Goal: Obtain resource: Download file/media

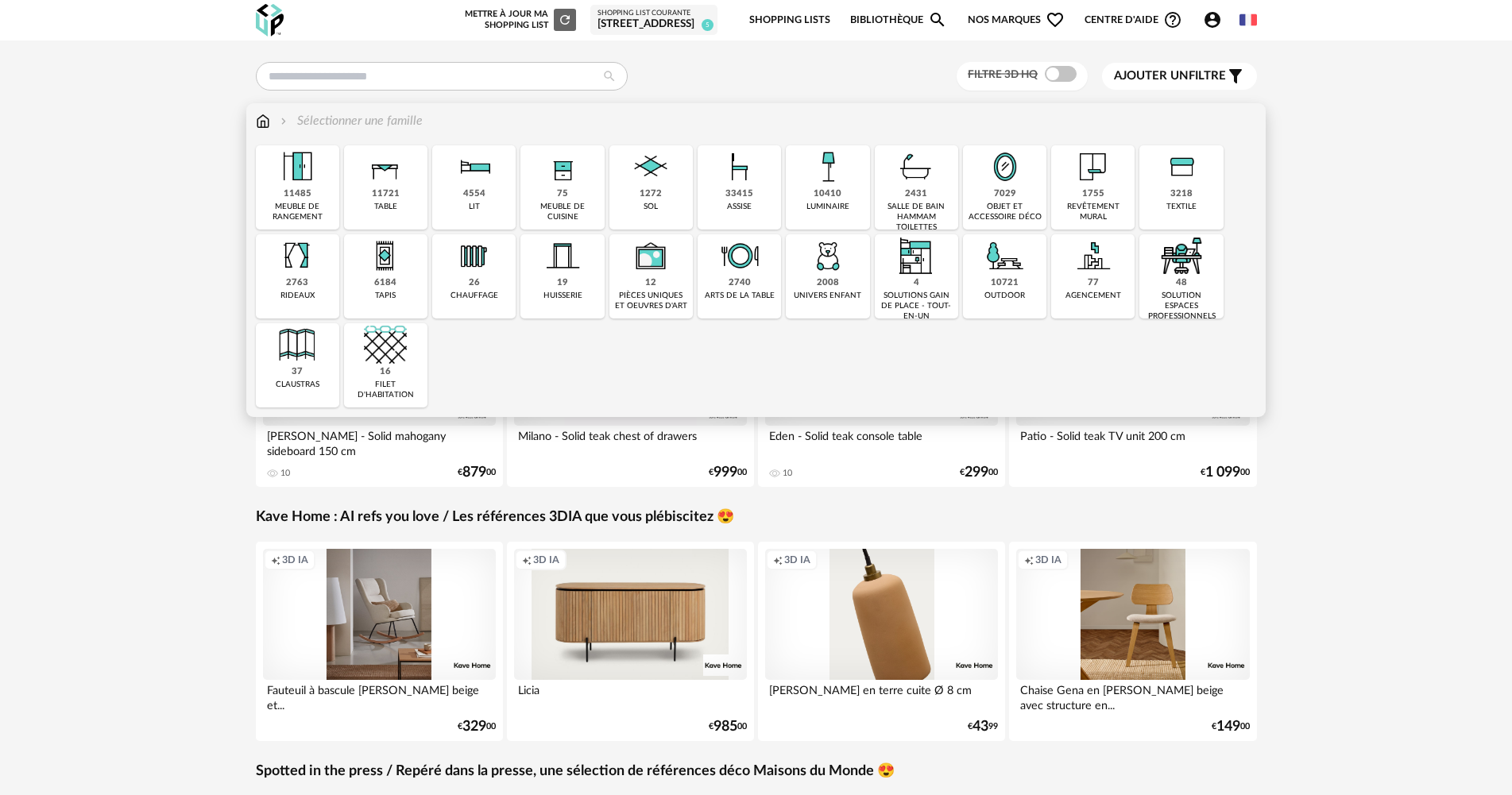
click at [639, 209] on div "1272 sol" at bounding box center [651, 188] width 84 height 84
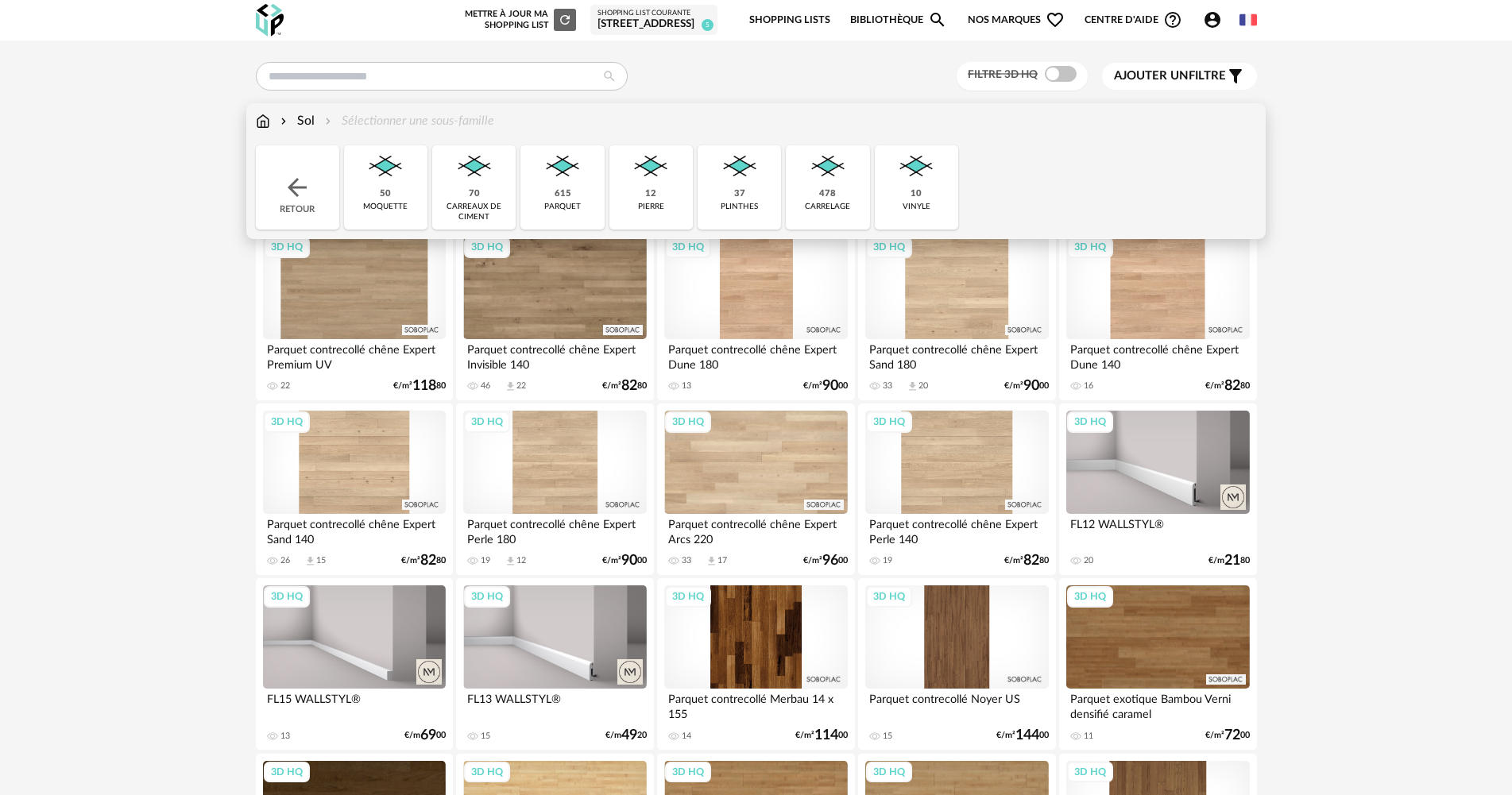
click at [569, 200] on div "615" at bounding box center [563, 194] width 16 height 12
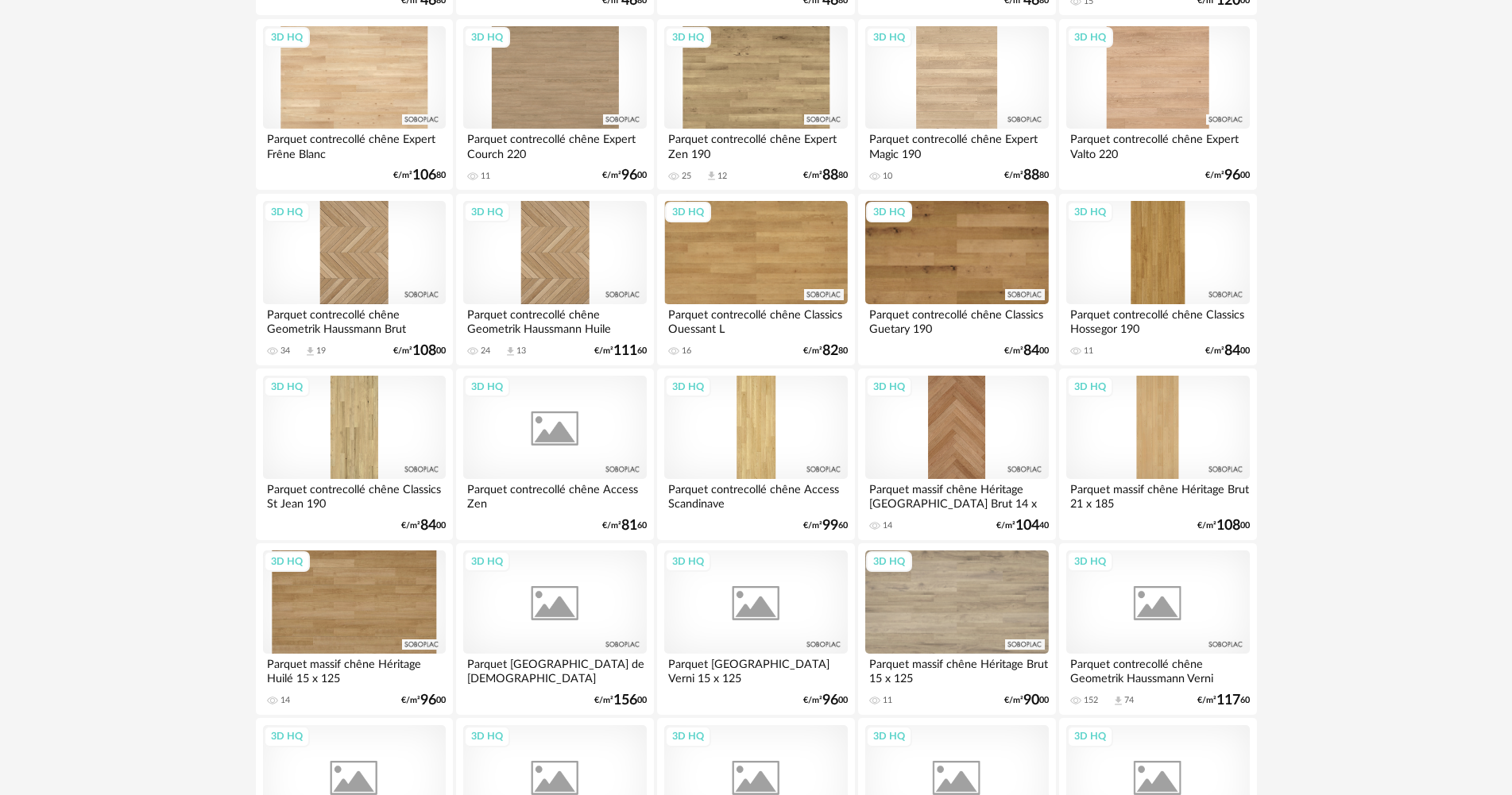
scroll to position [1271, 0]
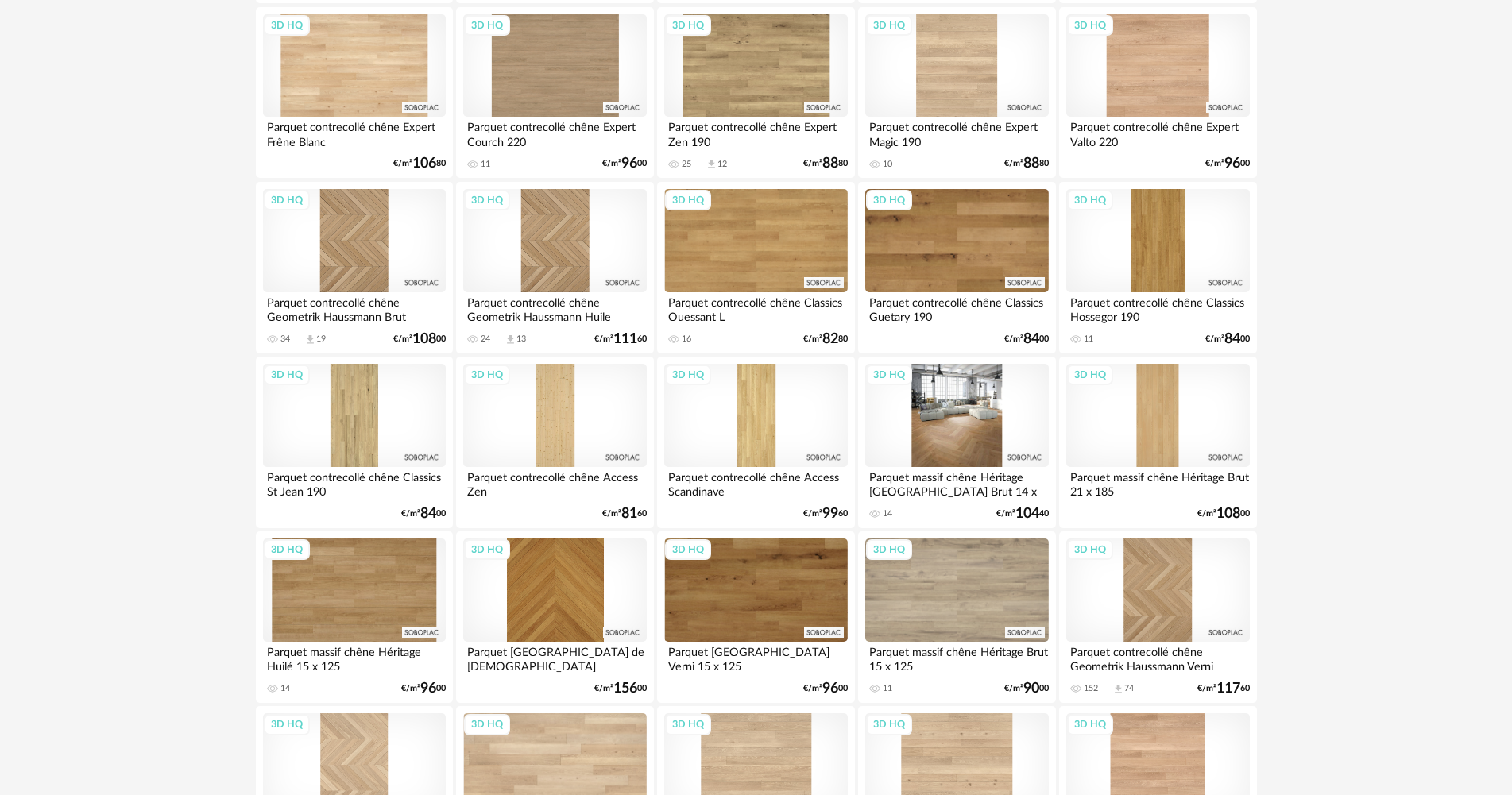
click at [974, 406] on div "3D HQ" at bounding box center [956, 415] width 183 height 103
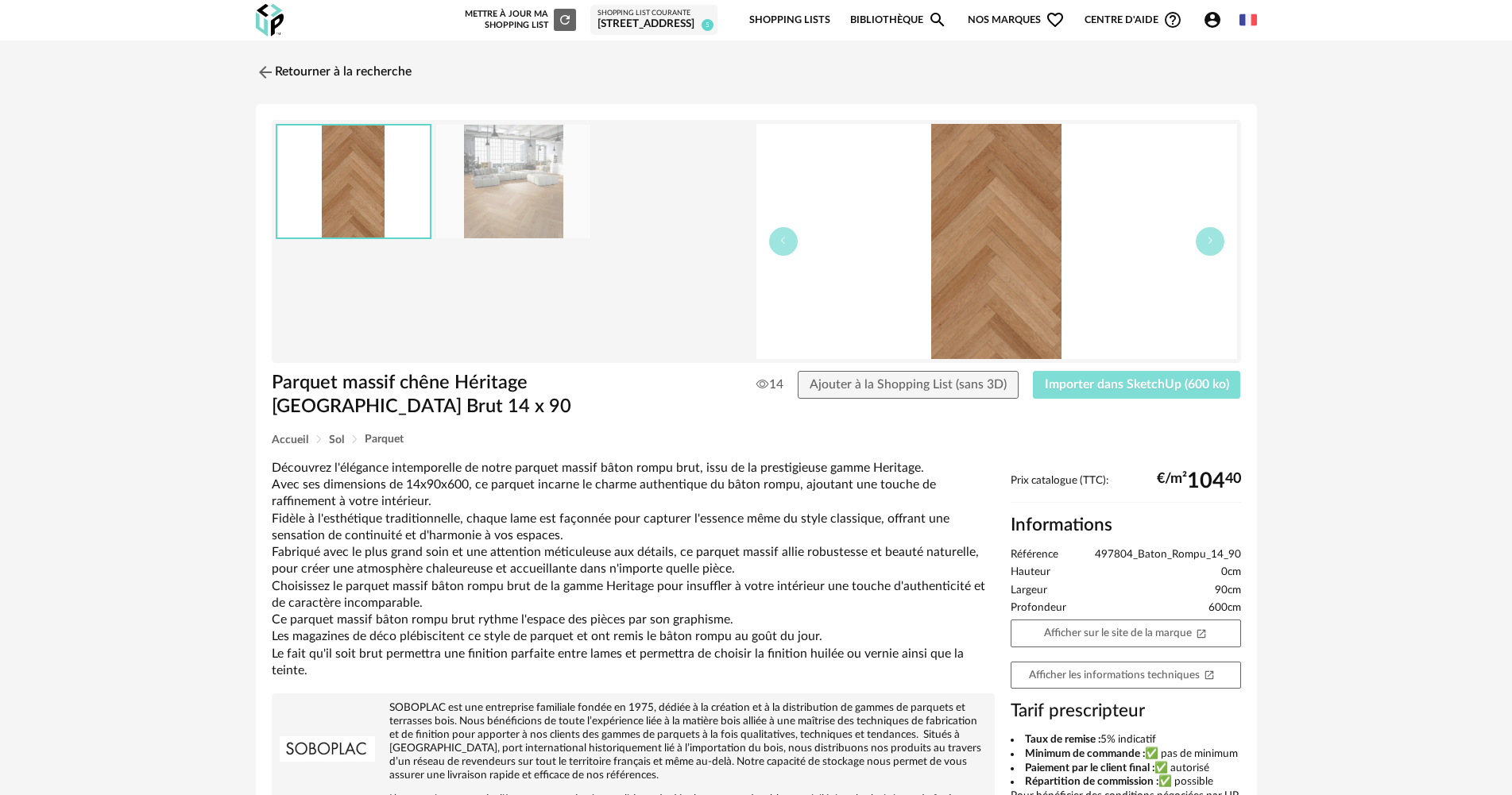
click at [1160, 372] on button "Importer dans SketchUp (600 ko)" at bounding box center [1137, 384] width 209 height 28
click at [924, 18] on link "Bibliothèque Magnify icon" at bounding box center [898, 20] width 97 height 37
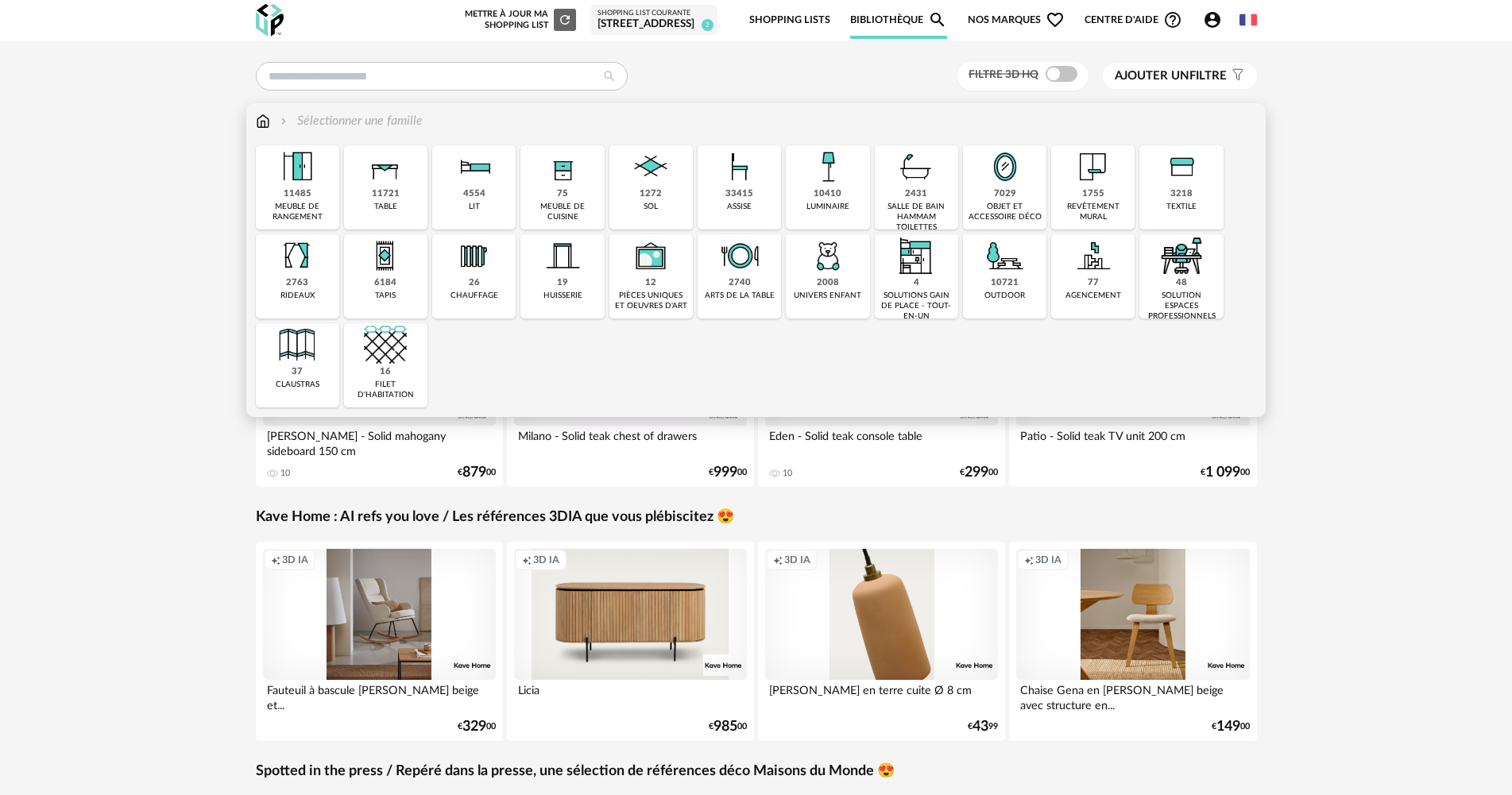
click at [567, 195] on div "75" at bounding box center [563, 194] width 11 height 12
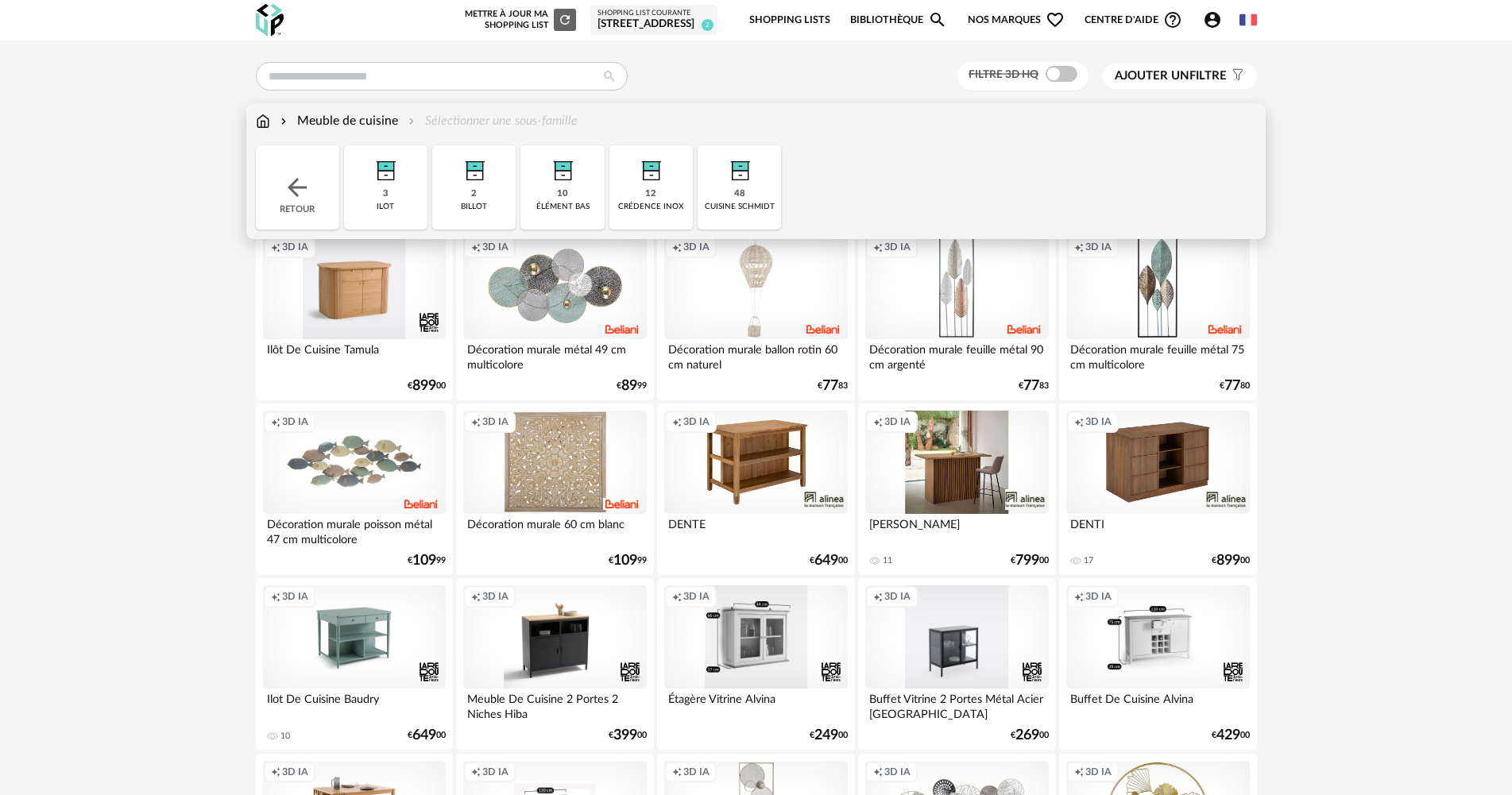
click at [262, 124] on img at bounding box center [263, 121] width 15 height 18
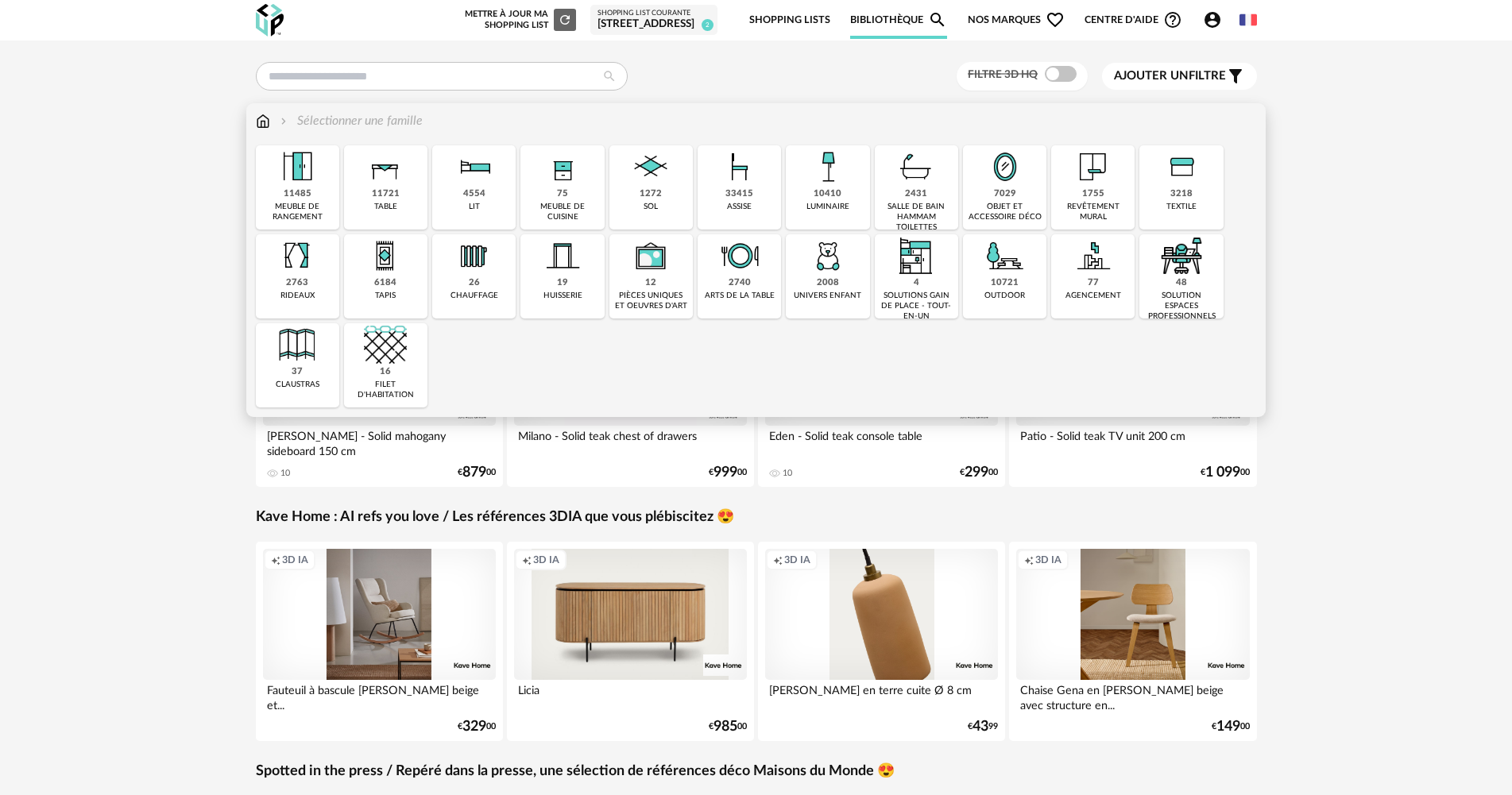
click at [553, 184] on img at bounding box center [562, 167] width 43 height 43
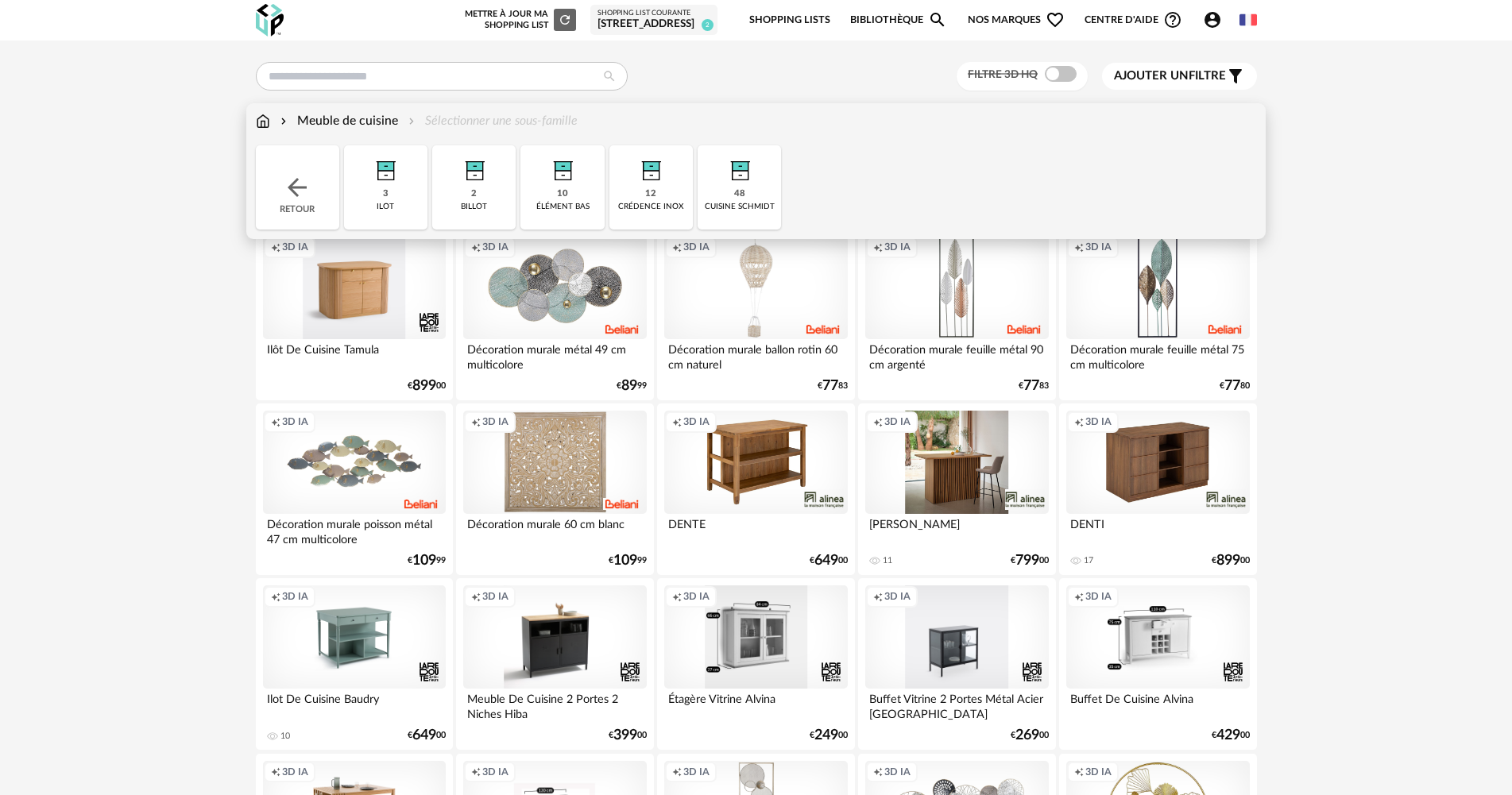
click at [751, 197] on div "48 cuisine schmidt" at bounding box center [740, 188] width 84 height 84
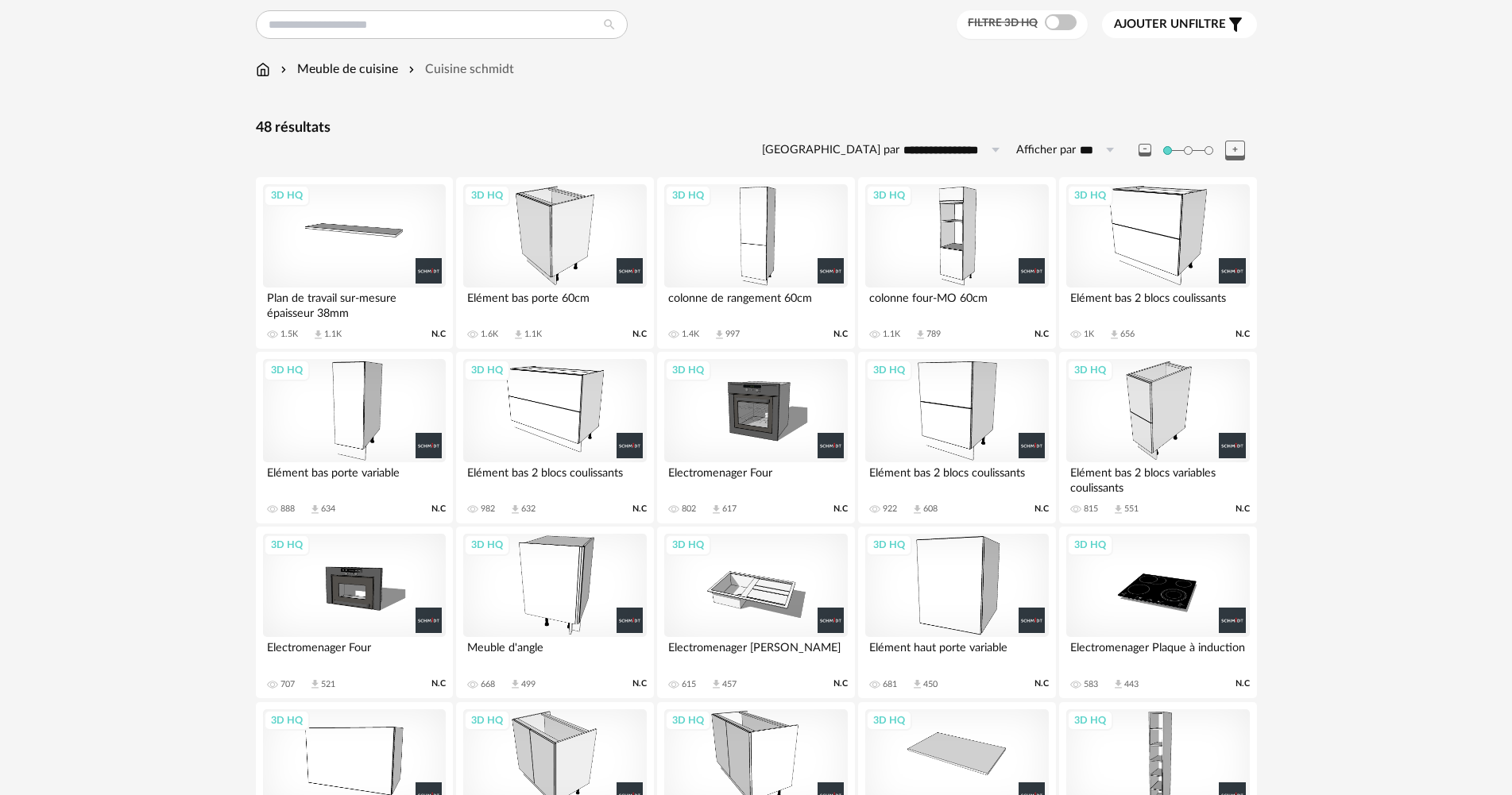
scroll to position [79, 0]
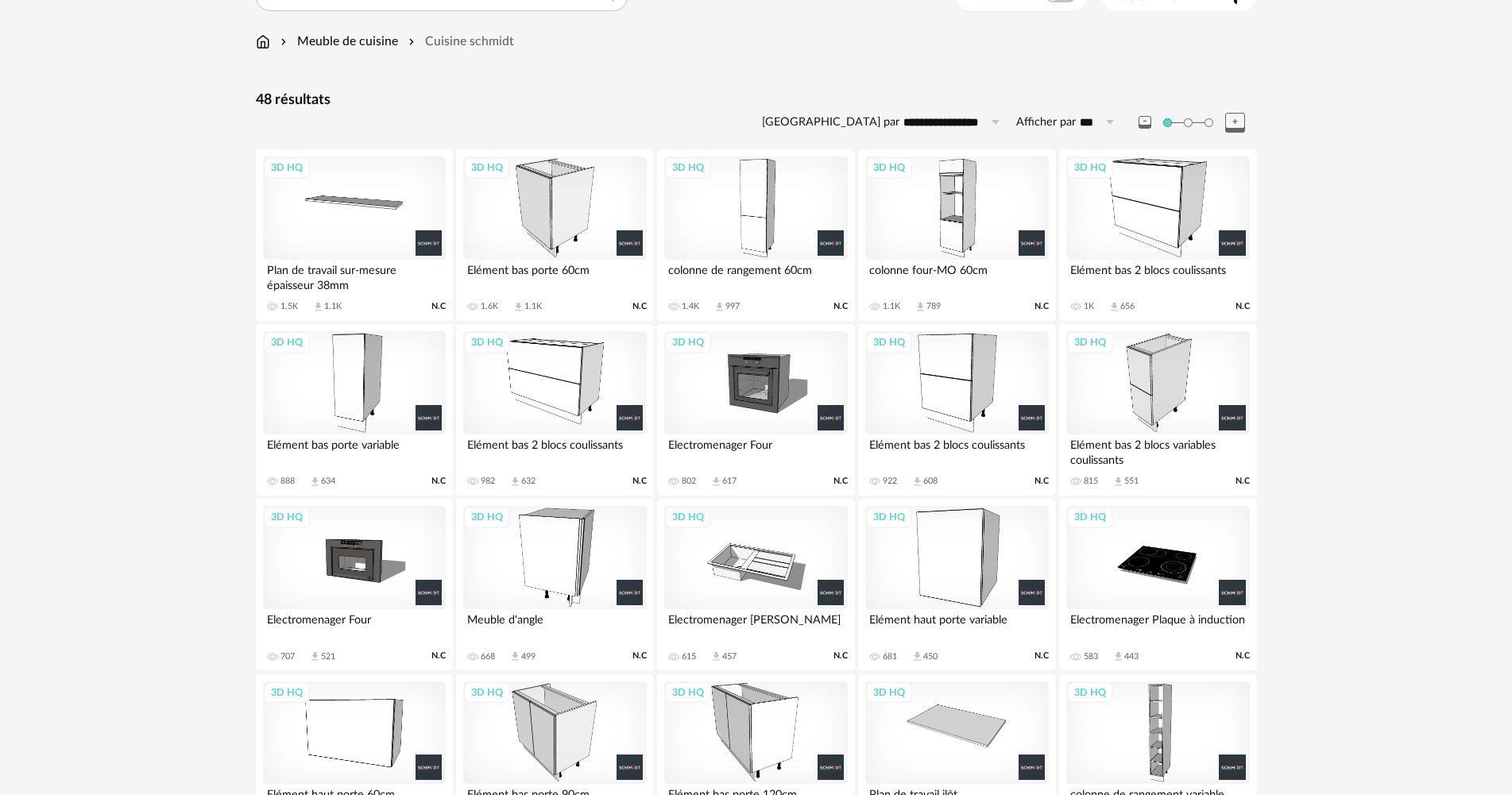
click at [983, 229] on div "3D HQ" at bounding box center [956, 208] width 183 height 103
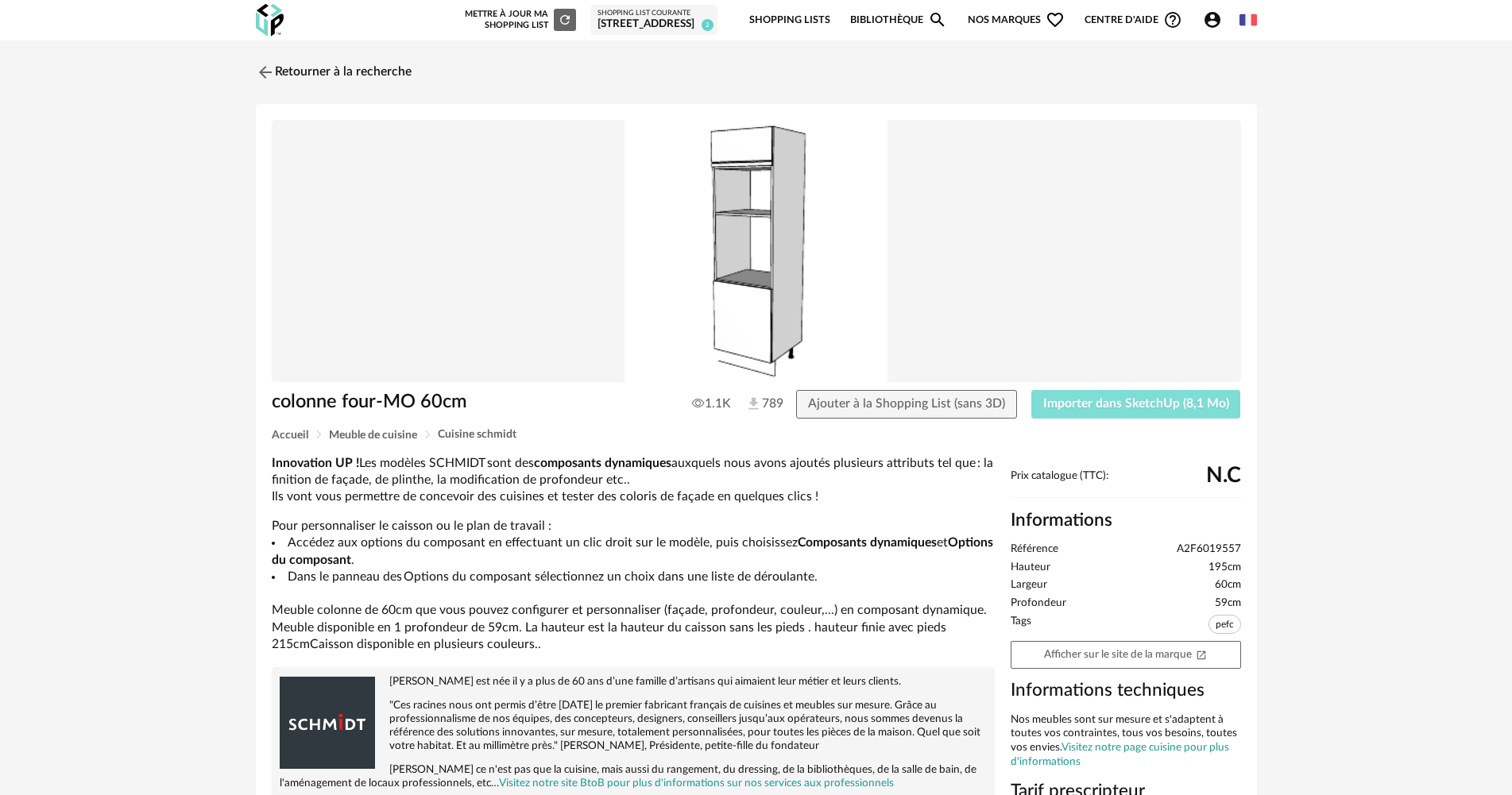
click at [1175, 397] on span "Importer dans SketchUp (8,1 Mo)" at bounding box center [1136, 403] width 186 height 13
click at [271, 69] on img at bounding box center [263, 71] width 23 height 23
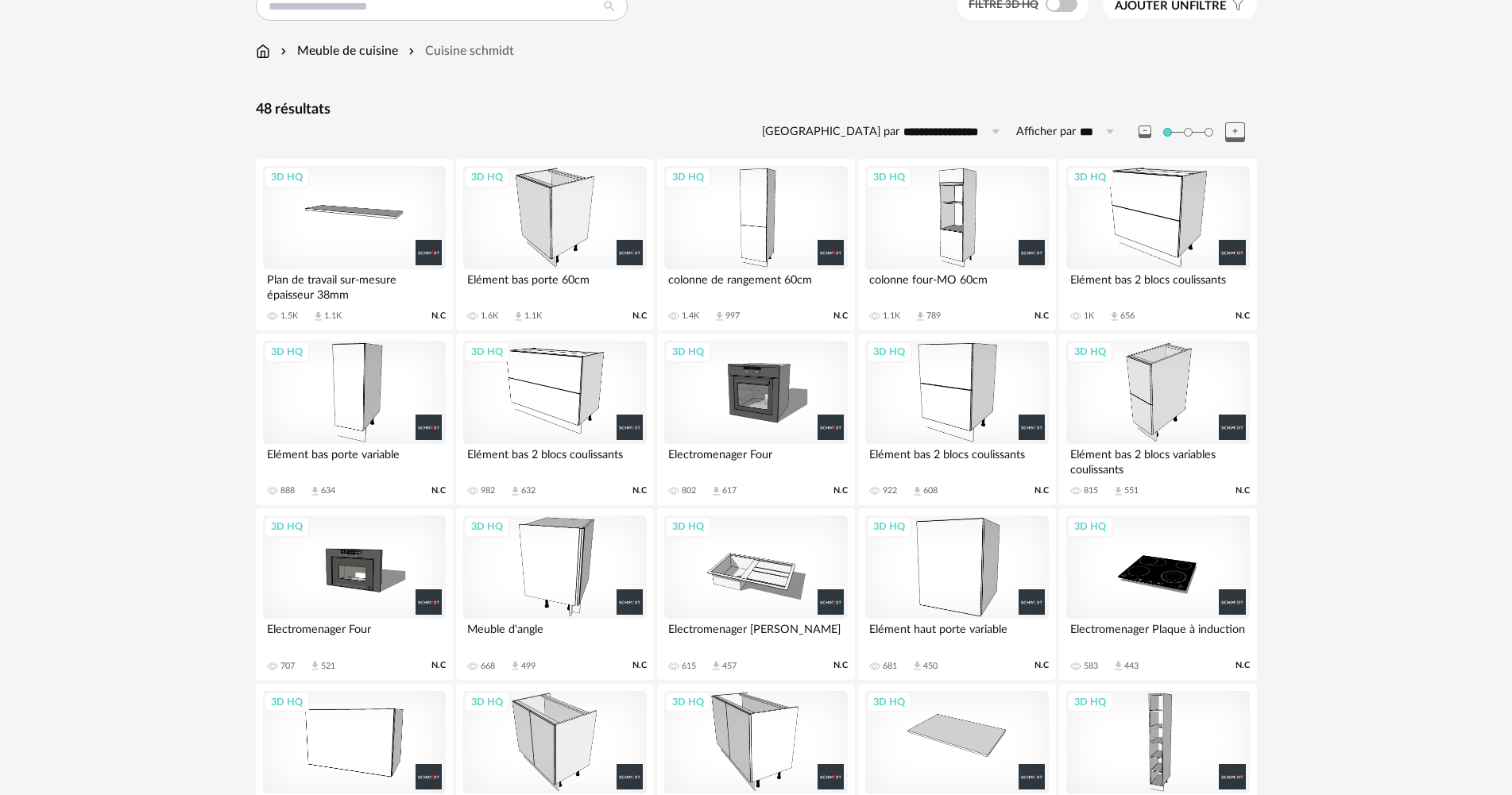
scroll to position [65, 0]
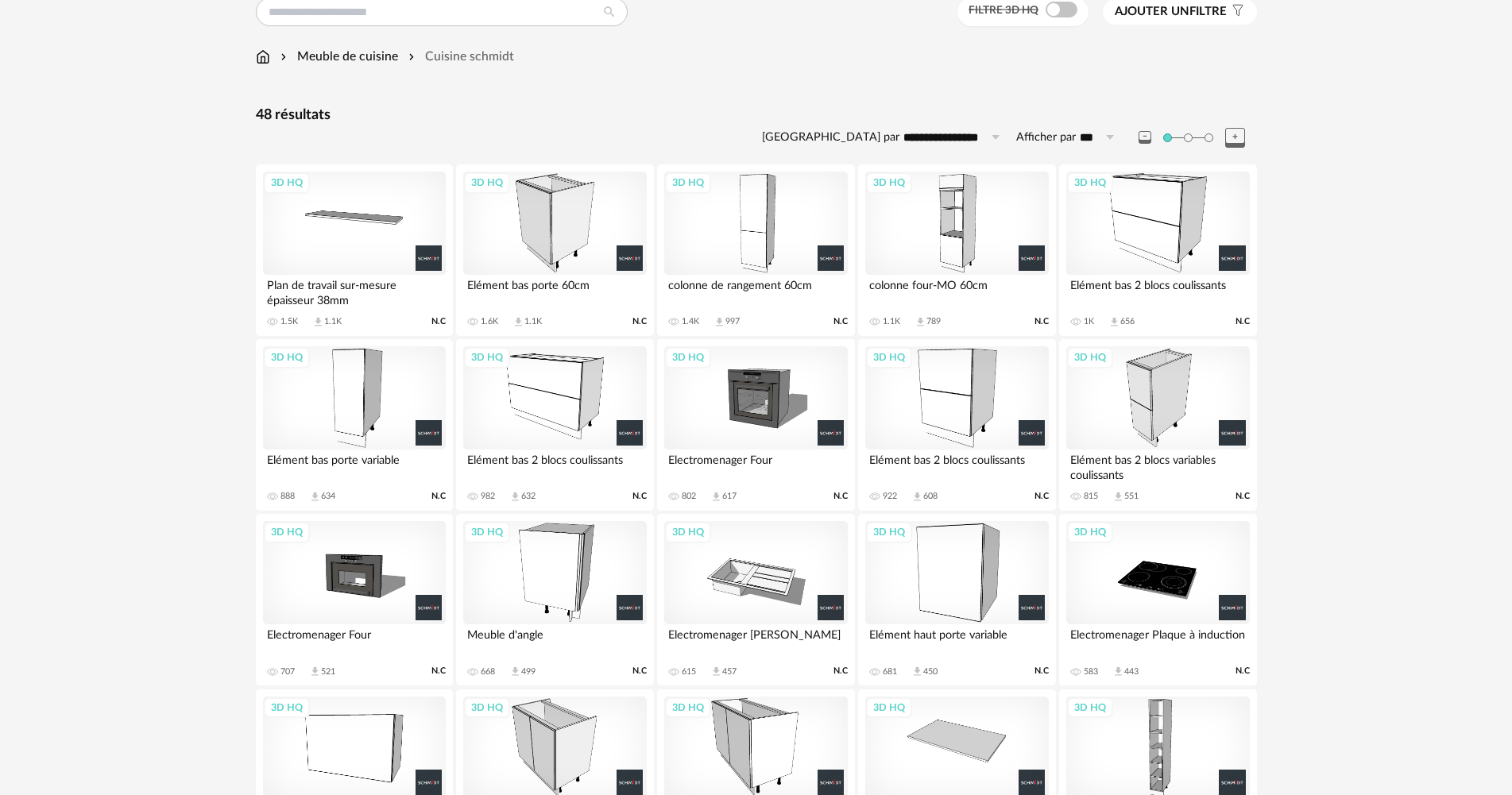
click at [1202, 220] on div "3D HQ" at bounding box center [1158, 222] width 183 height 103
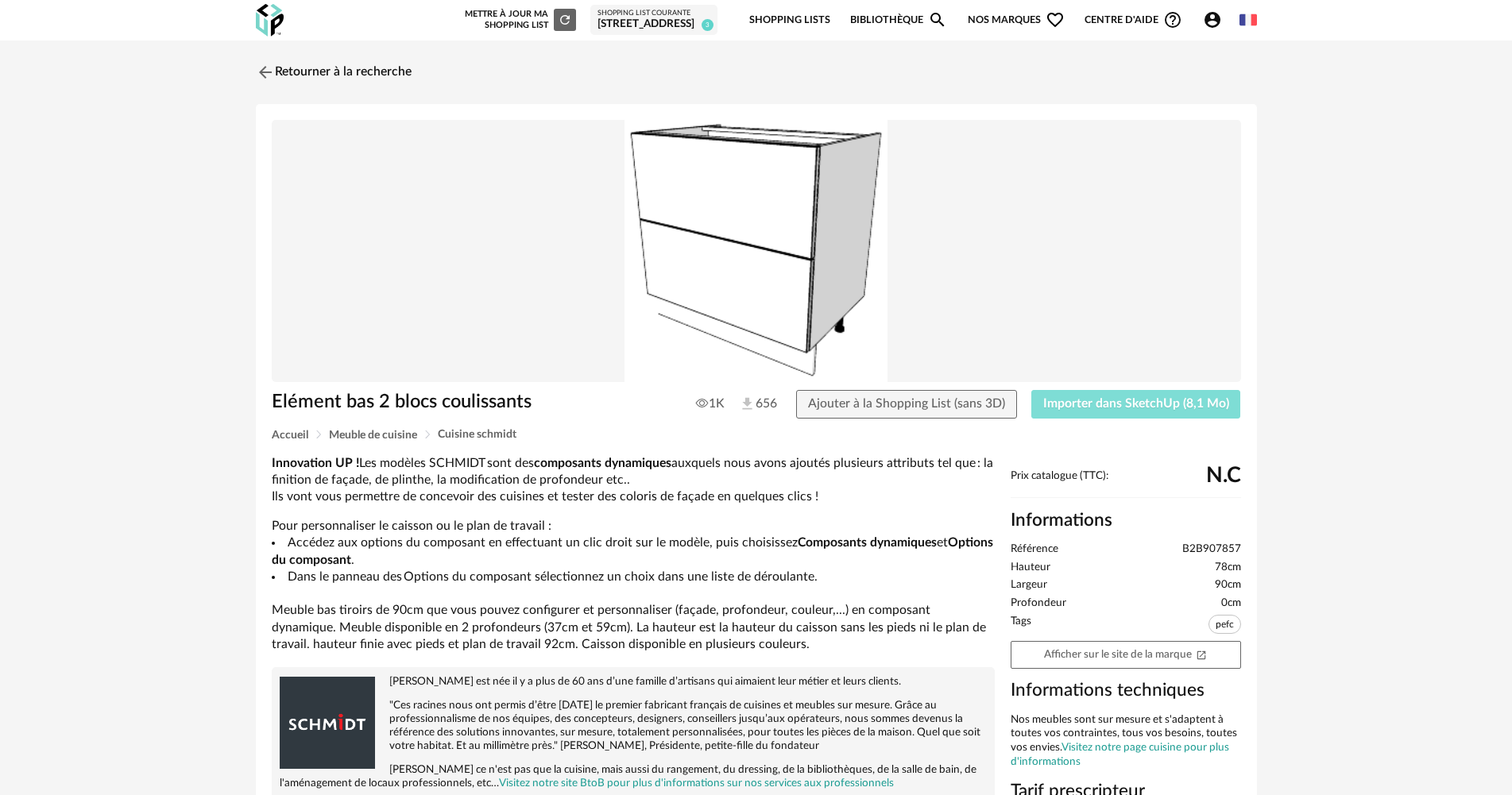
click at [1125, 410] on button "Importer dans SketchUp (8,1 Mo)" at bounding box center [1136, 403] width 209 height 28
click at [1092, 406] on span "Importer dans SketchUp (8,1 Mo)" at bounding box center [1136, 403] width 186 height 13
click at [1081, 397] on span "Importer dans SketchUp (8,1 Mo)" at bounding box center [1136, 403] width 186 height 13
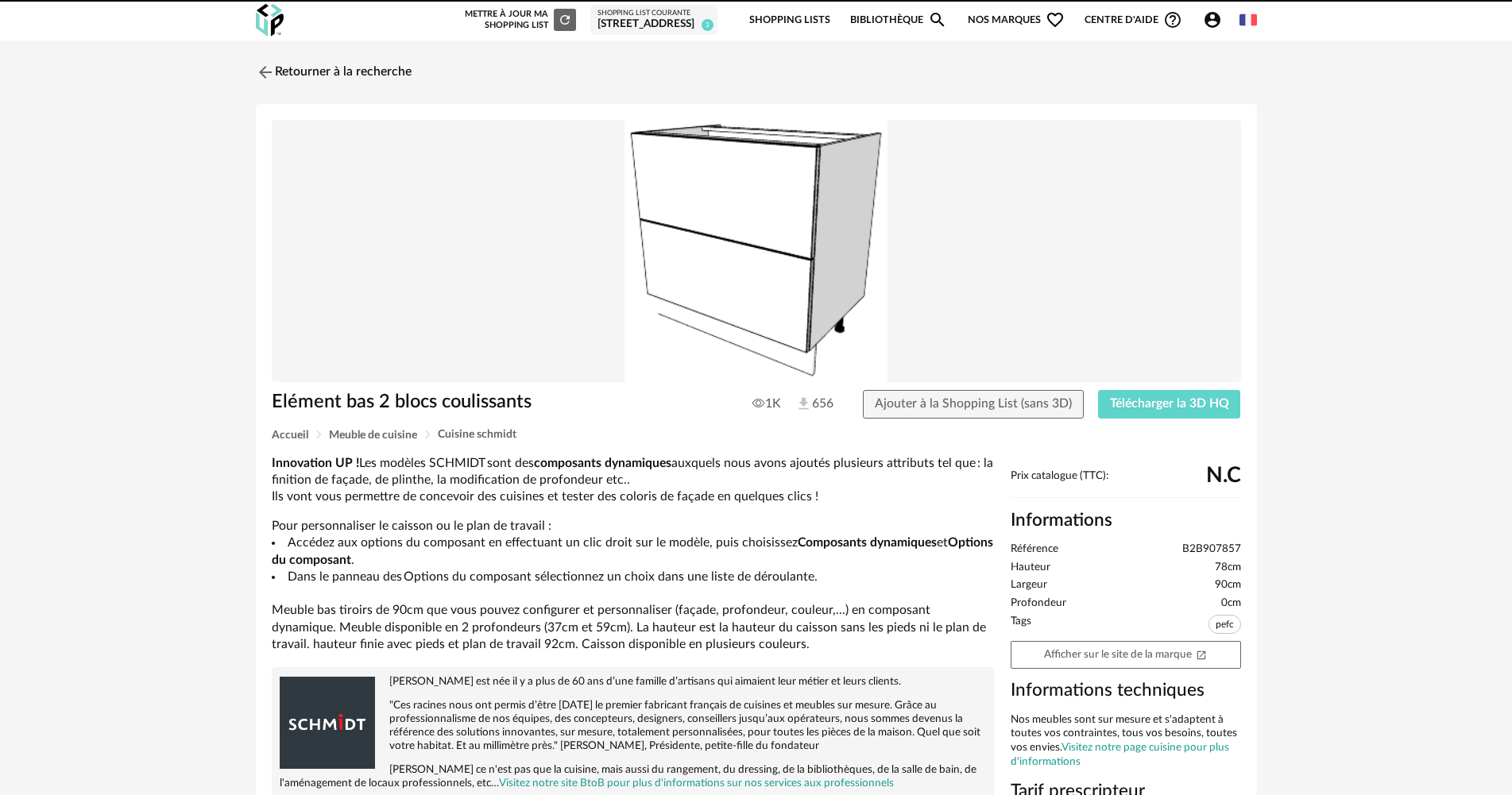
click at [268, 73] on img at bounding box center [265, 72] width 19 height 19
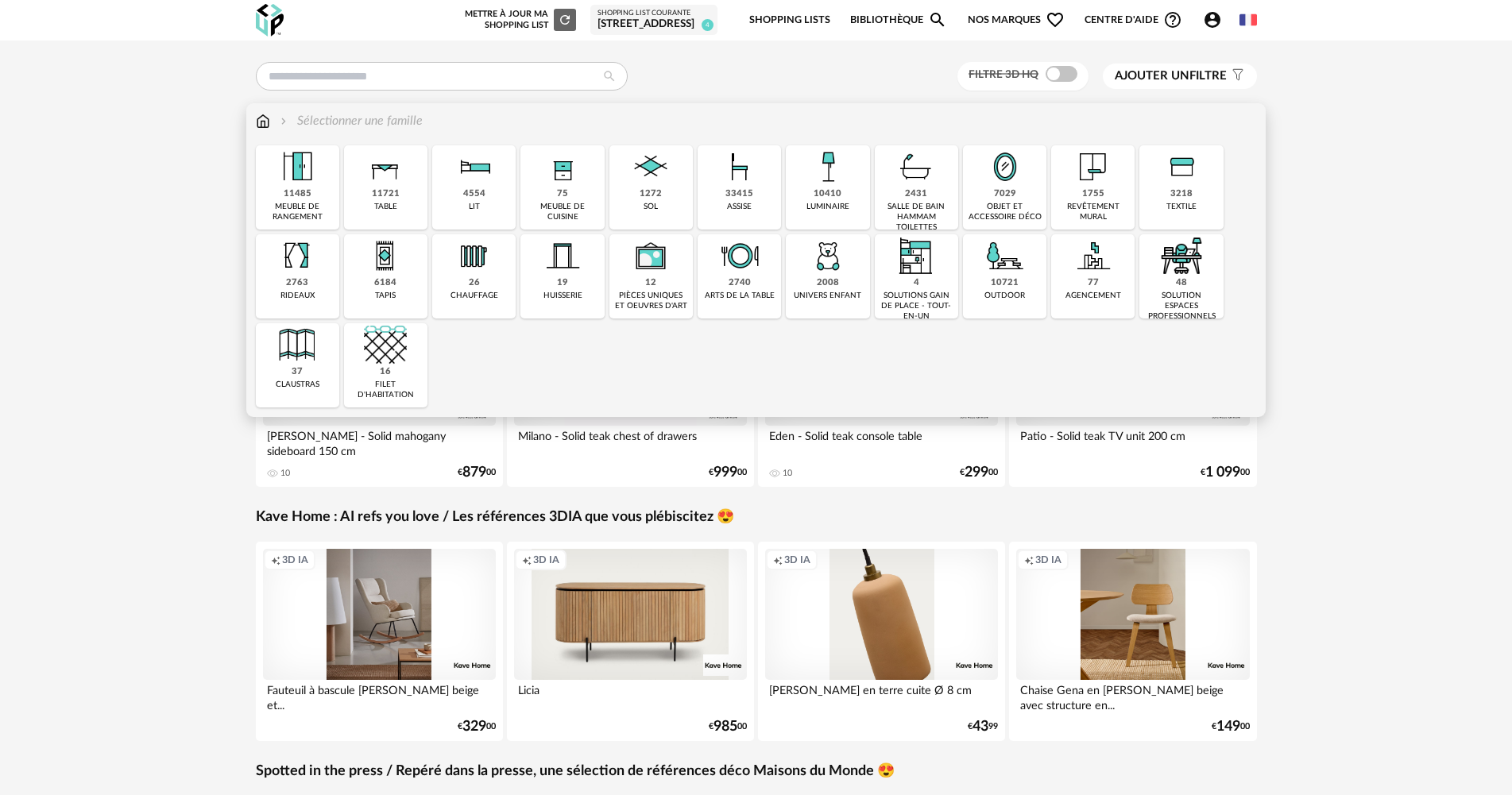
click at [575, 209] on div "meuble de cuisine" at bounding box center [562, 212] width 74 height 21
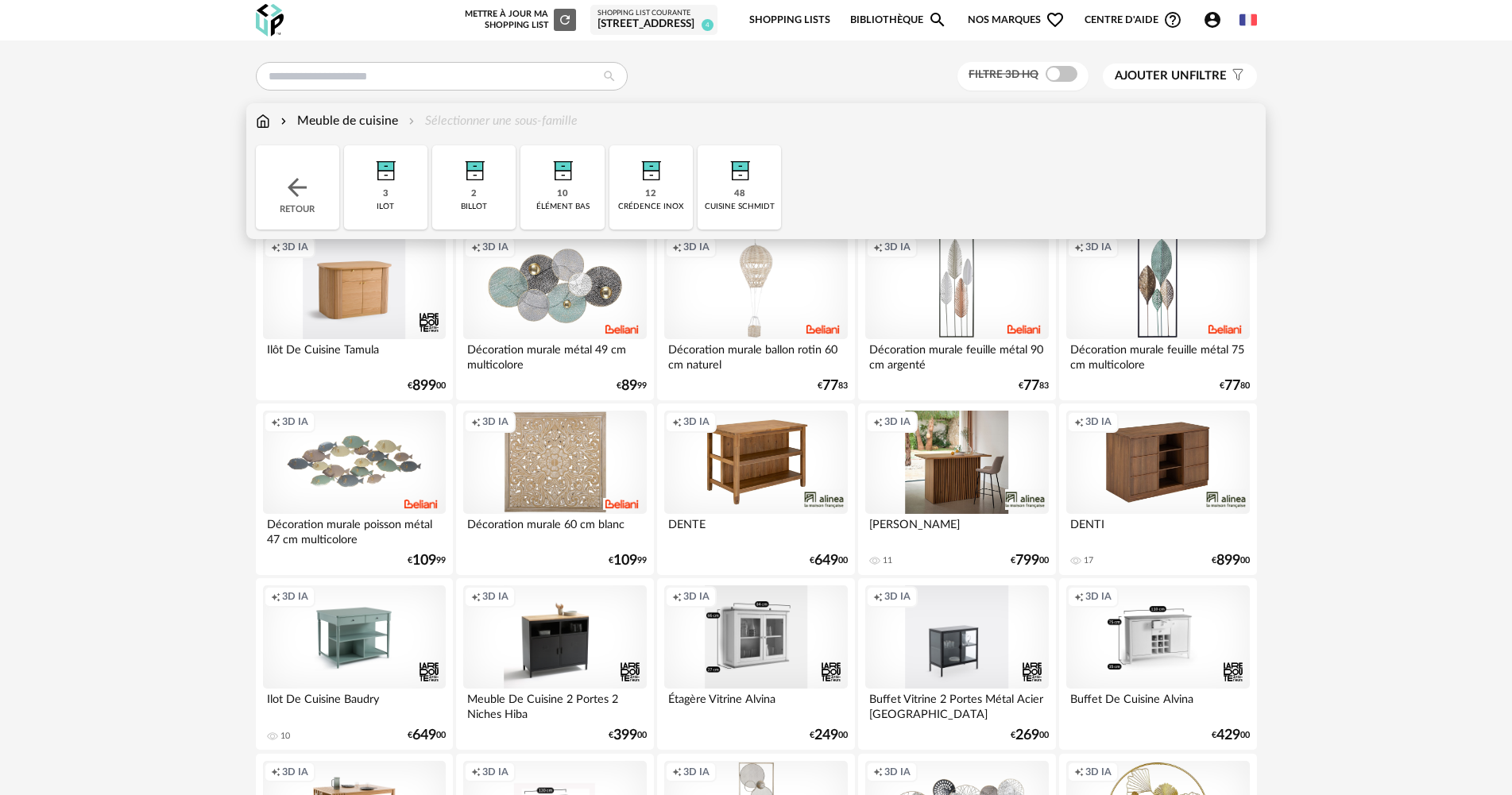
click at [743, 189] on div "48" at bounding box center [740, 194] width 11 height 12
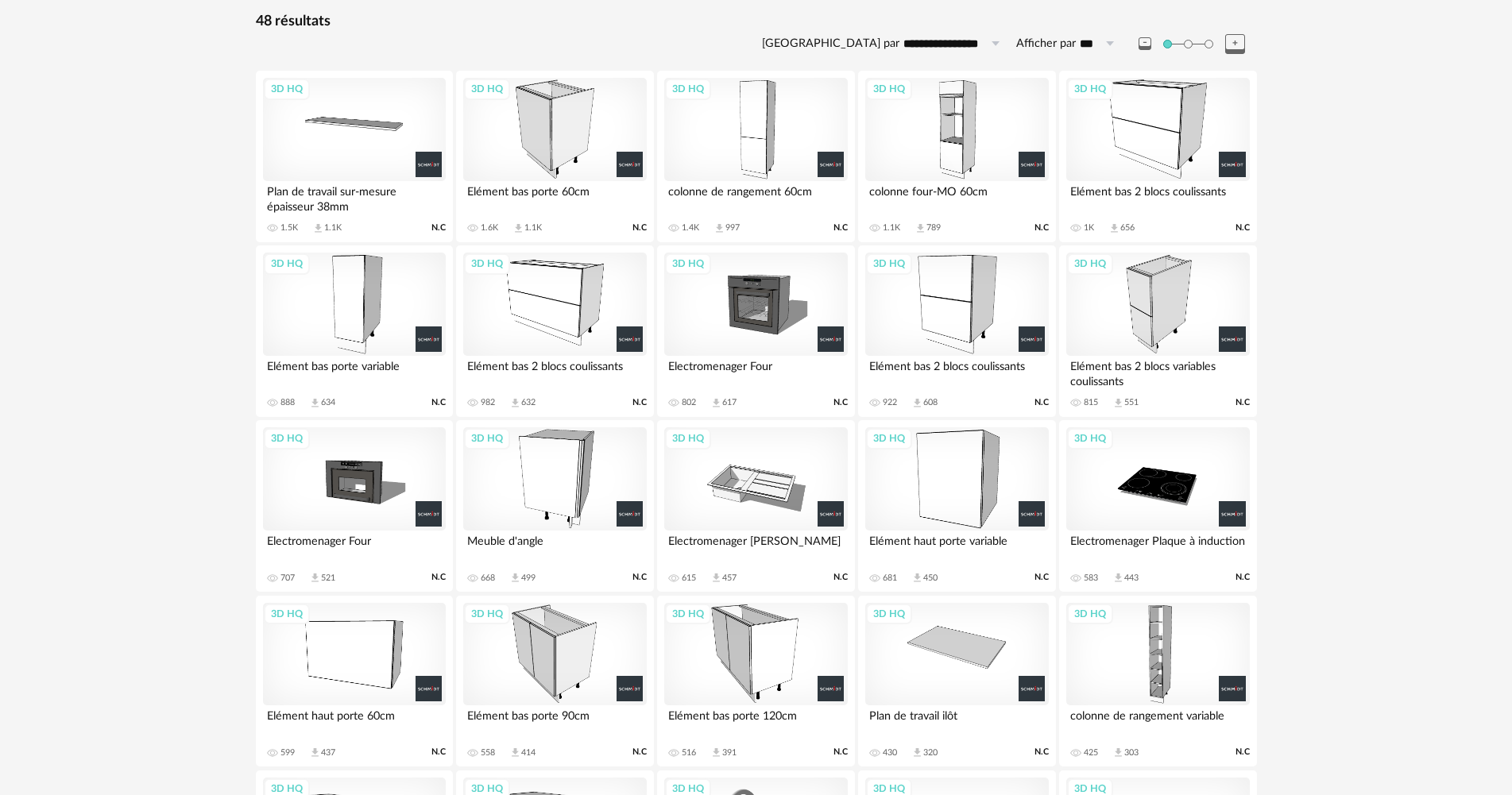
scroll to position [158, 0]
click at [541, 481] on div "3D HQ" at bounding box center [555, 477] width 183 height 103
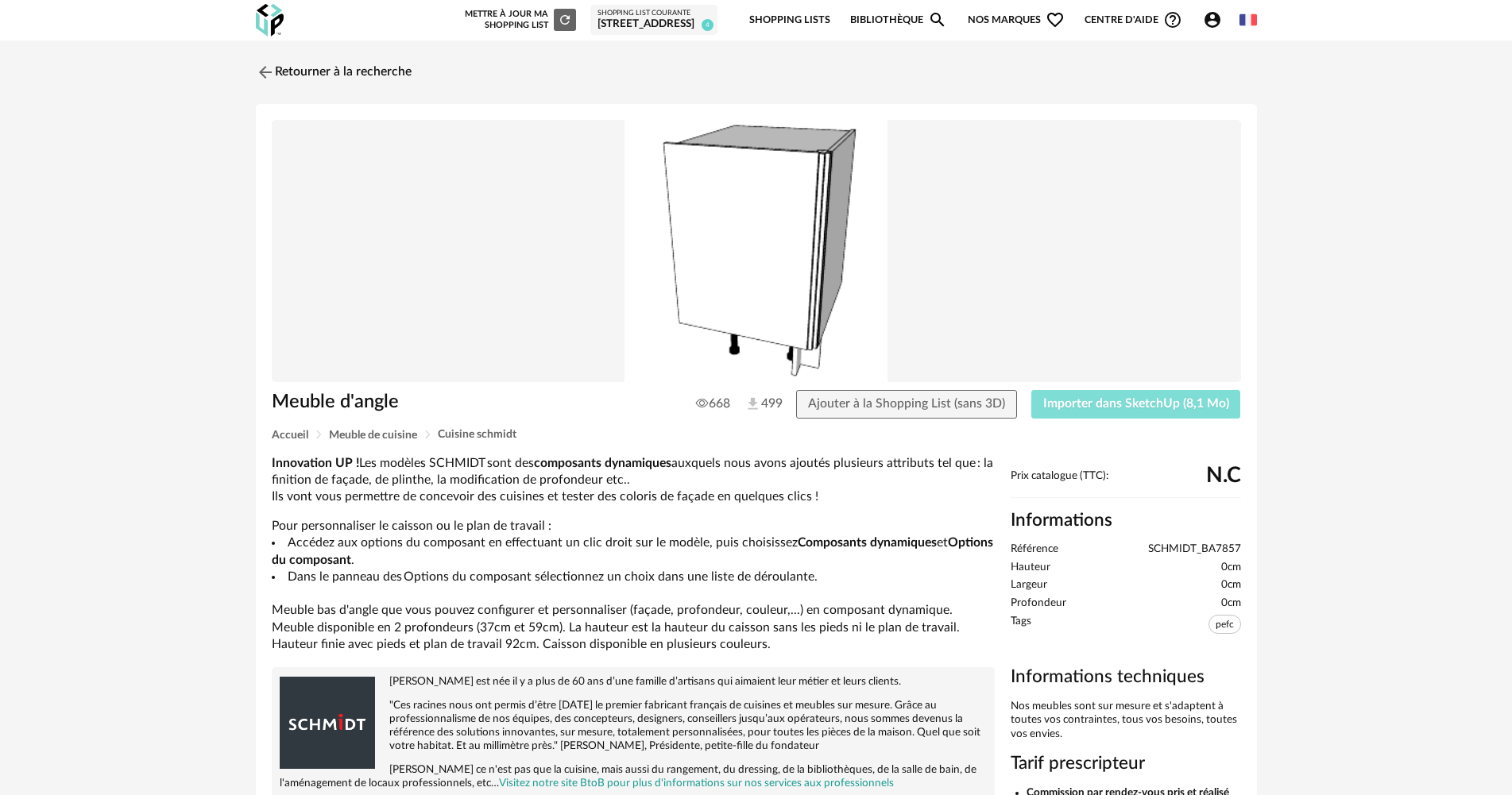
click at [1129, 403] on span "Importer dans SketchUp (8,1 Mo)" at bounding box center [1136, 403] width 186 height 13
click at [264, 67] on img at bounding box center [263, 71] width 23 height 23
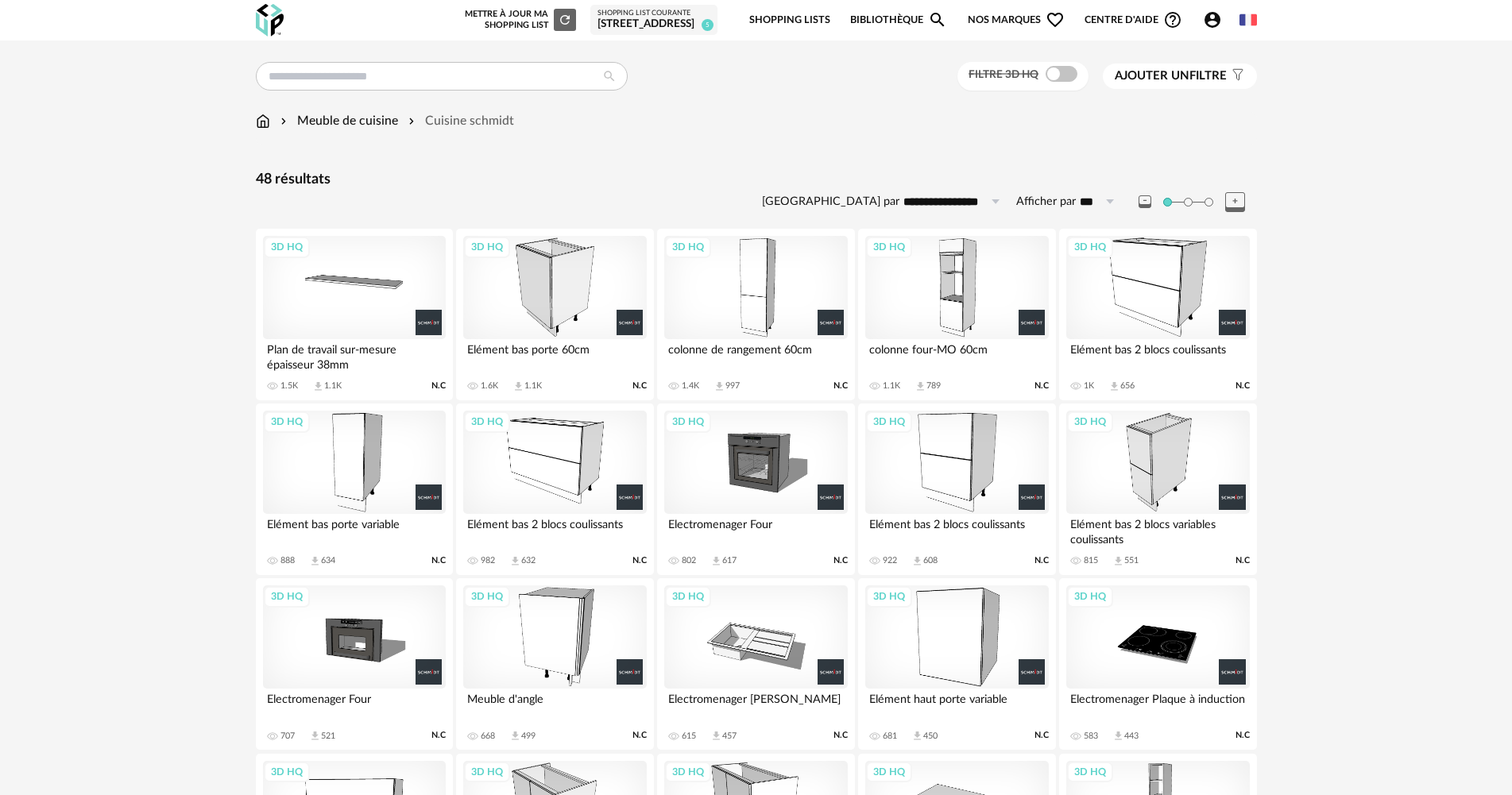
click at [760, 285] on div "3D HQ" at bounding box center [755, 287] width 183 height 103
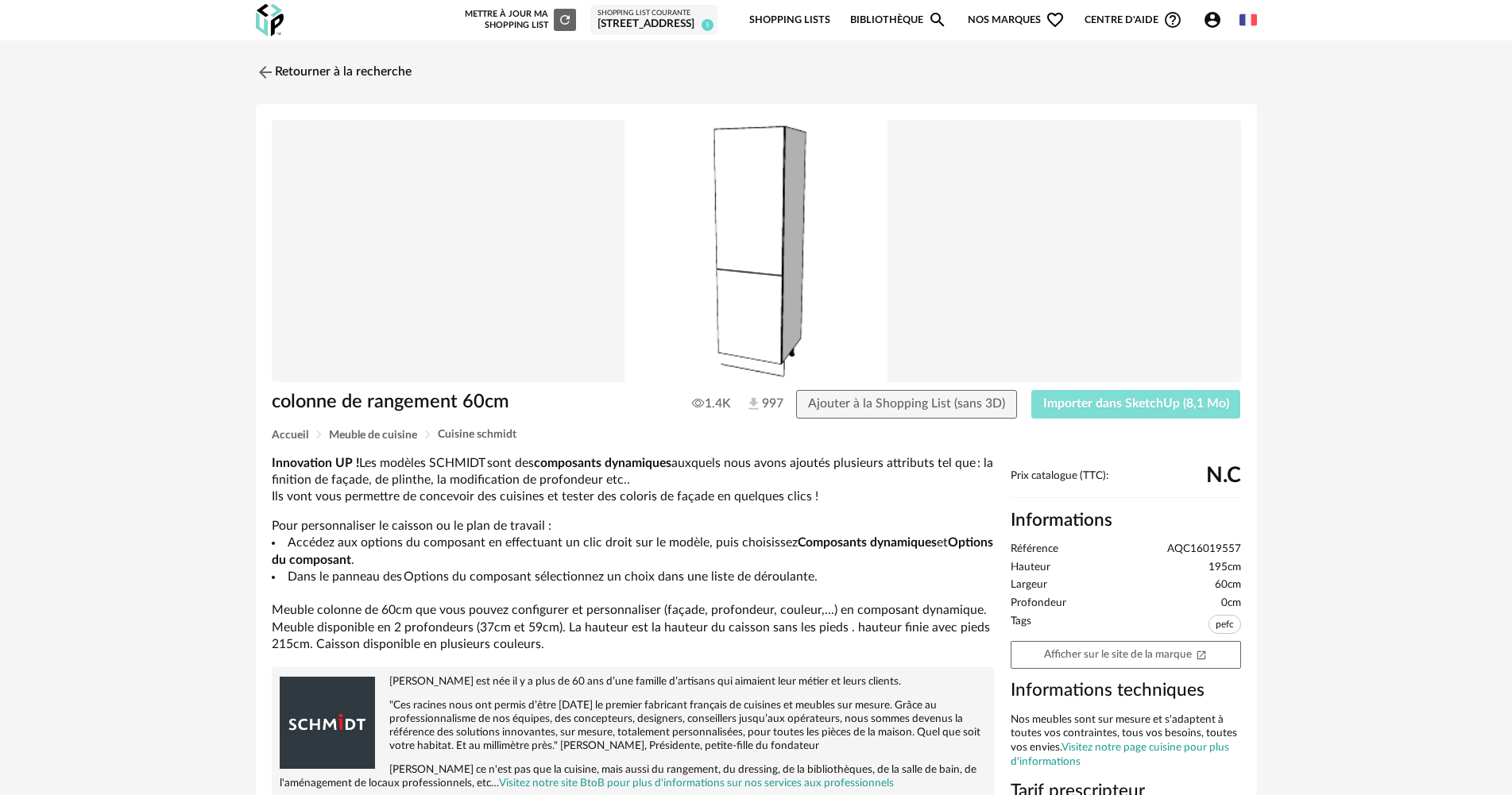
click at [1127, 399] on span "Importer dans SketchUp (8,1 Mo)" at bounding box center [1136, 403] width 186 height 13
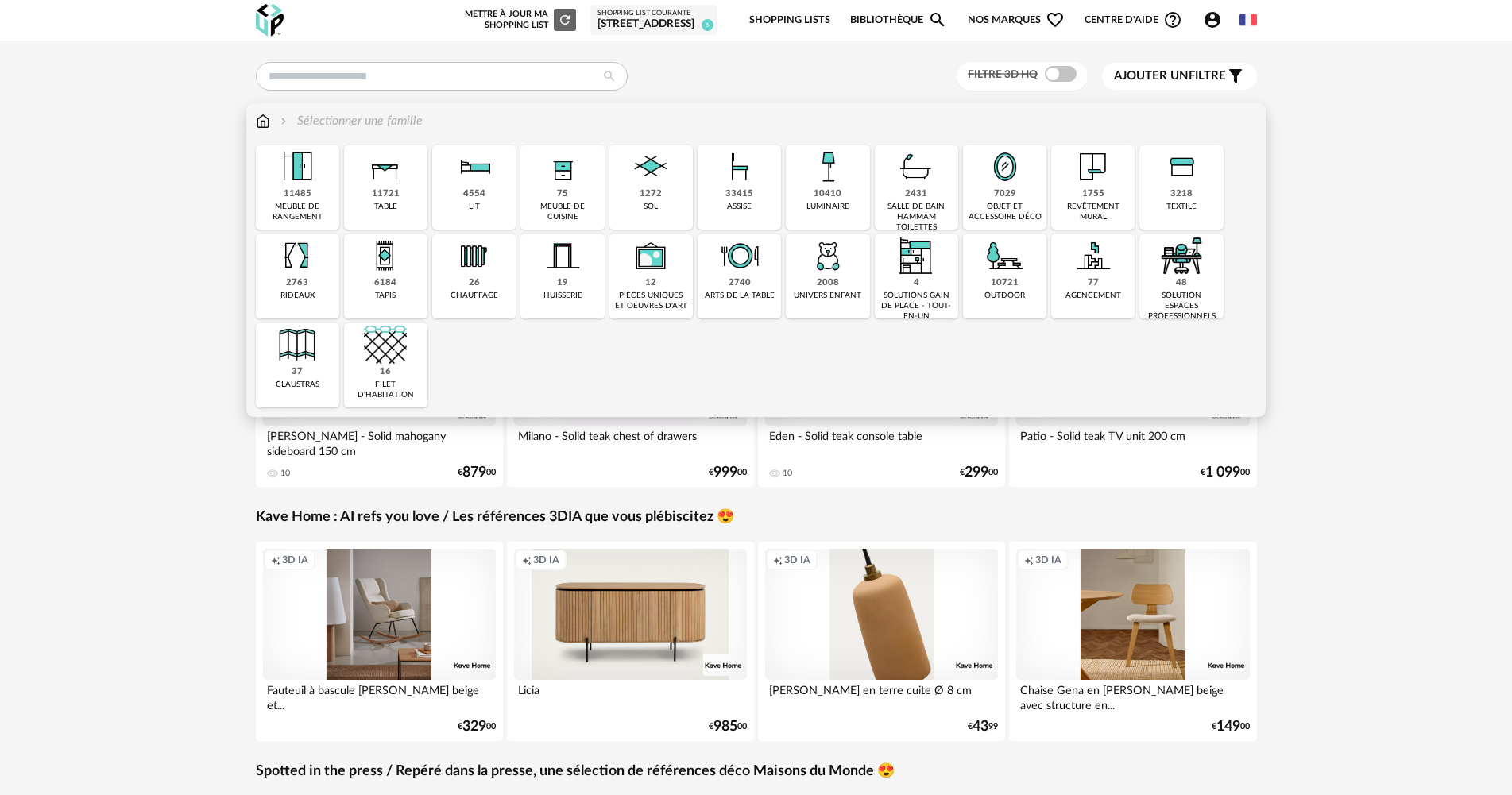
click at [555, 208] on div "meuble de cuisine" at bounding box center [562, 212] width 74 height 21
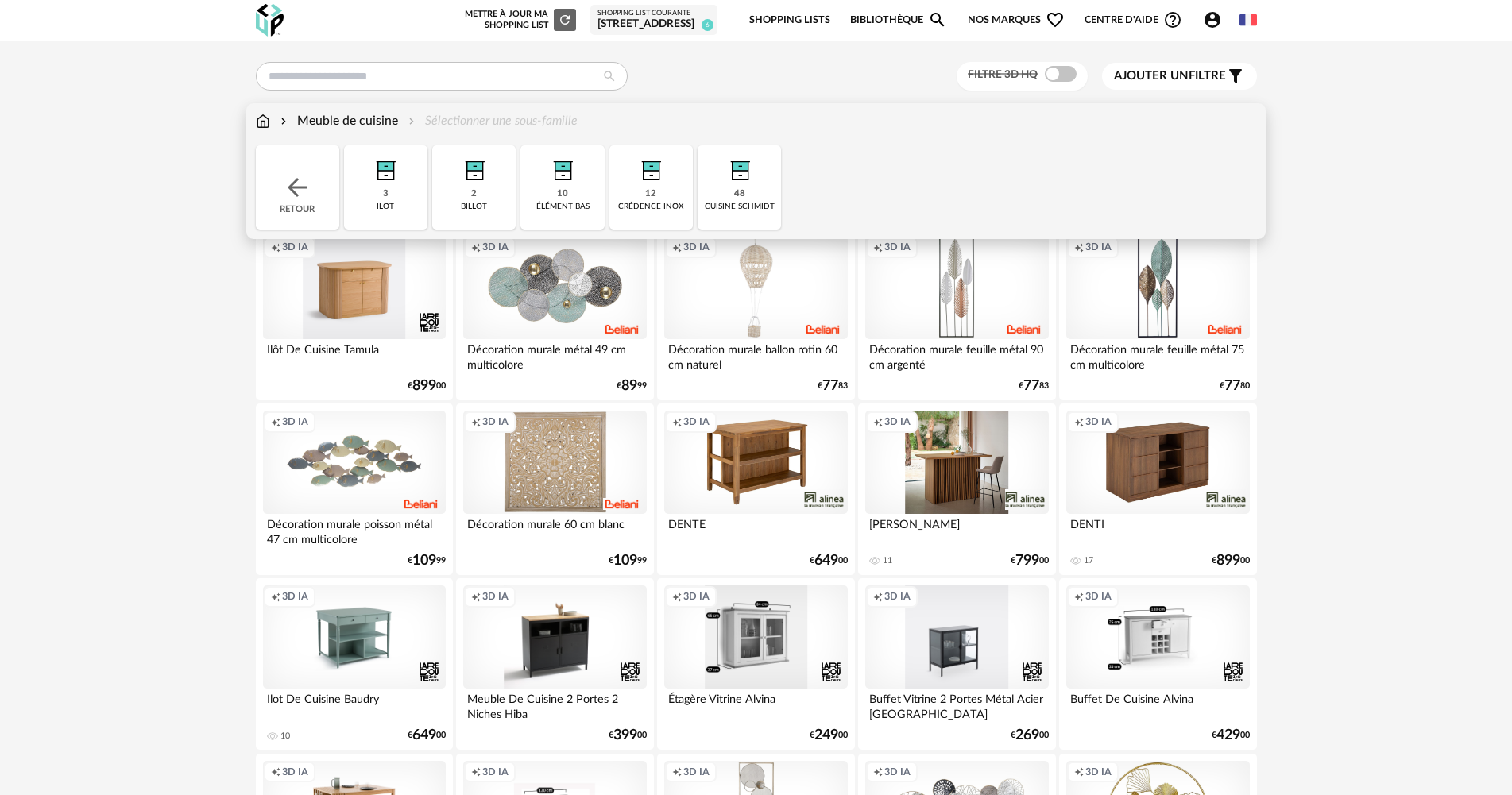
click at [731, 186] on img at bounding box center [740, 167] width 43 height 43
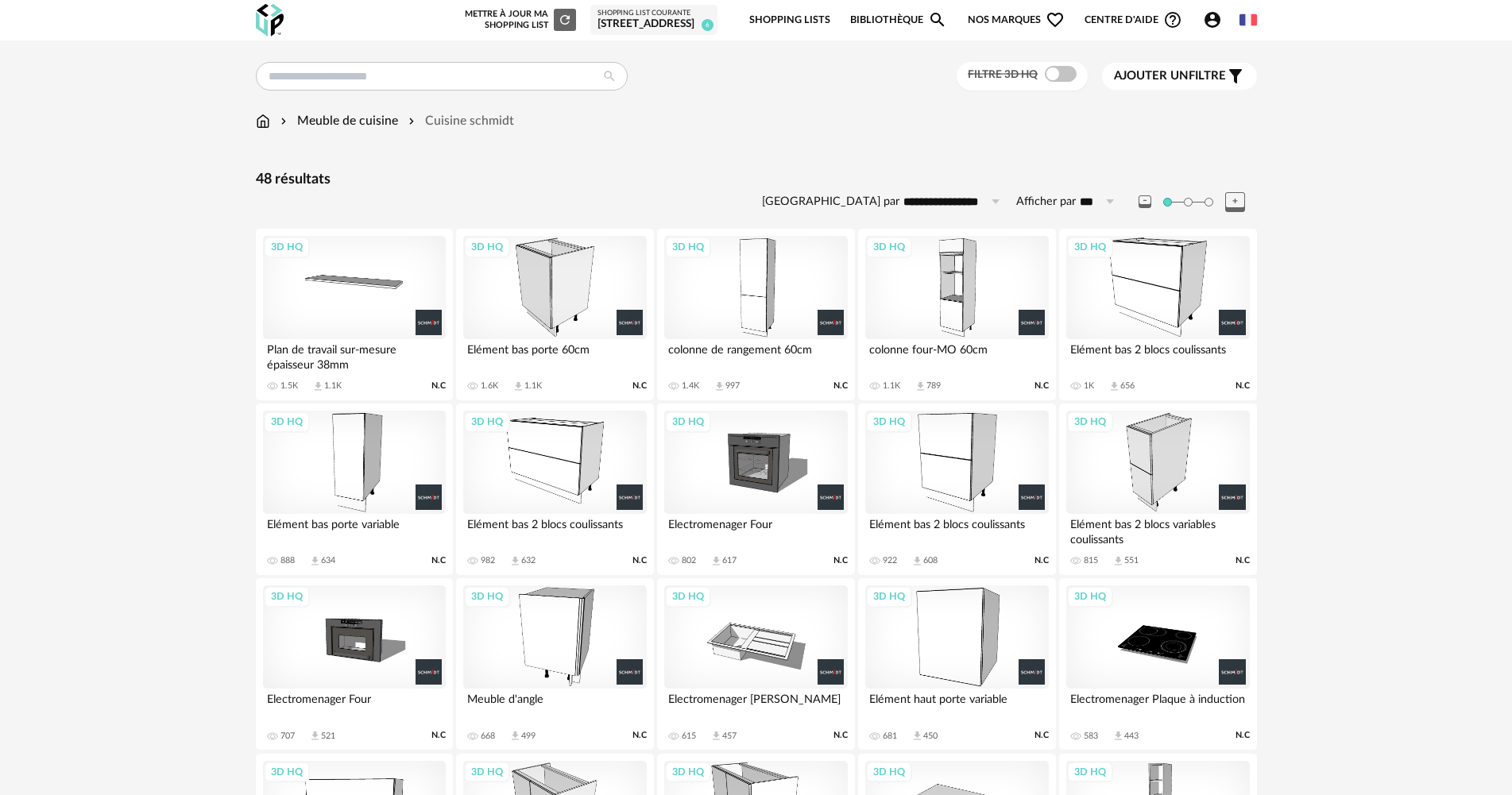
click at [339, 290] on div "3D HQ" at bounding box center [354, 287] width 183 height 103
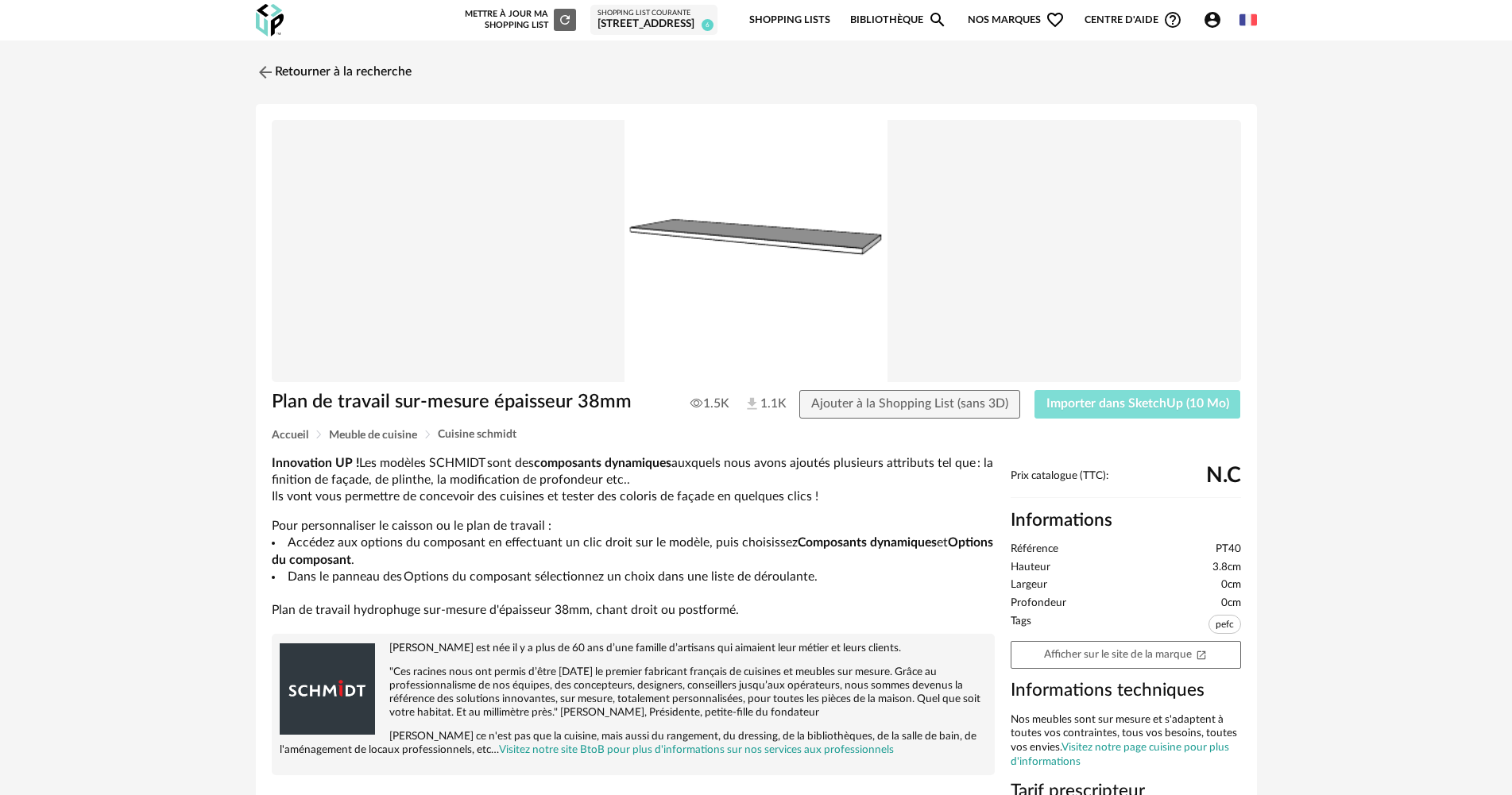
click at [1069, 411] on button "Importer dans SketchUp (10 Mo)" at bounding box center [1138, 403] width 207 height 28
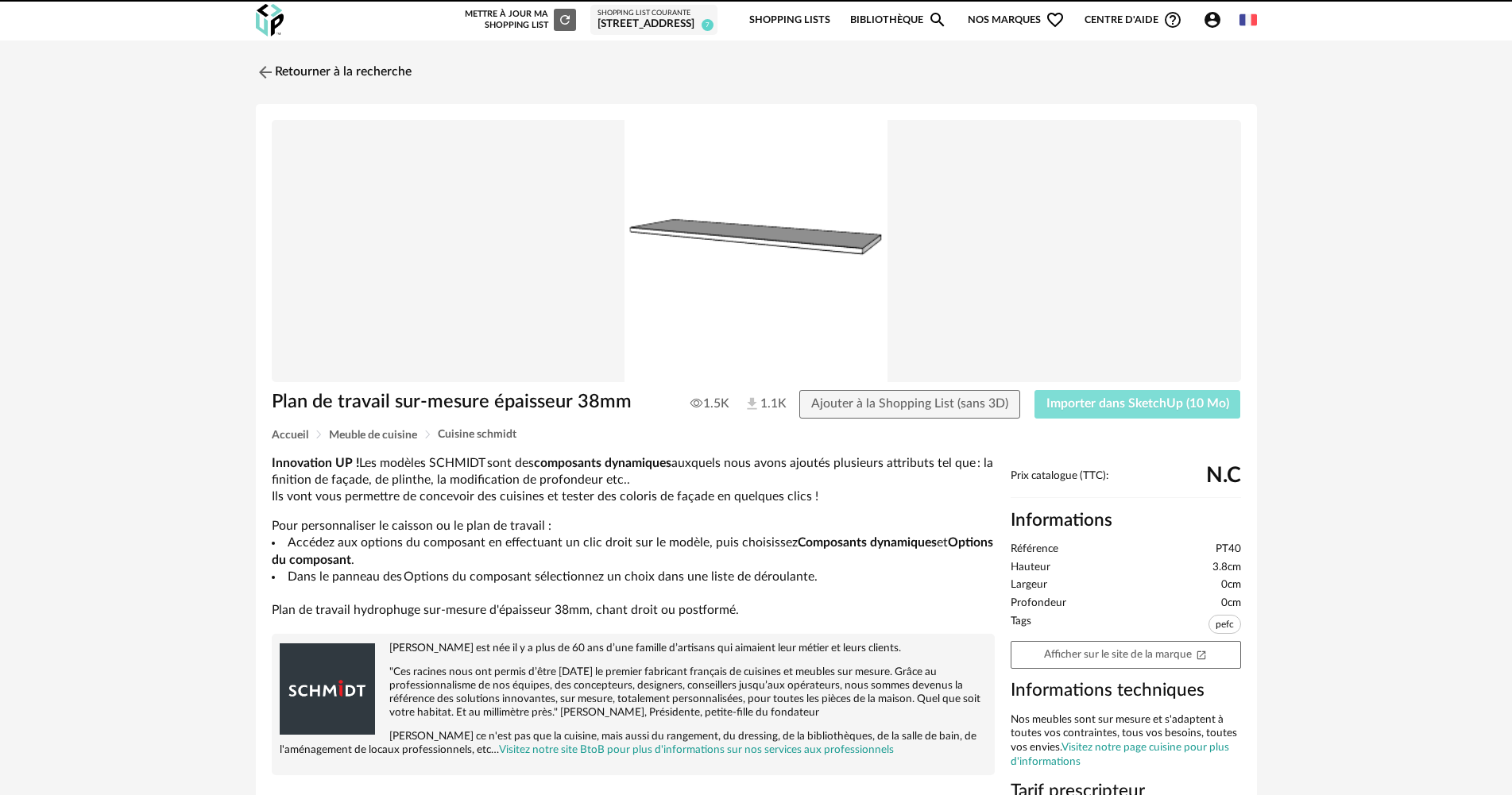
click at [1135, 407] on span "Importer dans SketchUp (10 Mo)" at bounding box center [1138, 403] width 183 height 13
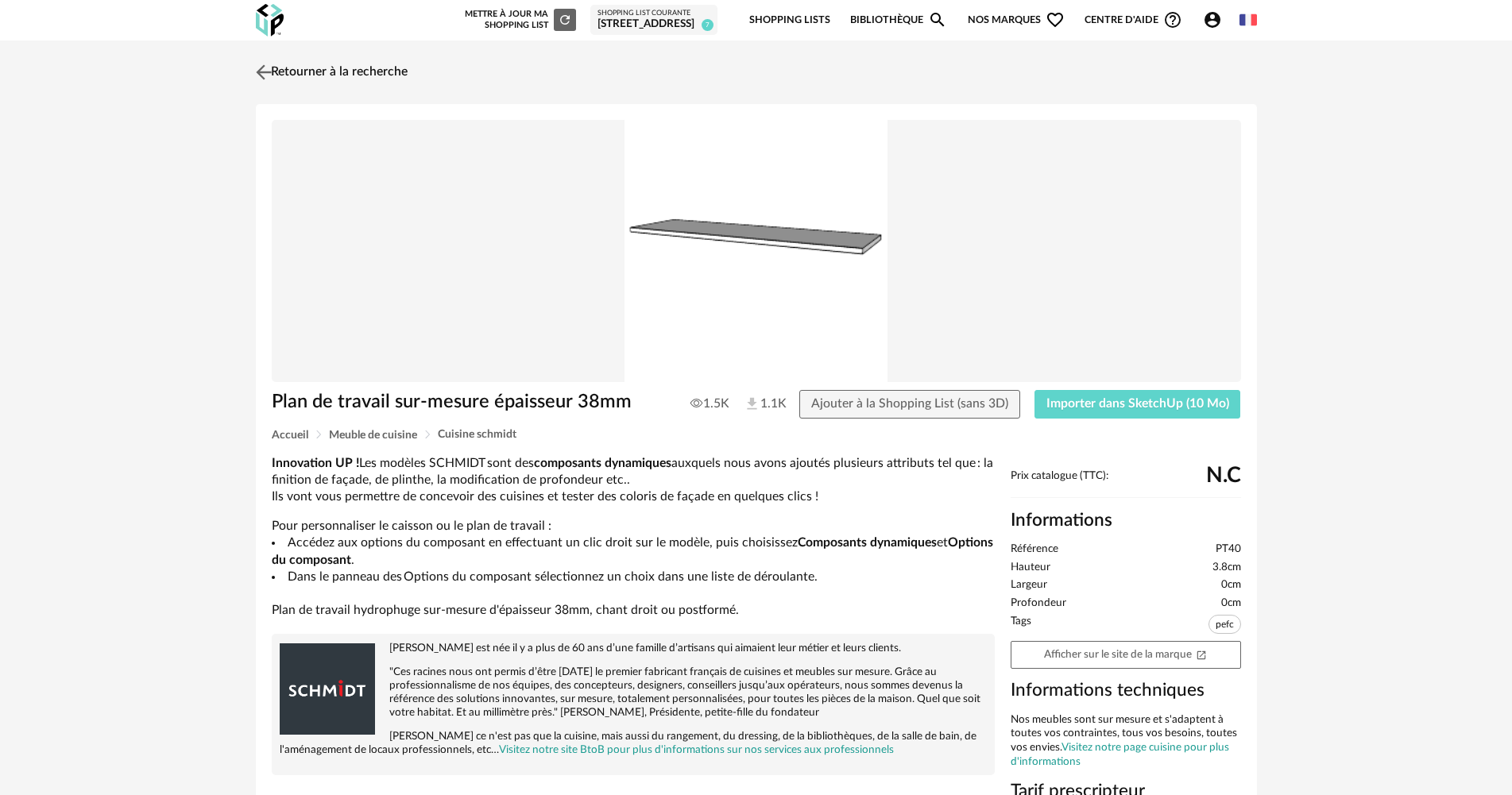
click at [348, 70] on link "Retourner à la recherche" at bounding box center [330, 72] width 156 height 35
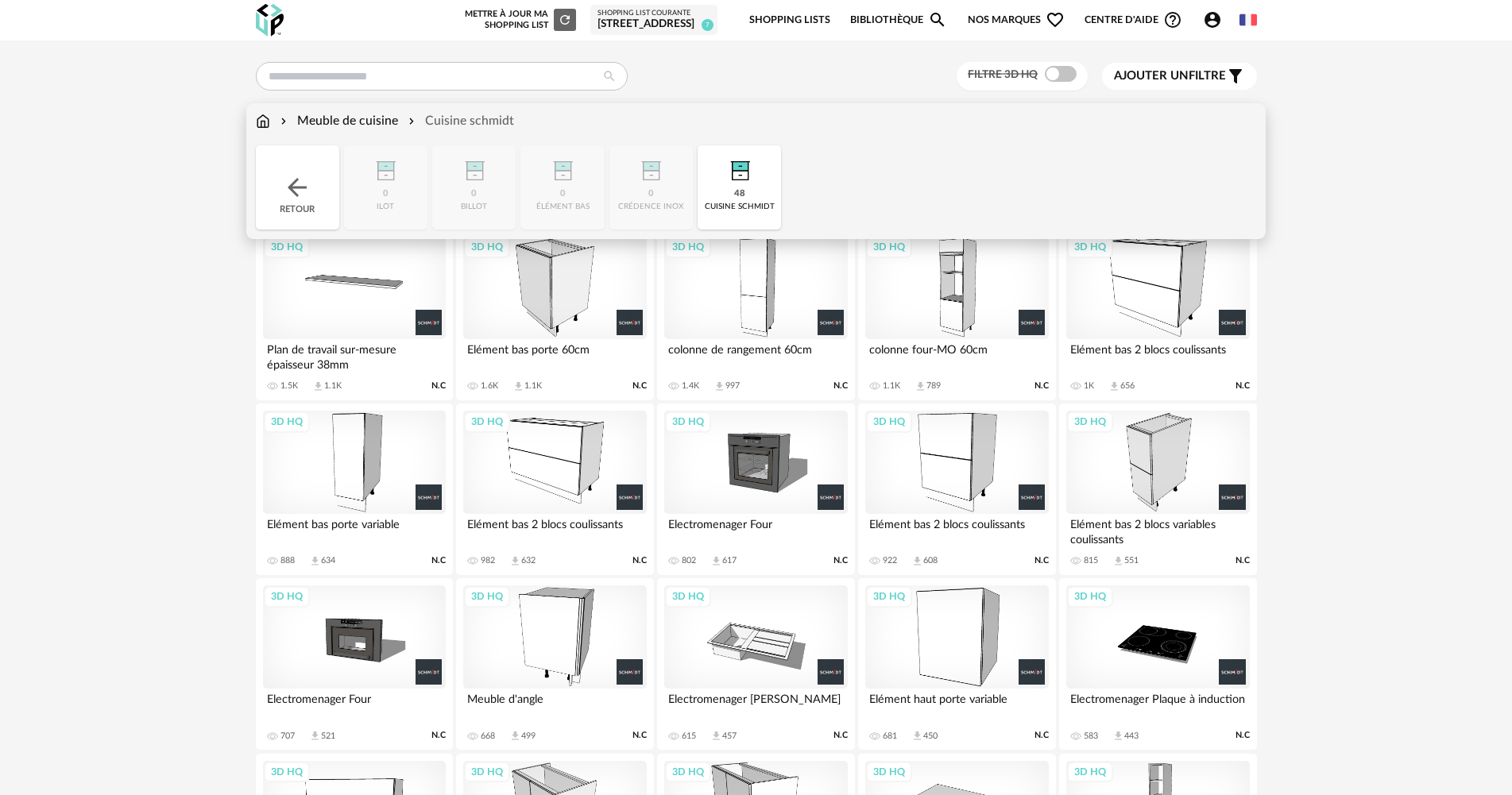
click at [271, 122] on div "Meuble de cuisine Cuisine schmidt" at bounding box center [385, 121] width 259 height 18
click at [291, 178] on img at bounding box center [297, 187] width 28 height 28
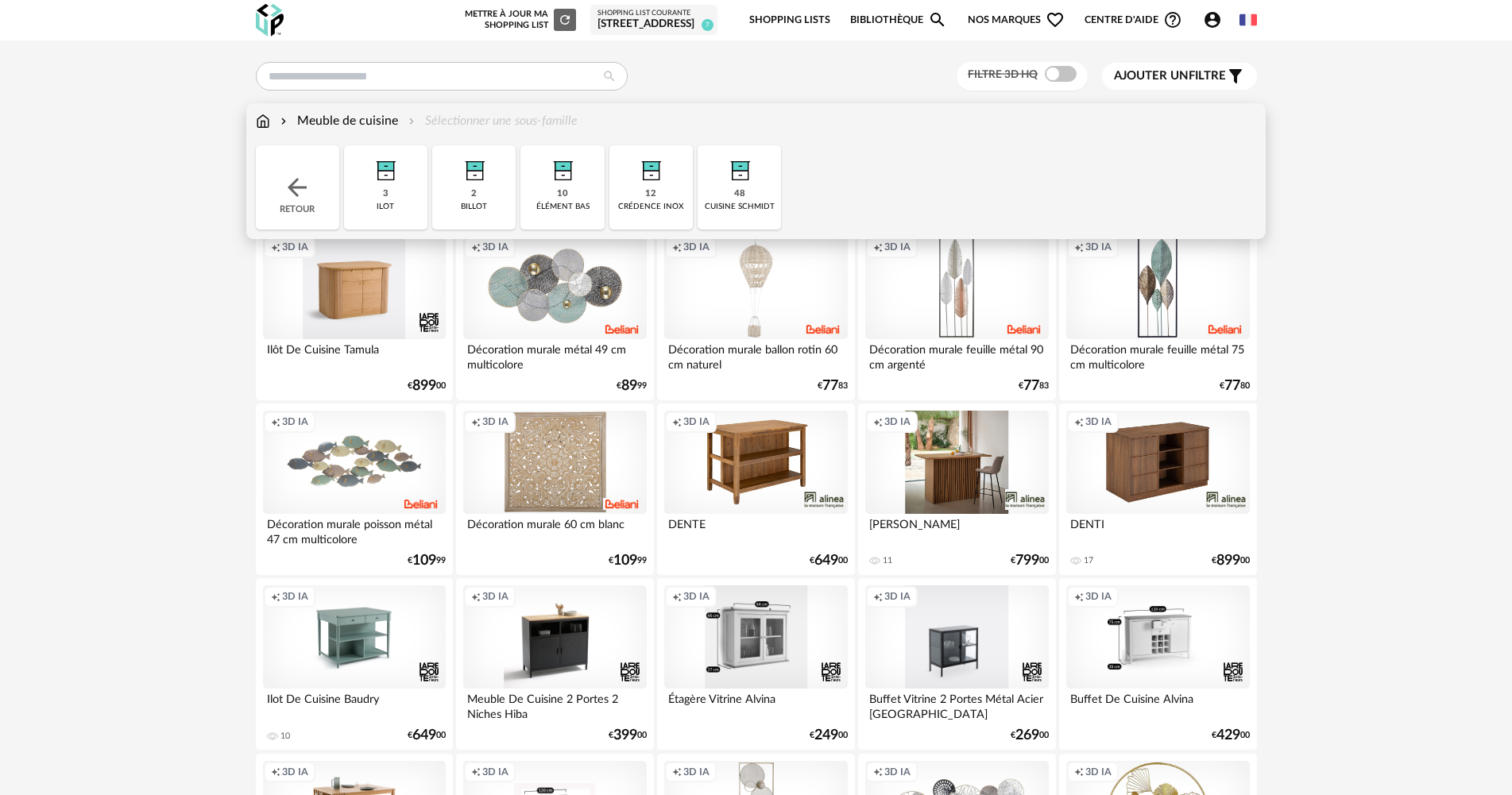
click at [292, 178] on img at bounding box center [297, 187] width 28 height 28
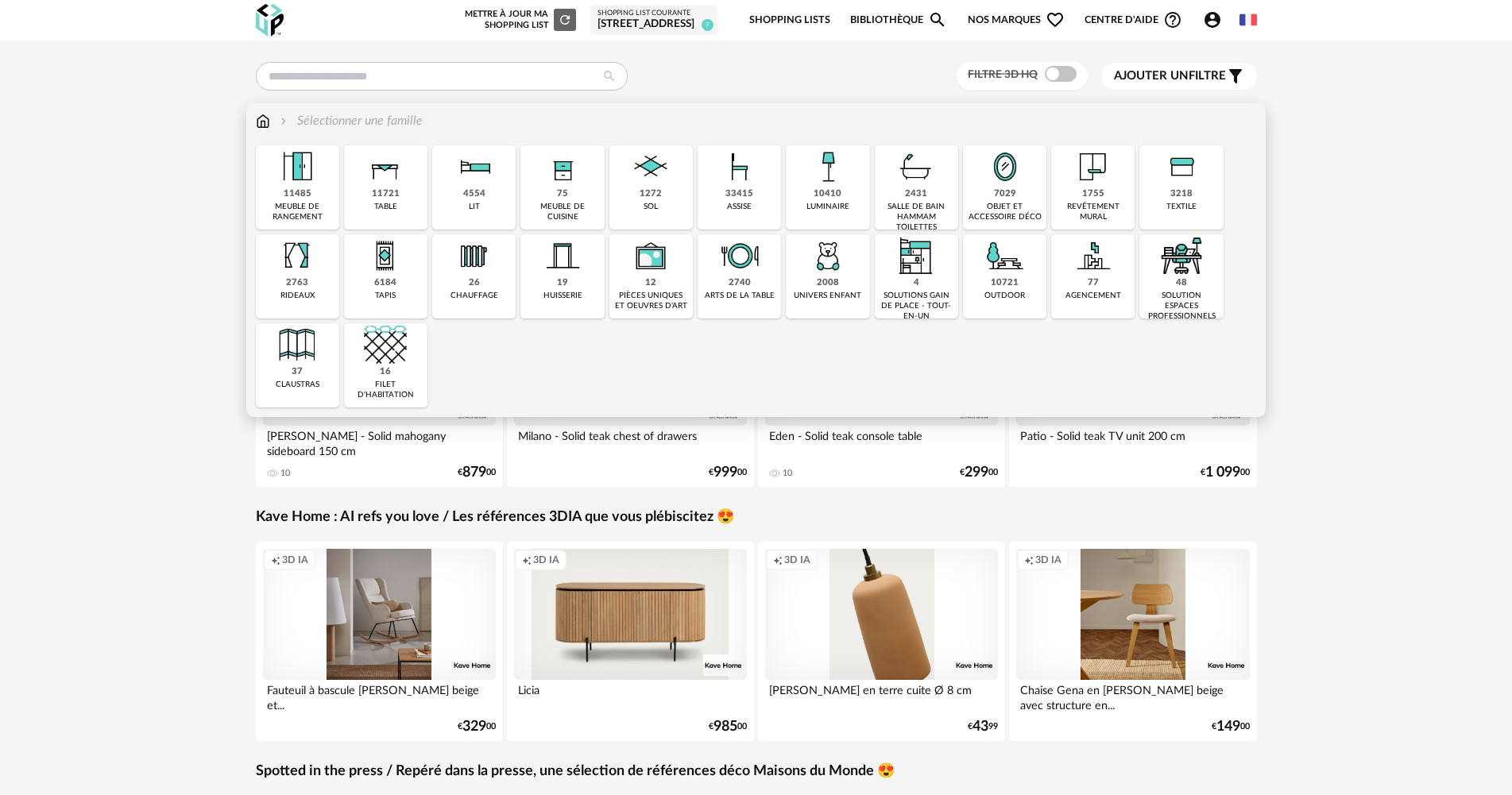
click at [680, 182] on div "1272 sol" at bounding box center [651, 188] width 84 height 84
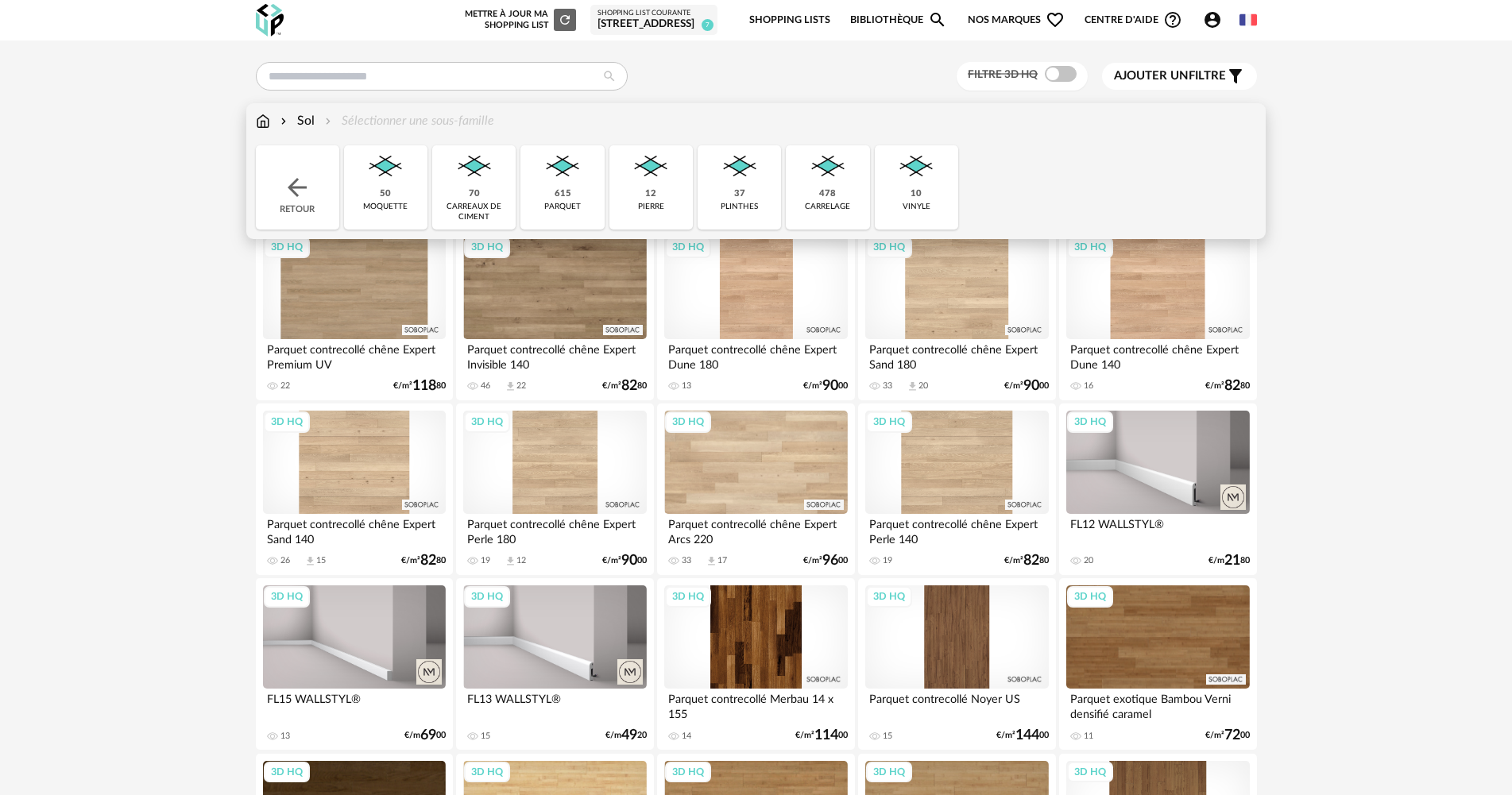
click at [584, 188] on img at bounding box center [562, 167] width 43 height 43
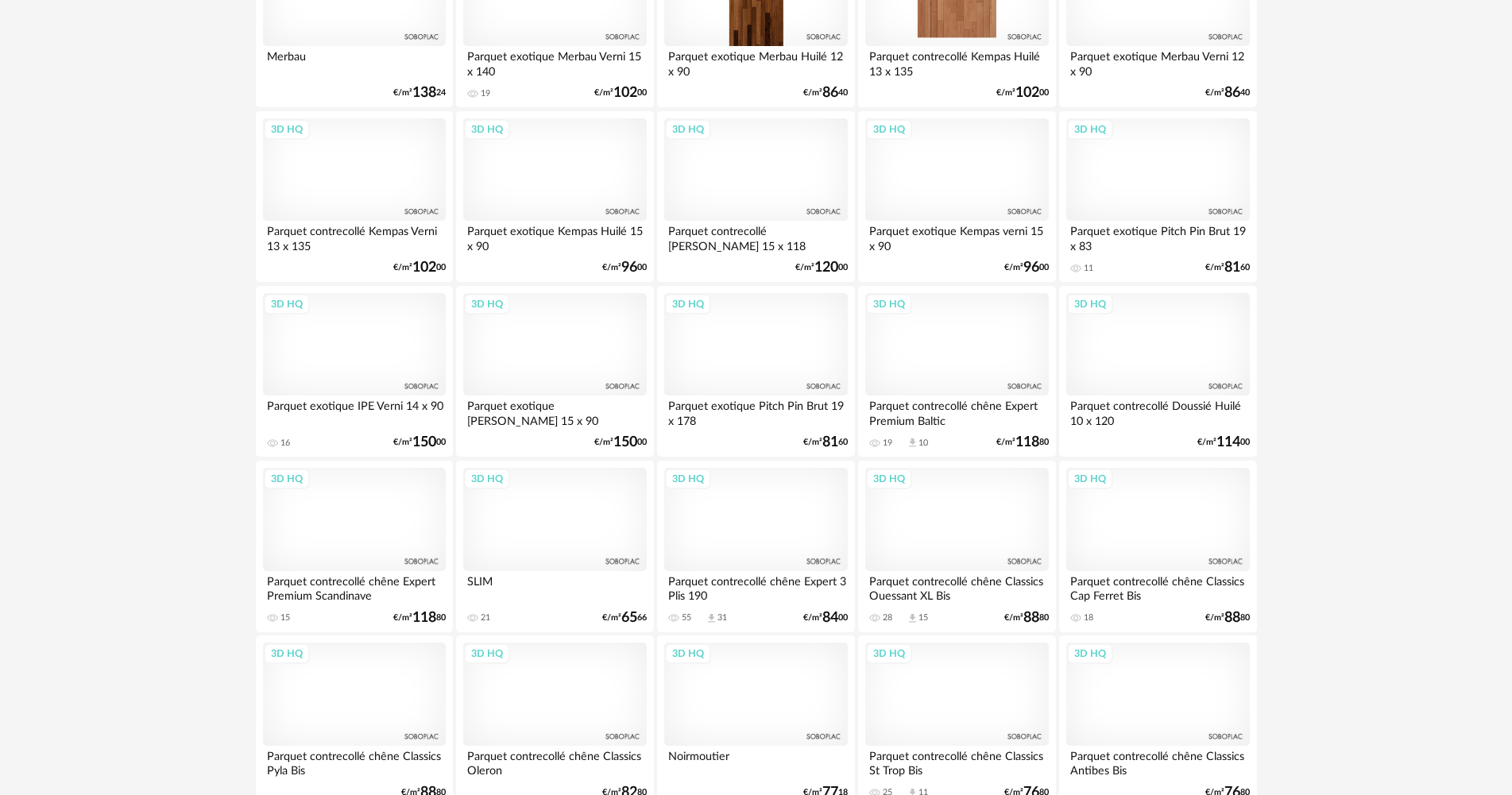
scroll to position [2940, 0]
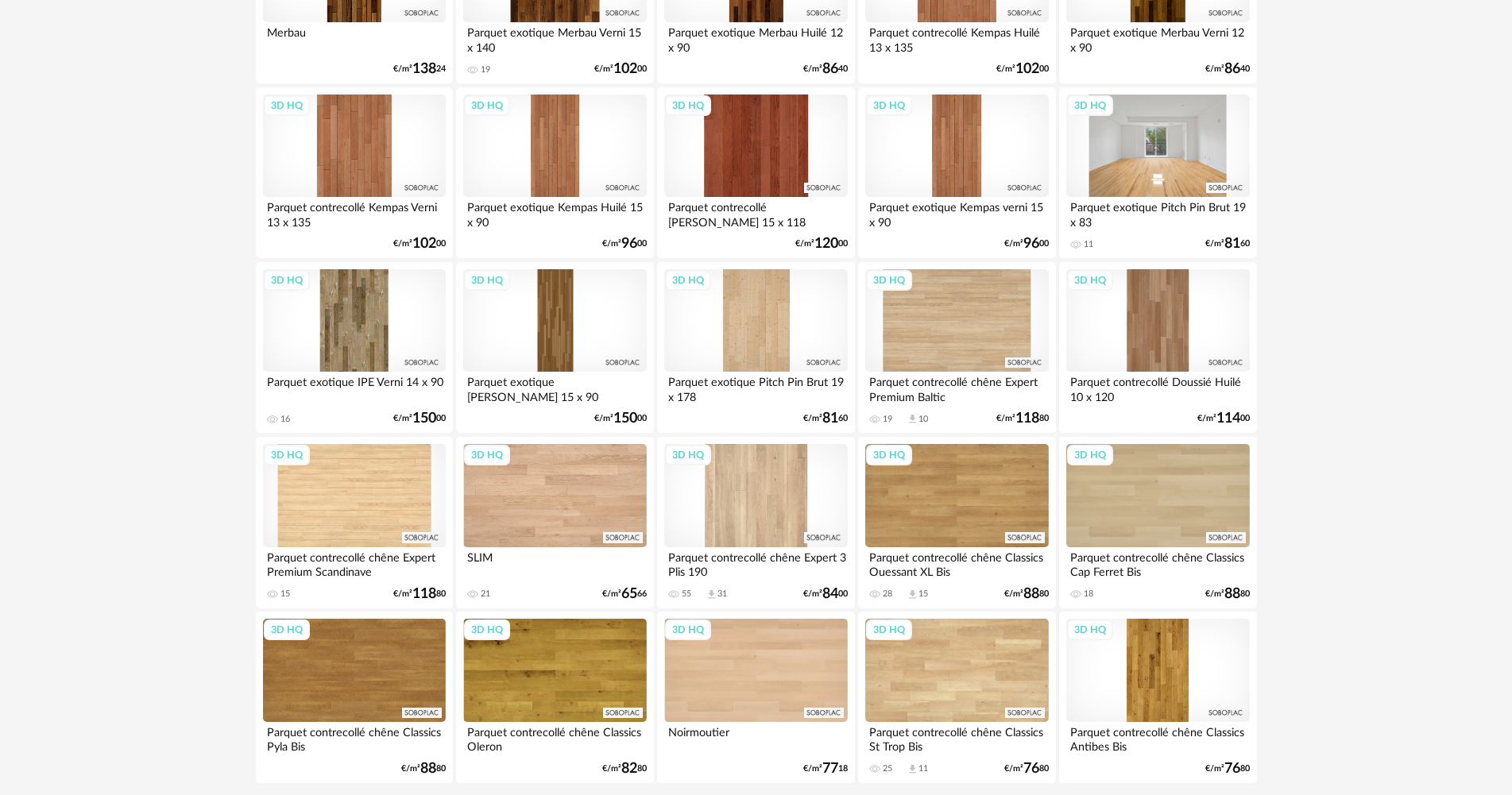
click at [1162, 175] on div "3D HQ" at bounding box center [1158, 146] width 183 height 103
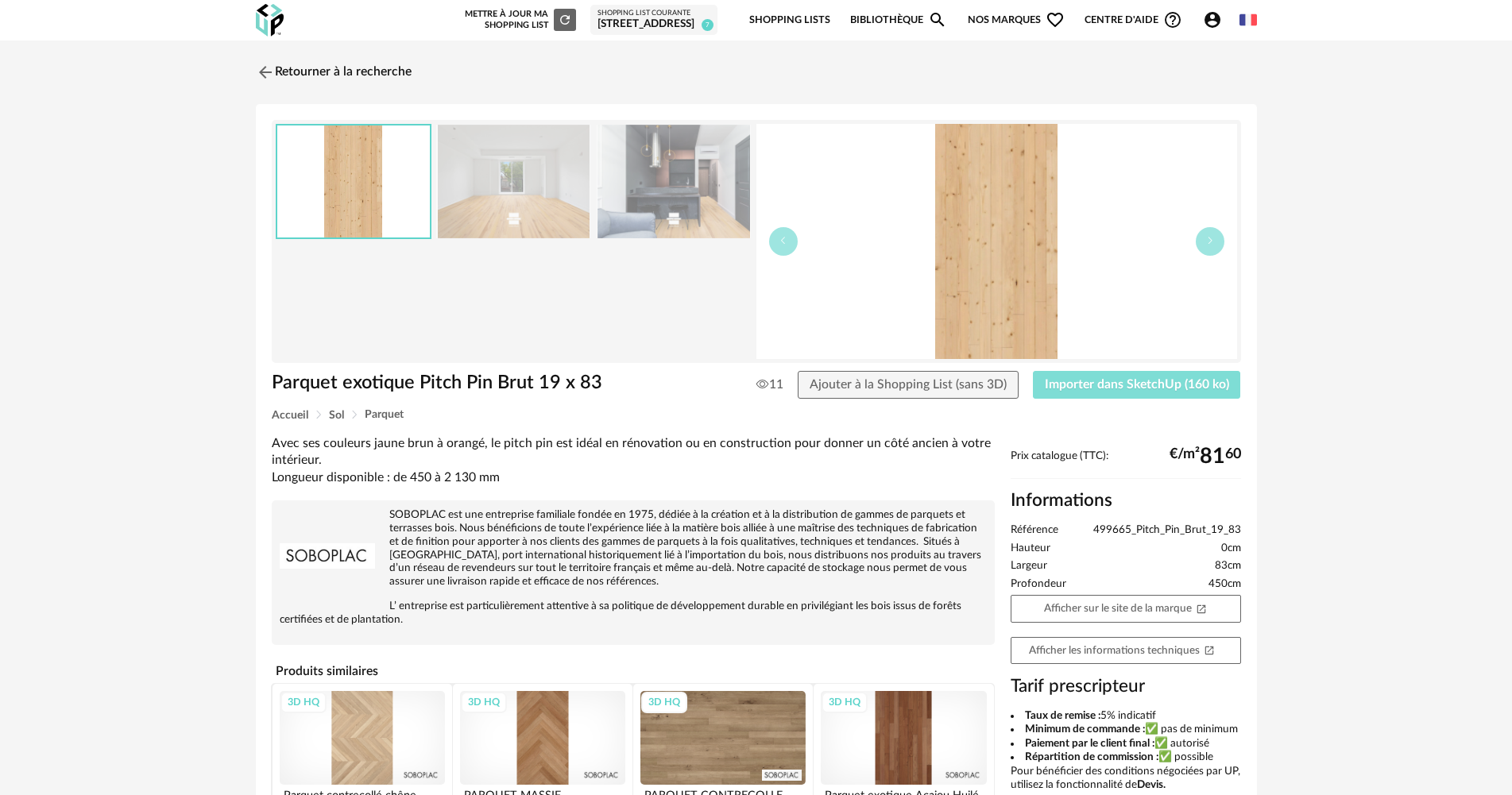
click at [1149, 382] on span "Importer dans SketchUp (160 ko)" at bounding box center [1137, 384] width 184 height 13
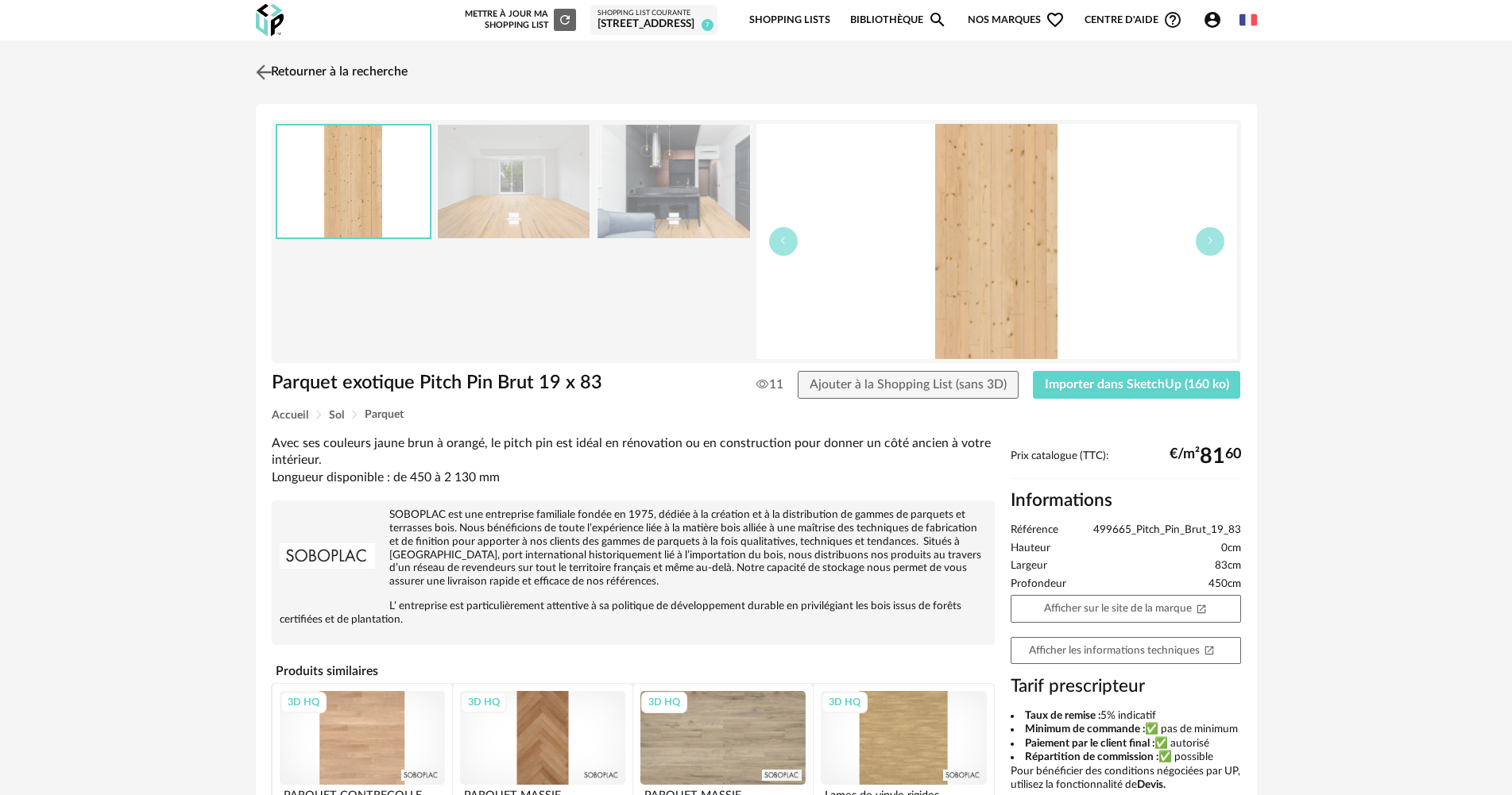
click at [271, 76] on img at bounding box center [263, 71] width 23 height 23
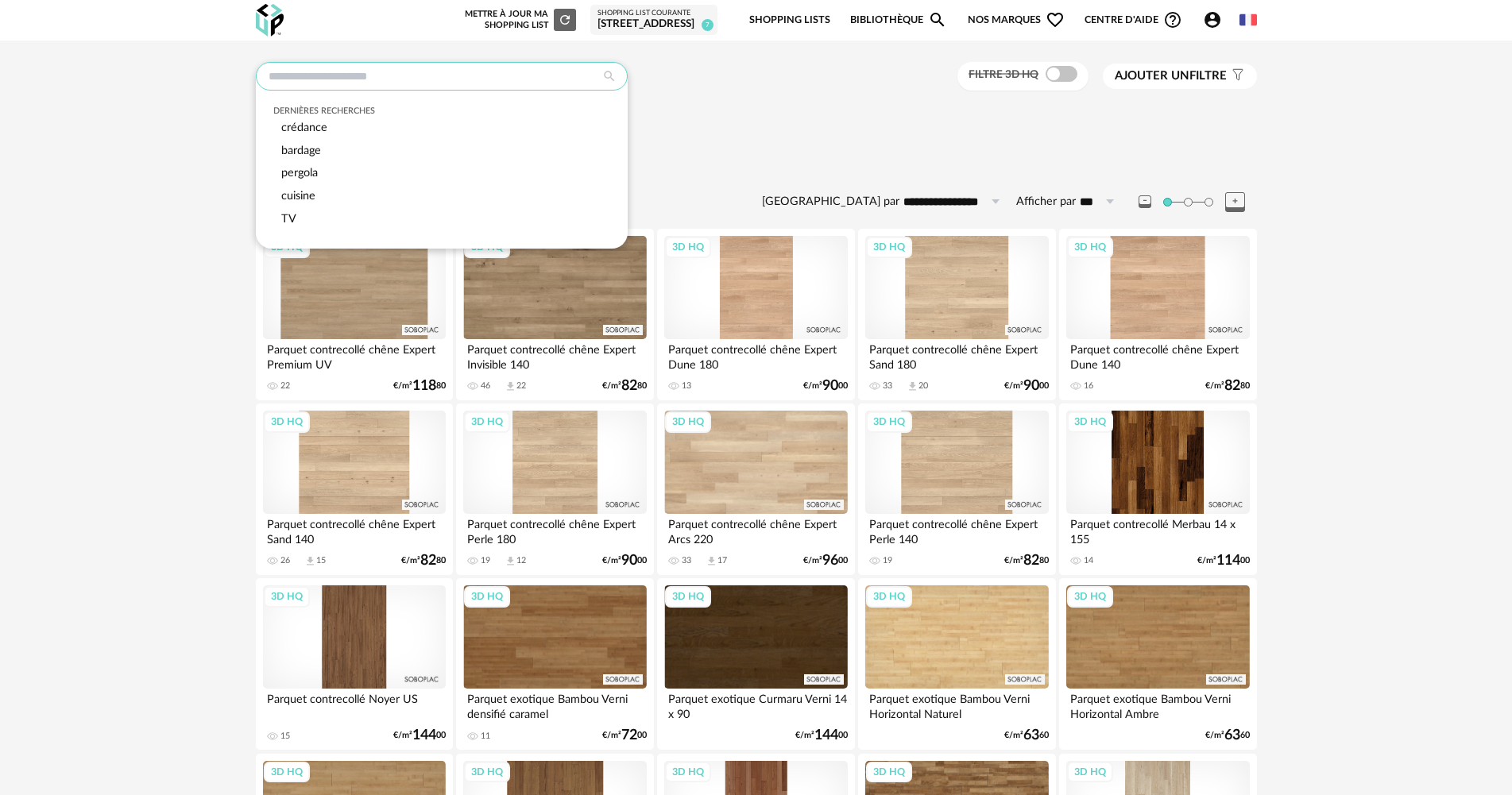
click at [489, 71] on input "text" at bounding box center [442, 76] width 372 height 28
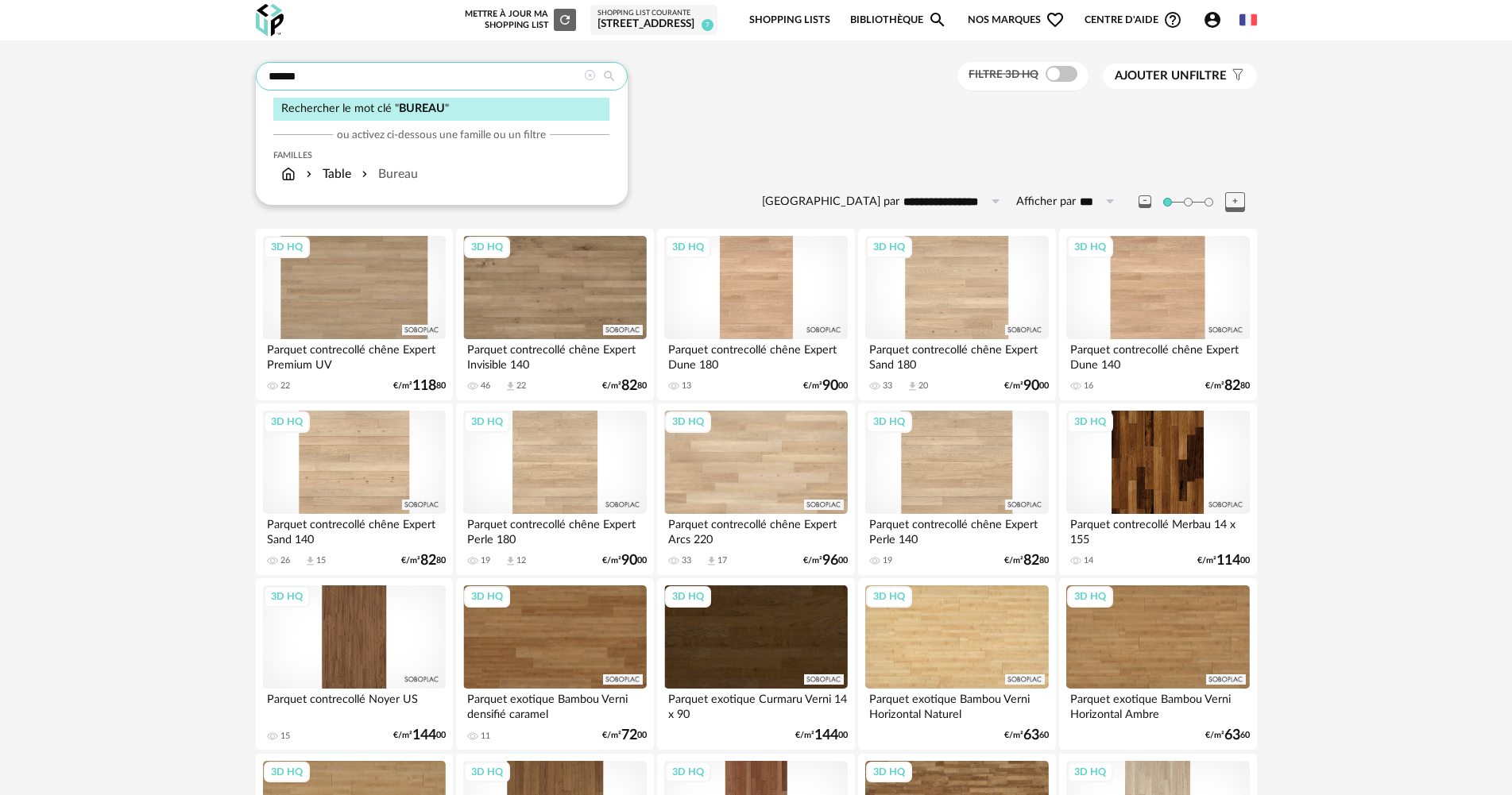
type input "******"
type input "**********"
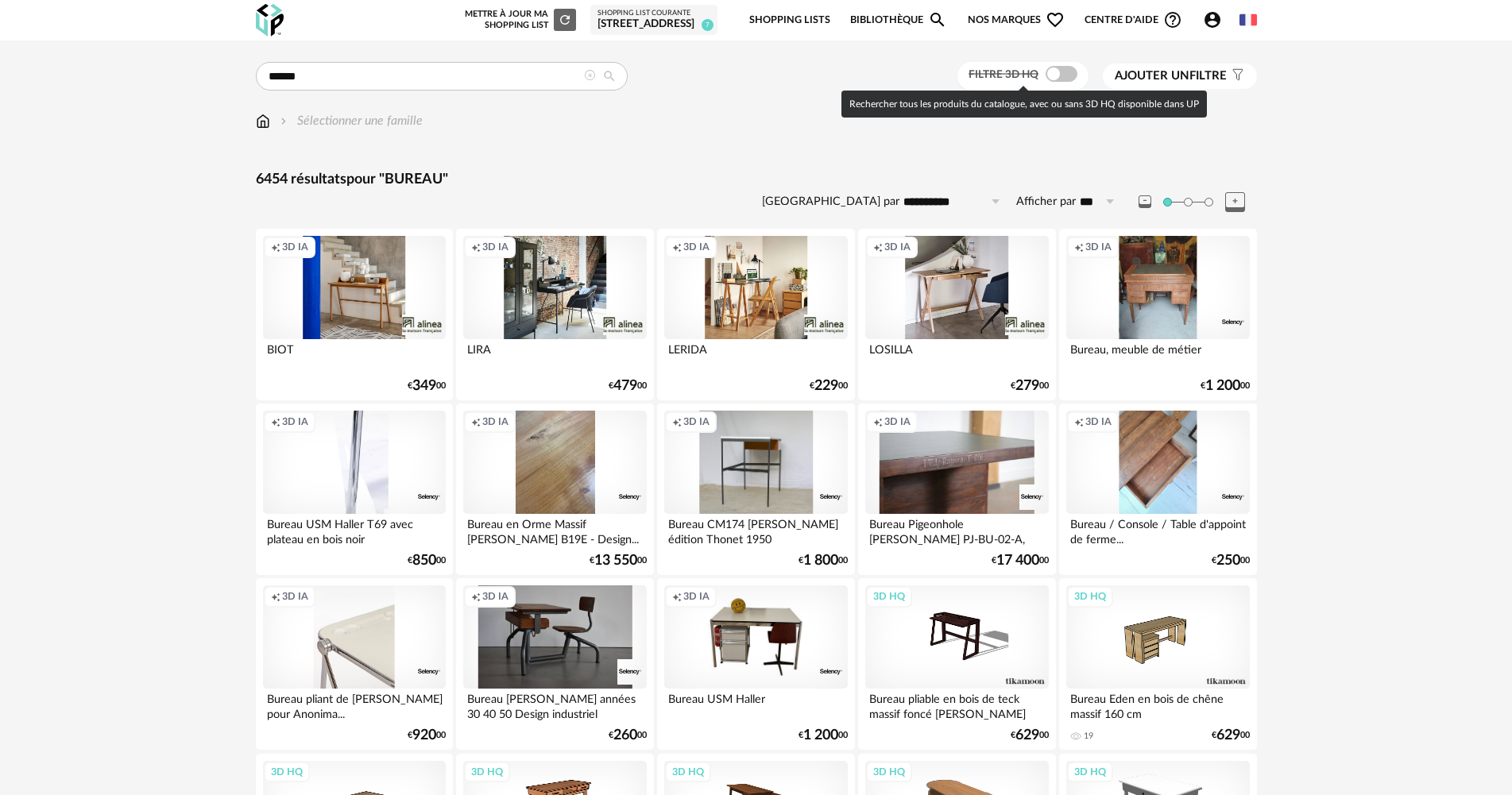
click at [1057, 72] on span at bounding box center [1061, 73] width 32 height 15
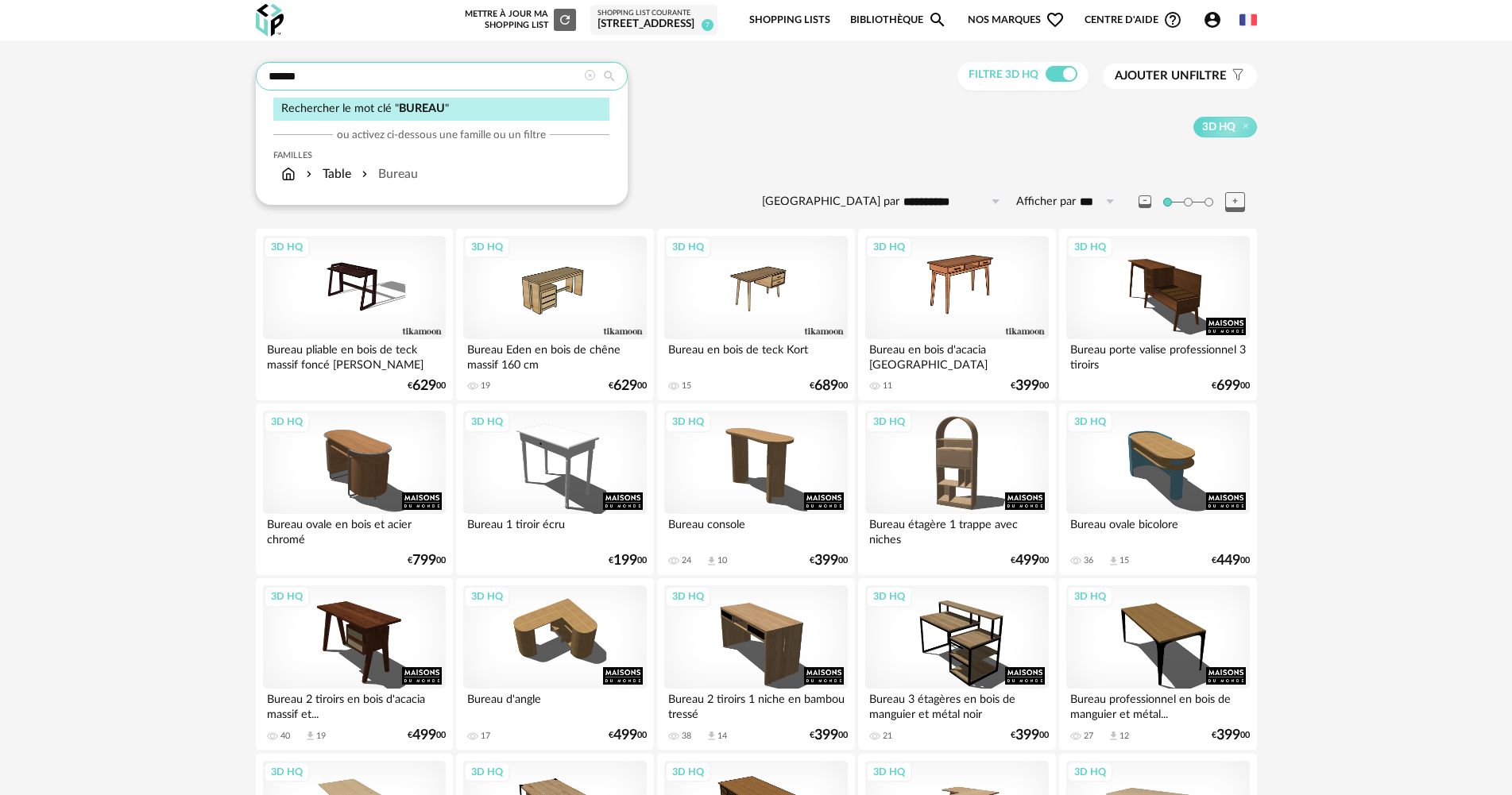
click at [412, 71] on input "******" at bounding box center [442, 76] width 372 height 28
type input "**********"
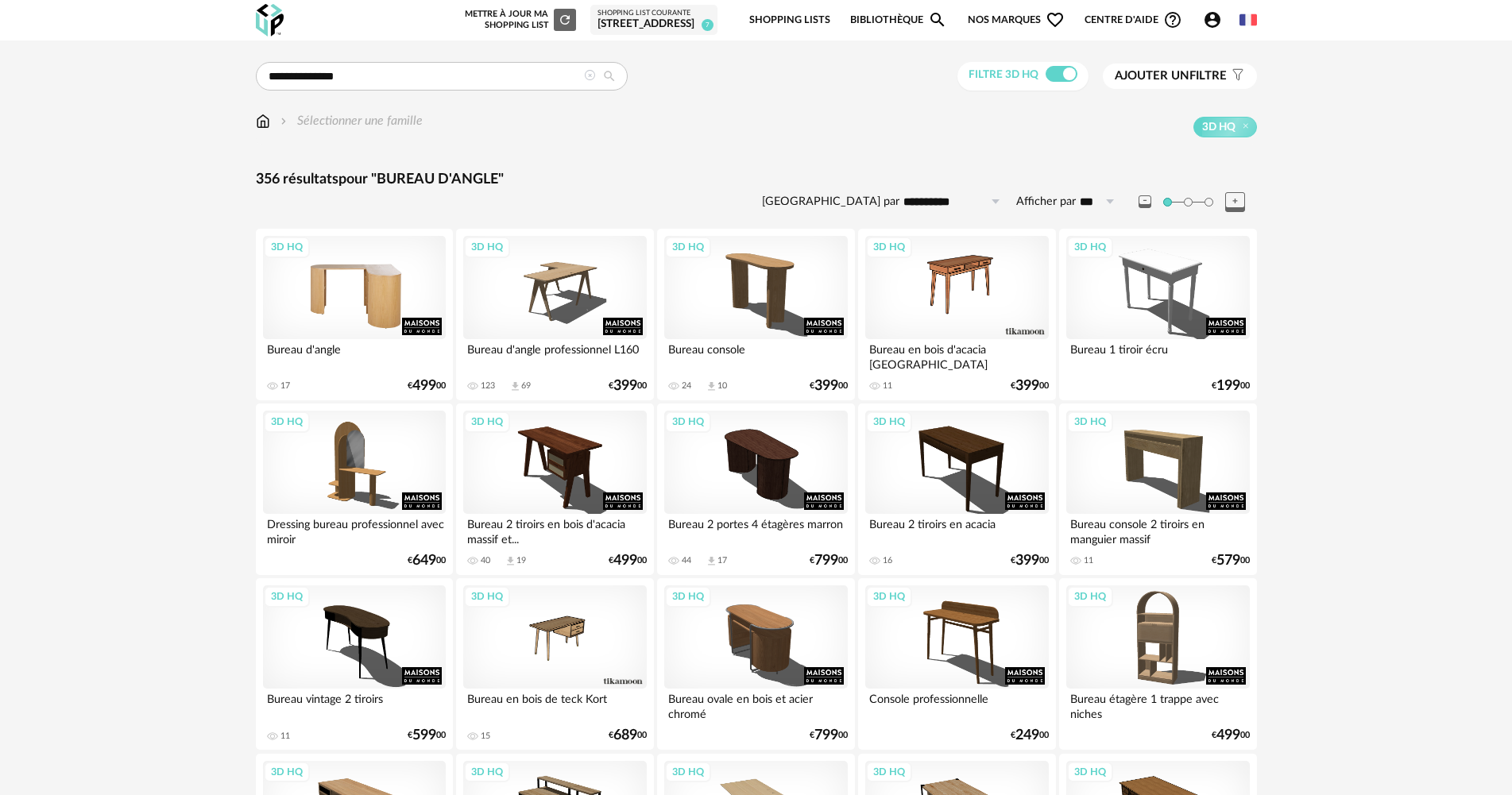
click at [358, 316] on div "3D HQ" at bounding box center [354, 287] width 183 height 103
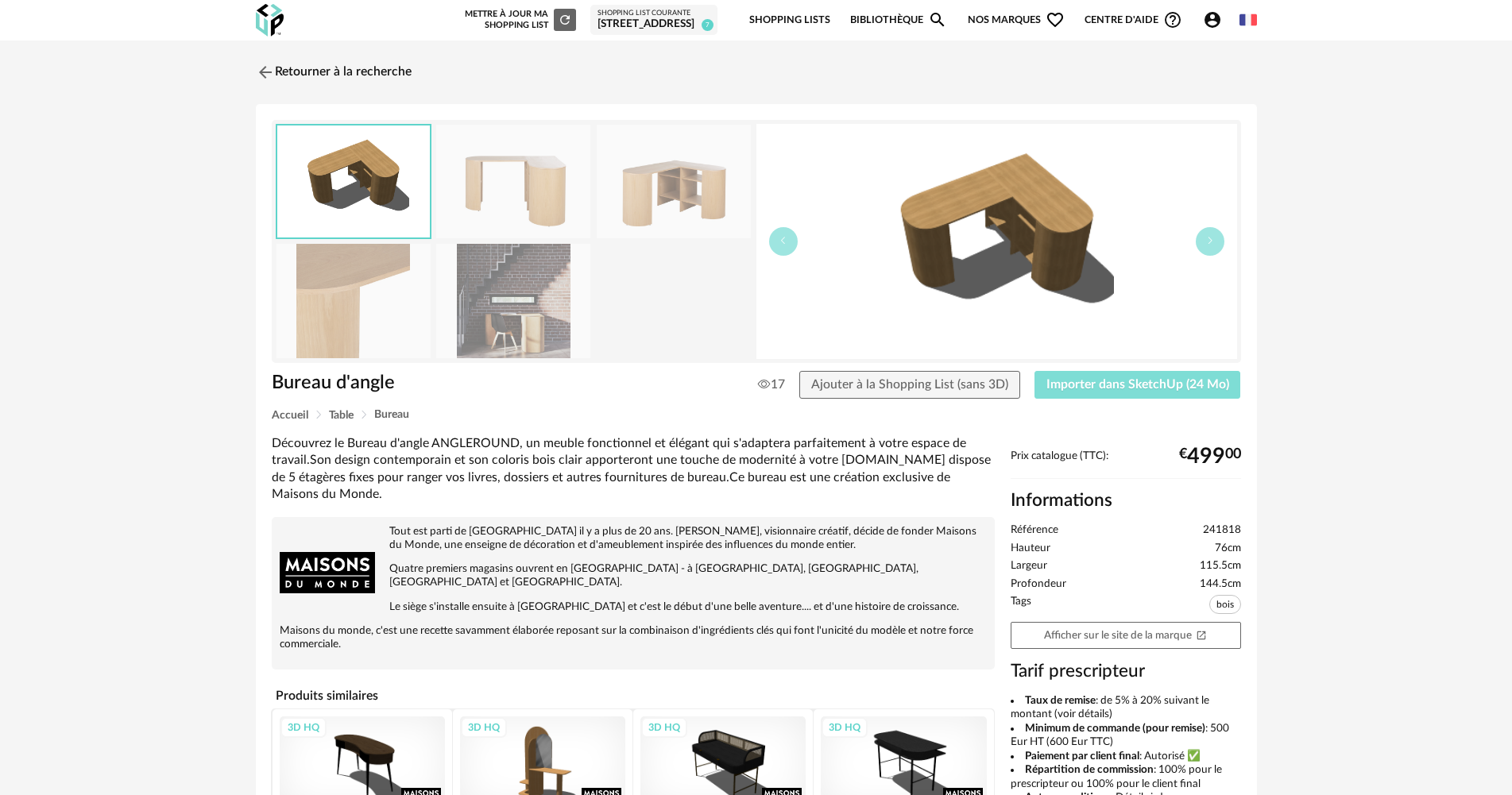
click at [1162, 373] on button "Importer dans SketchUp (24 Mo)" at bounding box center [1138, 384] width 207 height 28
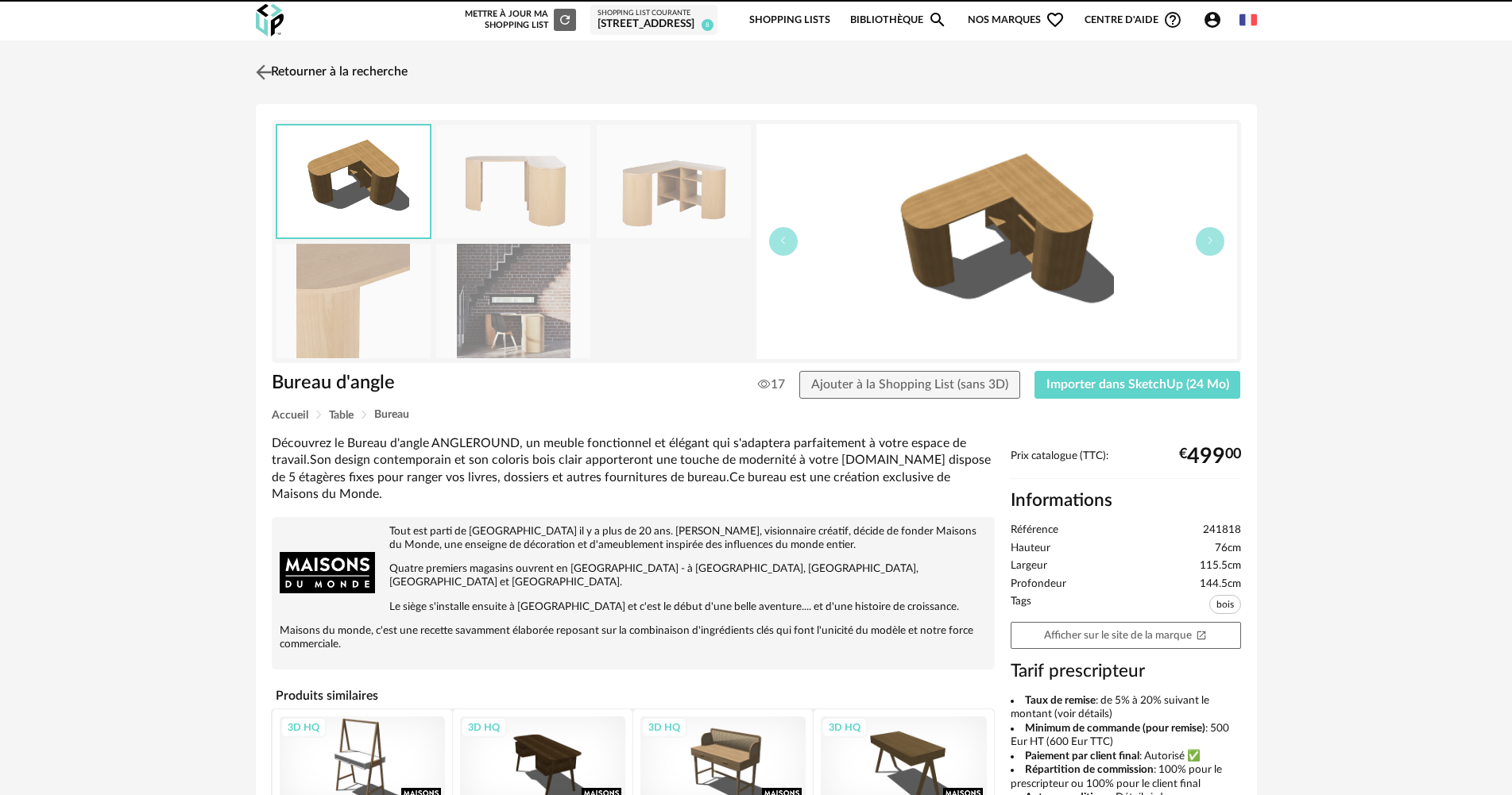
click at [263, 74] on img at bounding box center [263, 71] width 23 height 23
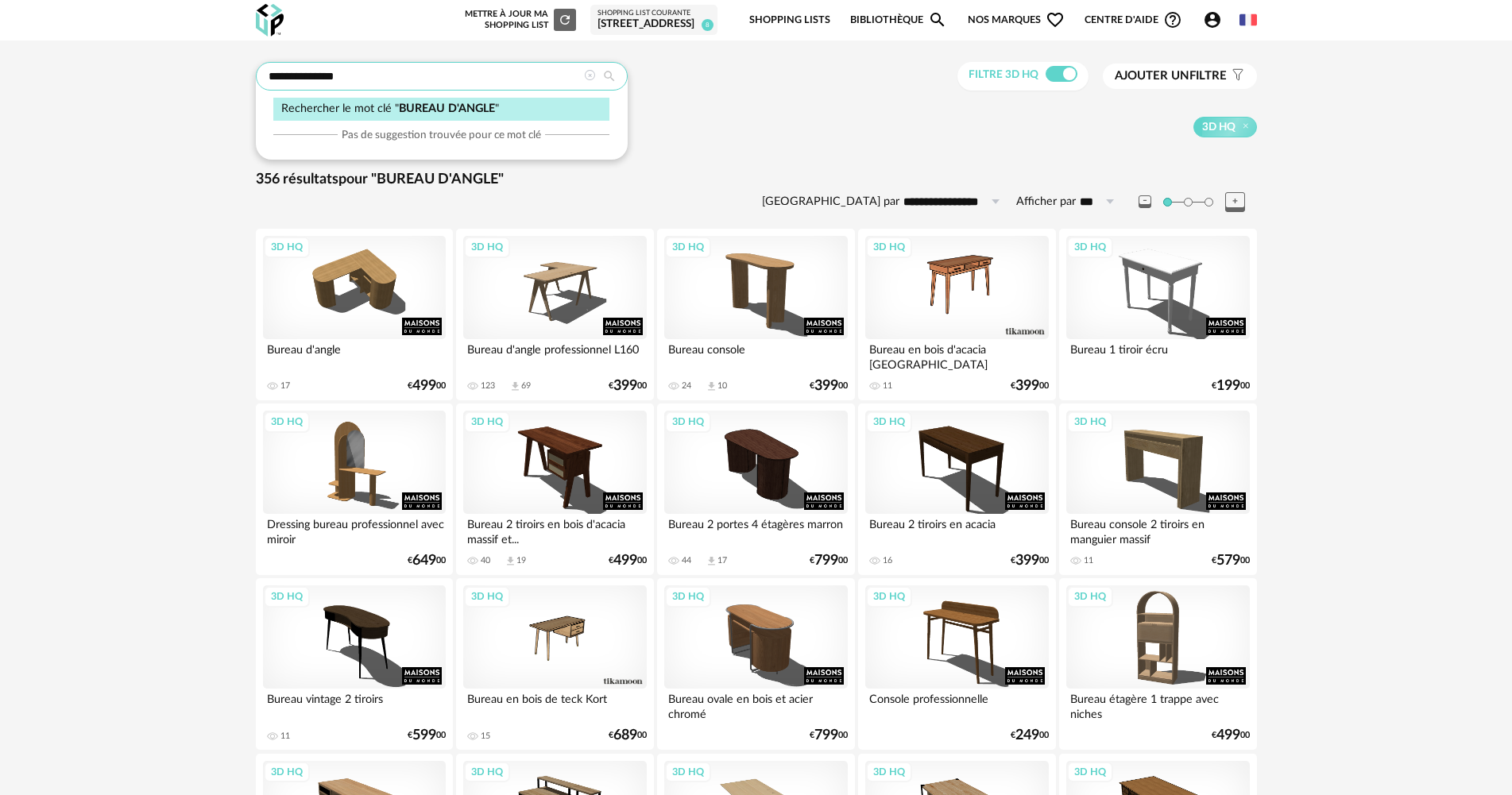
drag, startPoint x: 391, startPoint y: 76, endPoint x: 160, endPoint y: 76, distance: 231.0
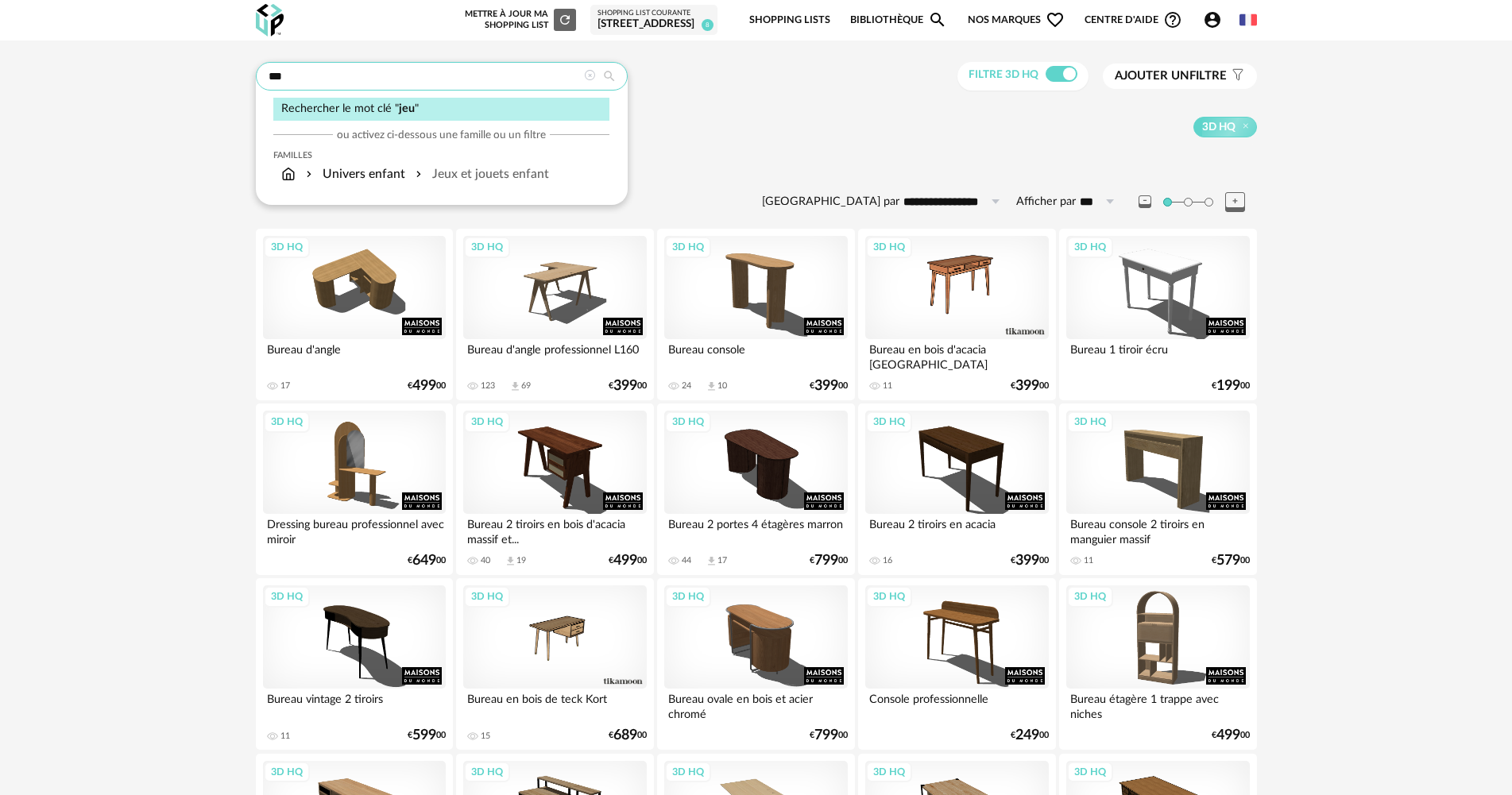
type input "***"
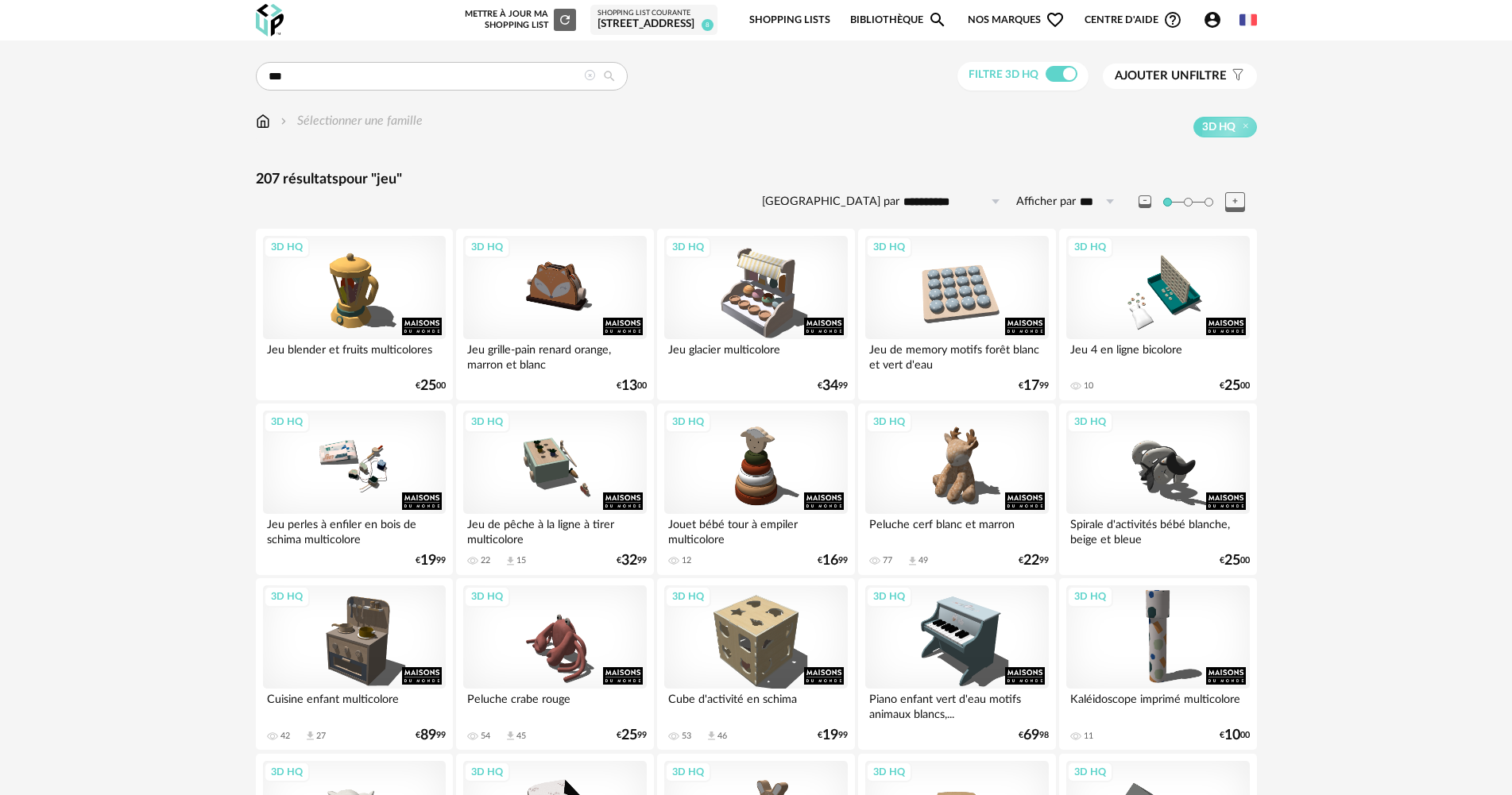
click at [993, 205] on icon at bounding box center [996, 202] width 20 height 25
click at [980, 293] on span "Prix décroissant" at bounding box center [966, 297] width 101 height 15
type input "**********"
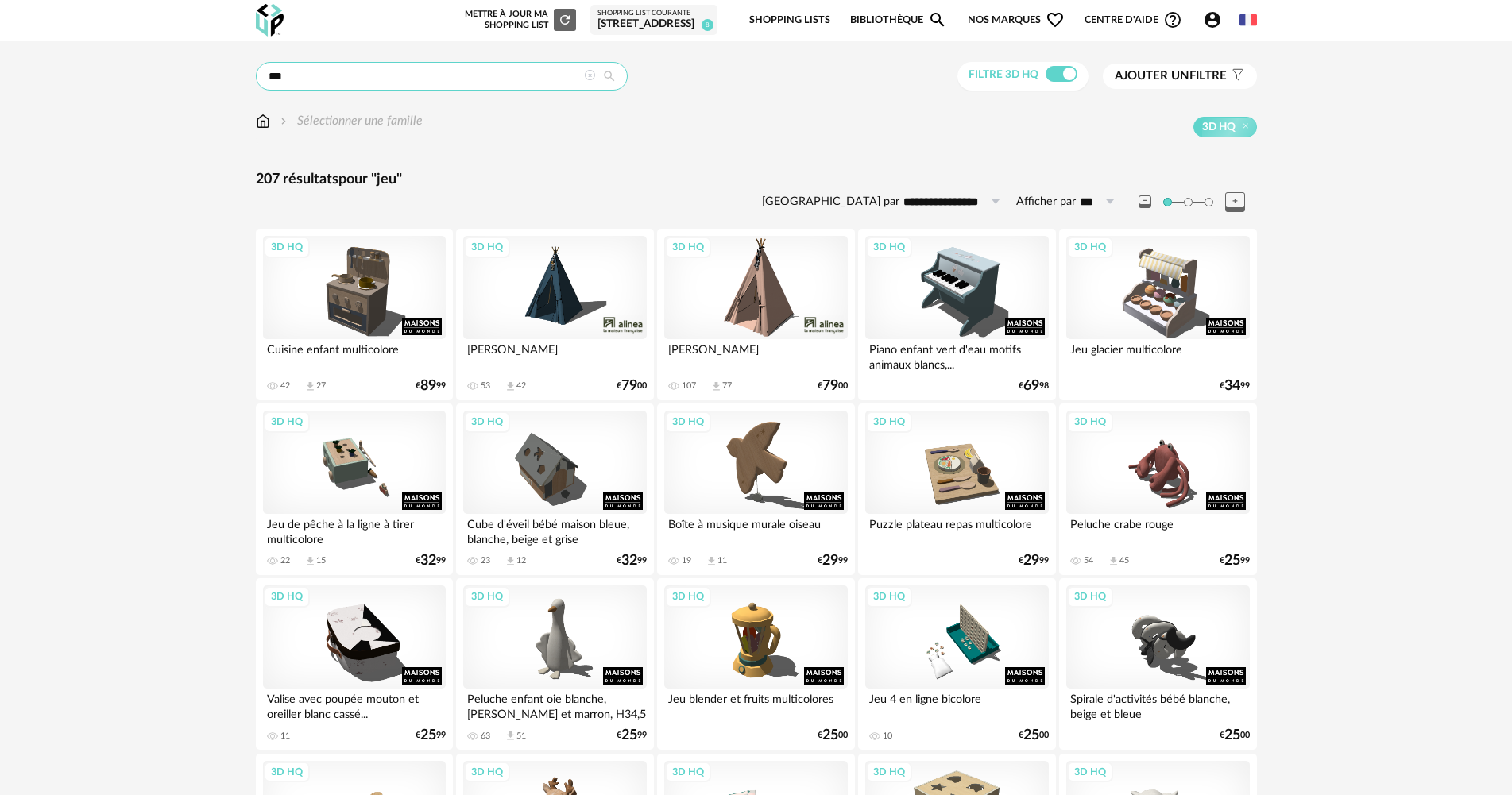
click at [303, 82] on input "***" at bounding box center [442, 76] width 372 height 28
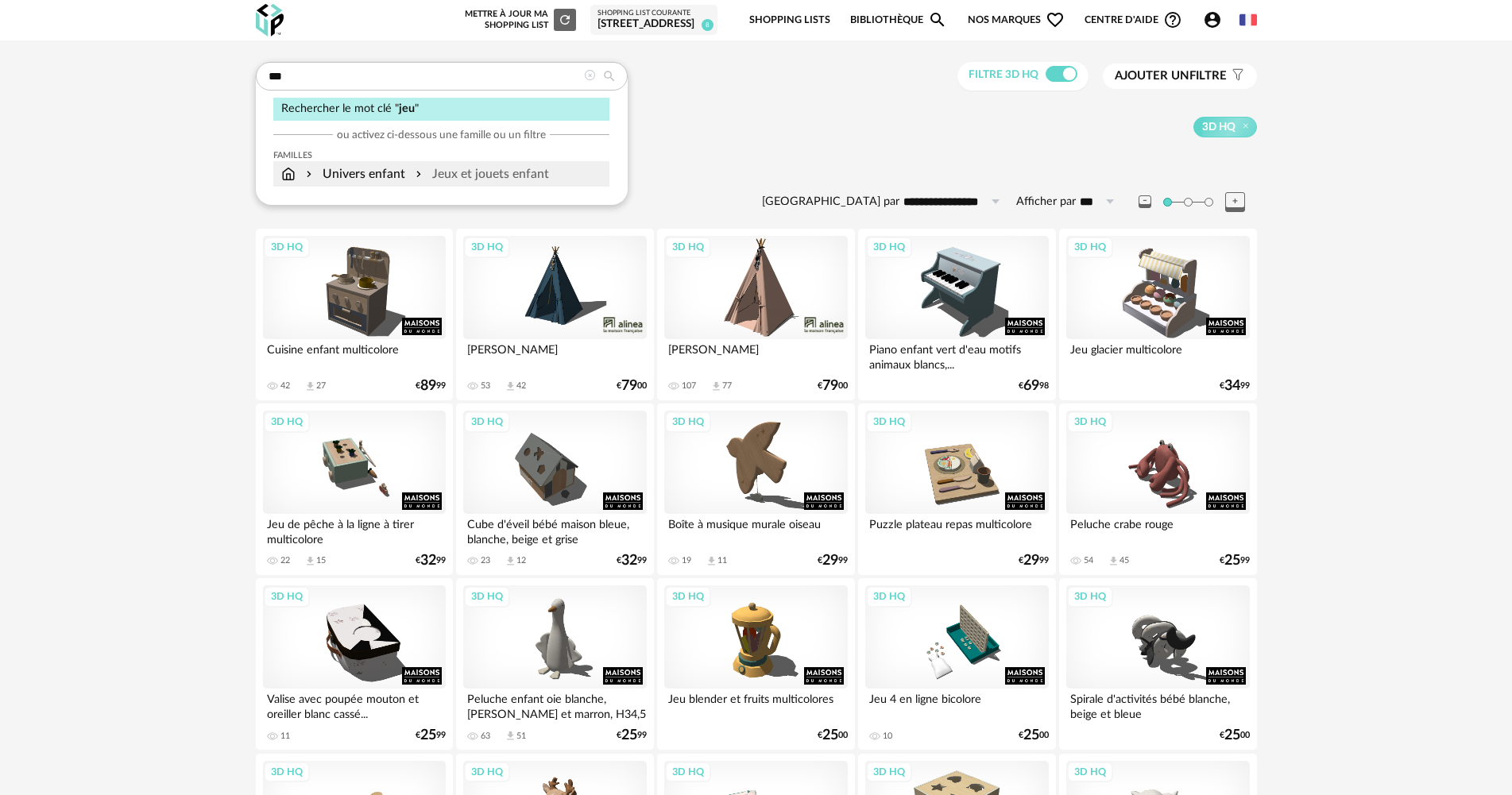
click at [480, 171] on div "Jeux et jouets enfant" at bounding box center [481, 174] width 137 height 18
click at [1431, 231] on div "**********" at bounding box center [756, 673] width 1512 height 1267
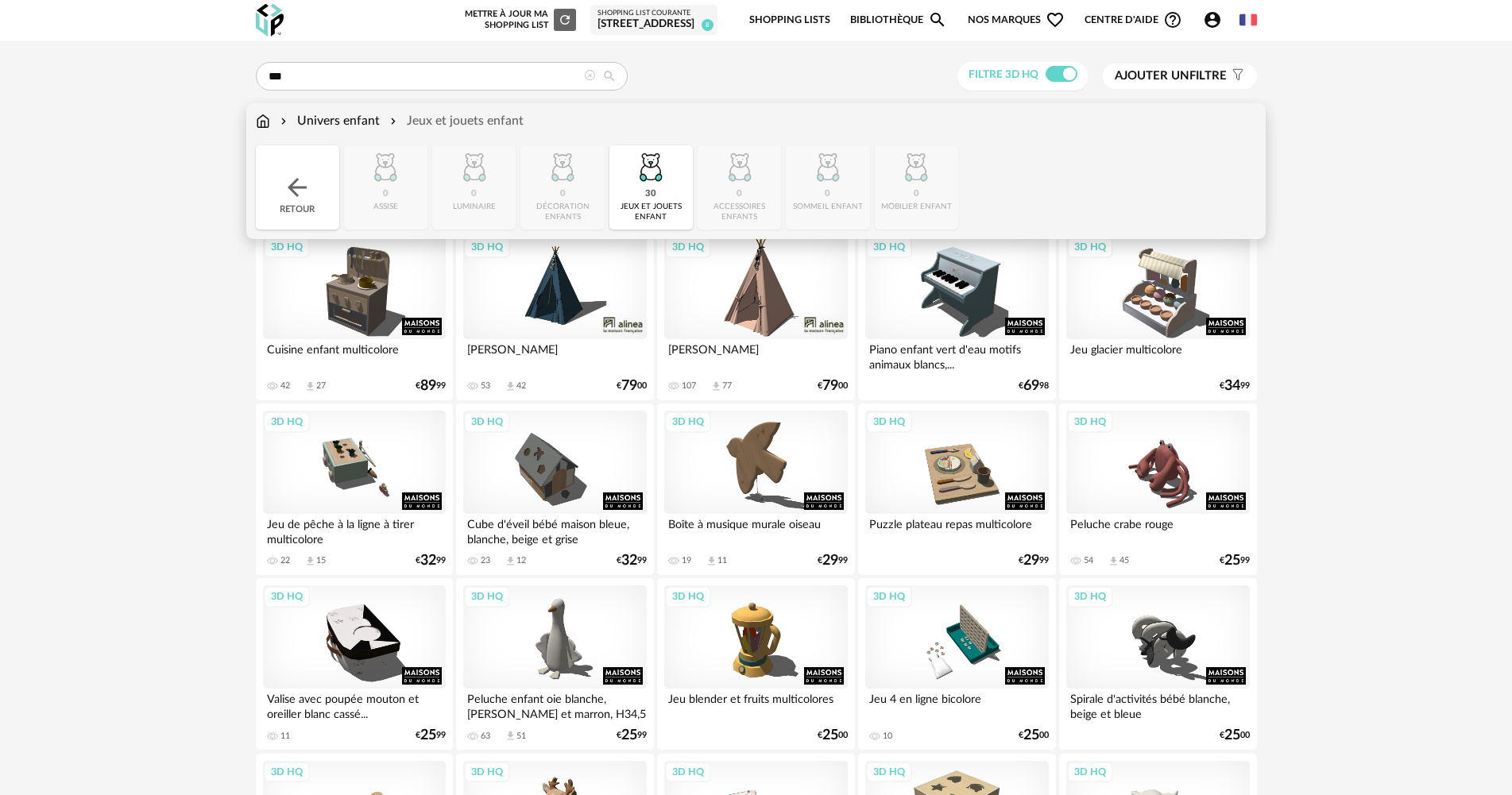
click at [320, 119] on div "Univers enfant" at bounding box center [328, 121] width 103 height 18
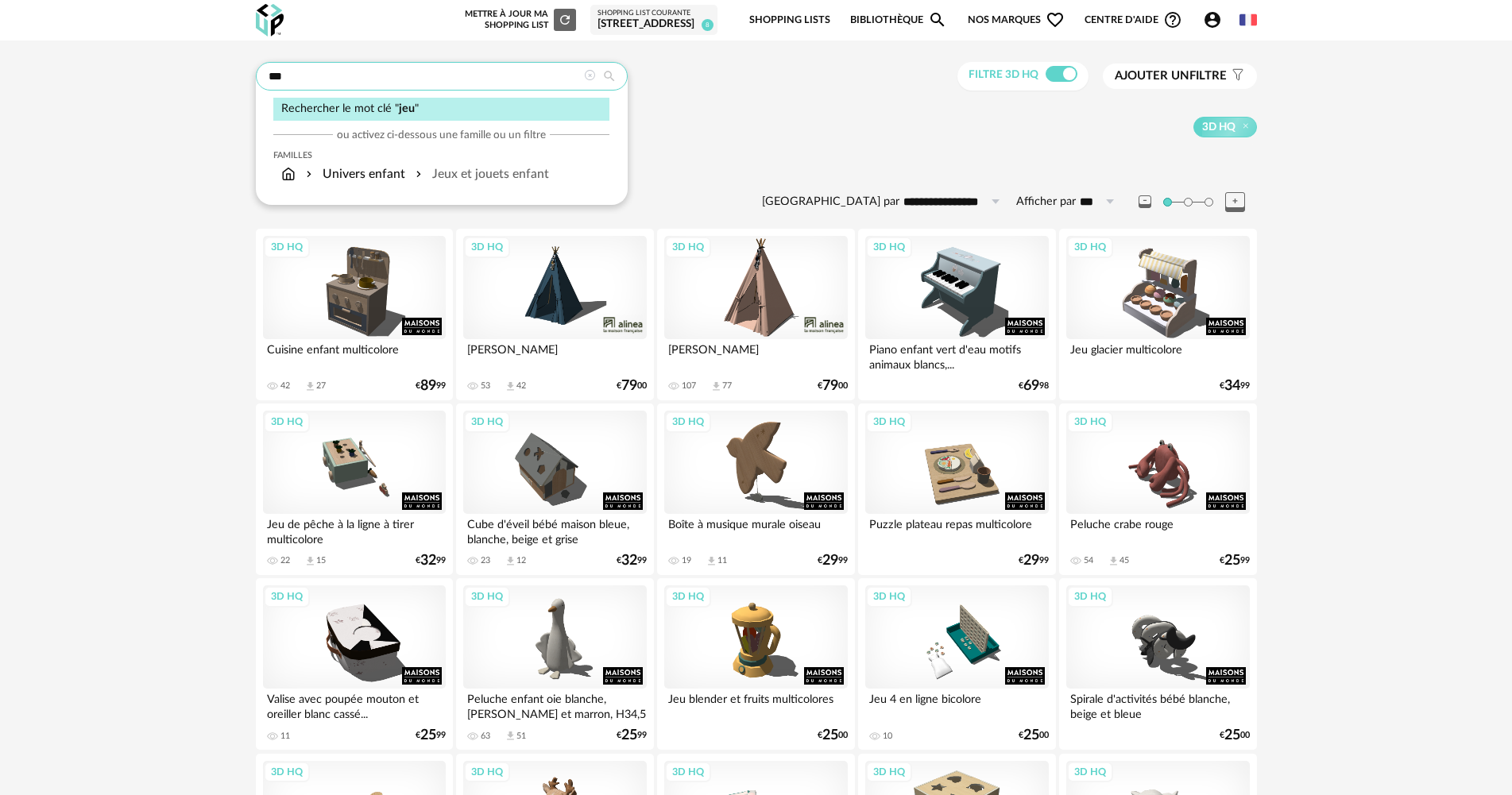
drag, startPoint x: 255, startPoint y: 66, endPoint x: 206, endPoint y: 66, distance: 49.0
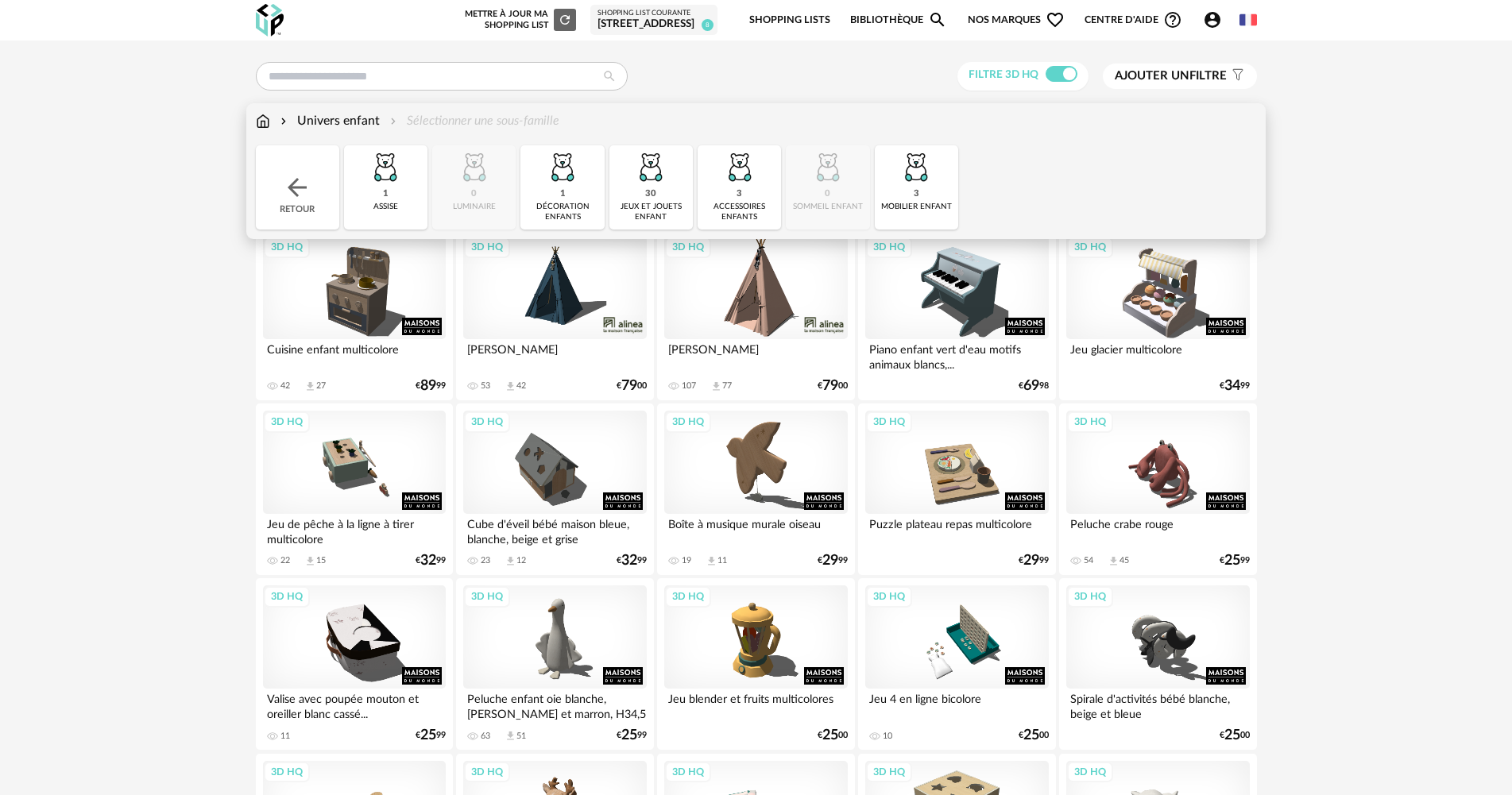
click at [371, 115] on div "Univers enfant" at bounding box center [328, 121] width 103 height 18
type input "***"
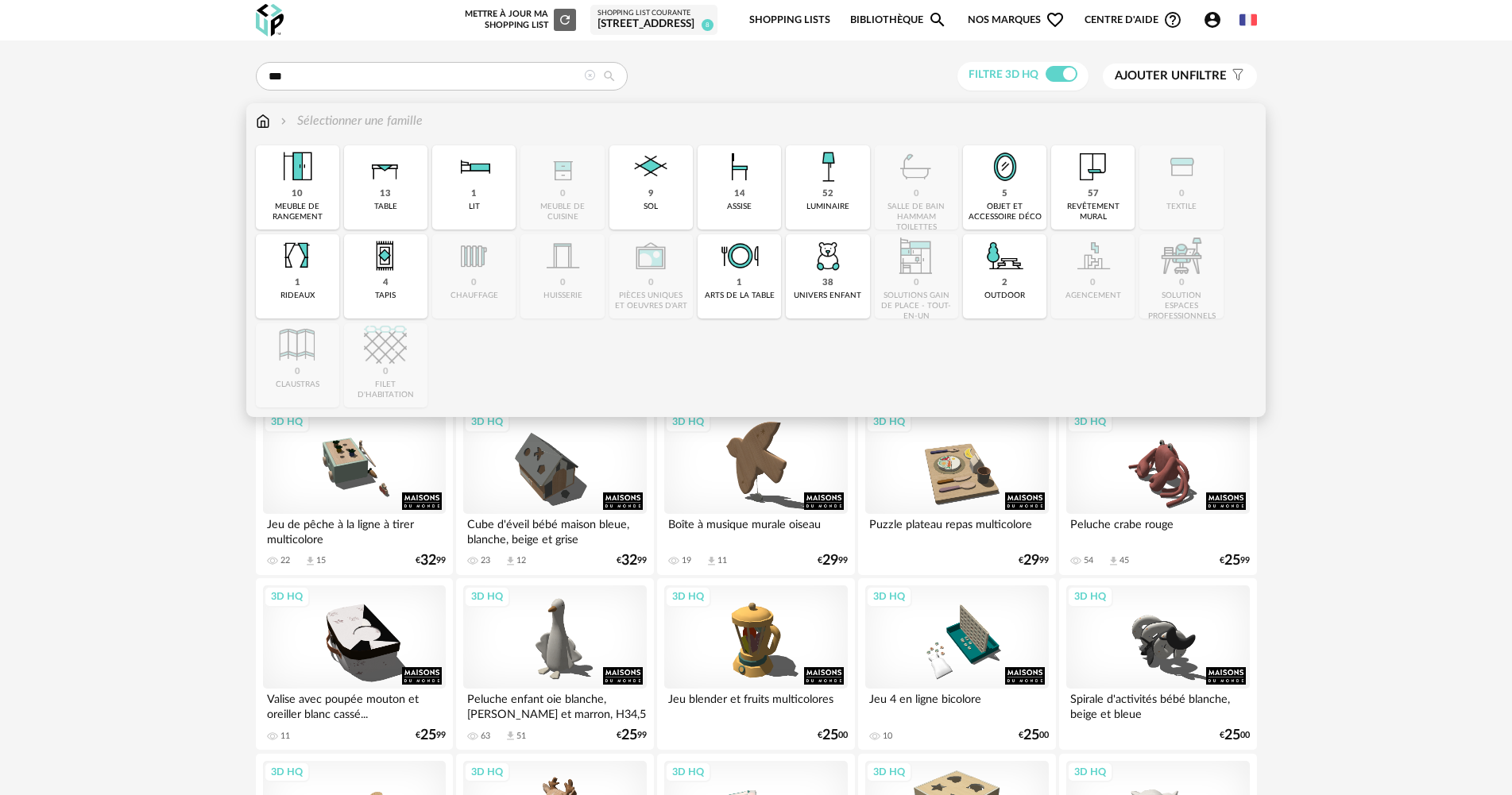
click at [262, 121] on img at bounding box center [263, 121] width 15 height 18
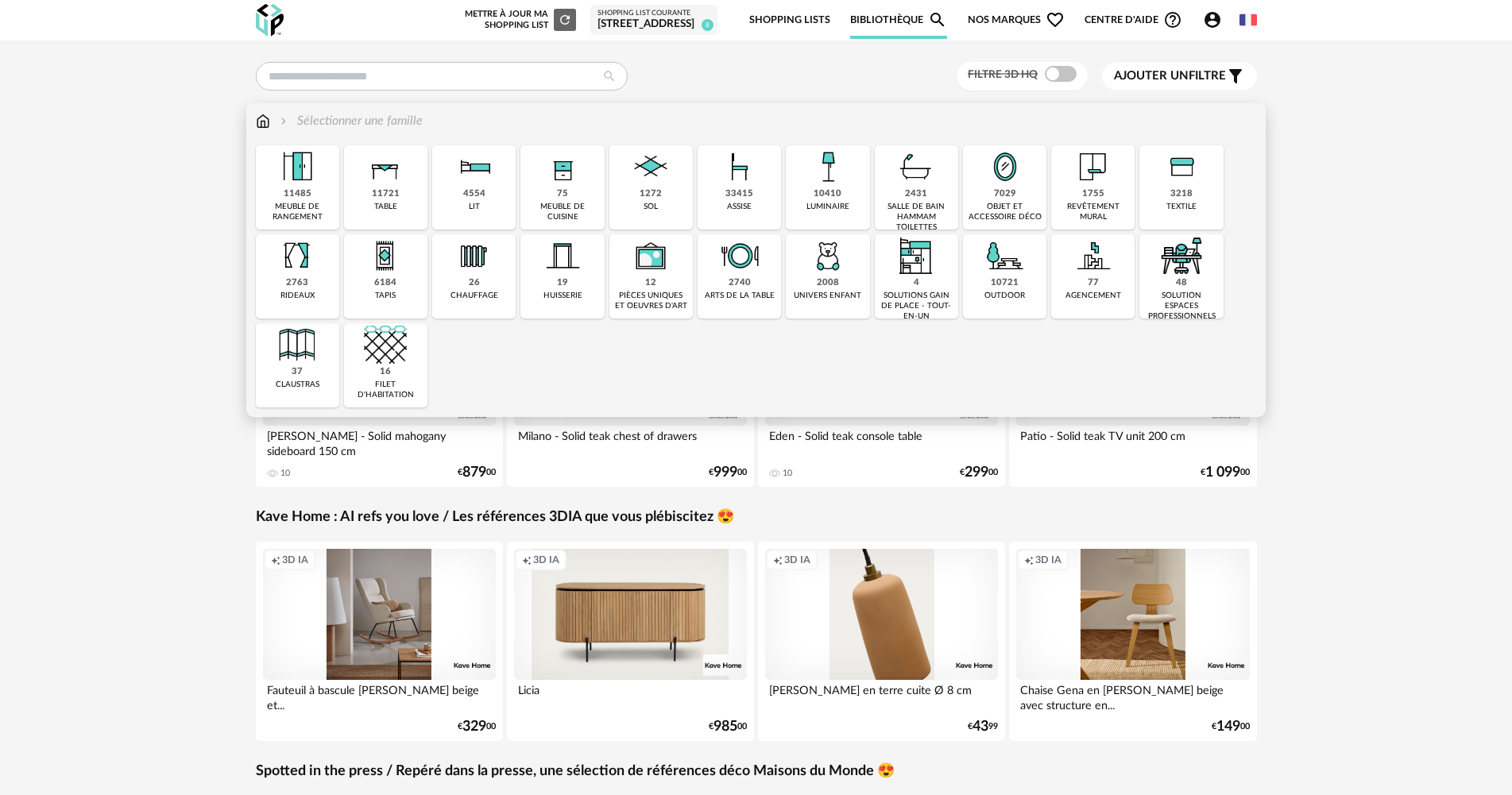
click at [1077, 276] on img at bounding box center [1093, 255] width 43 height 43
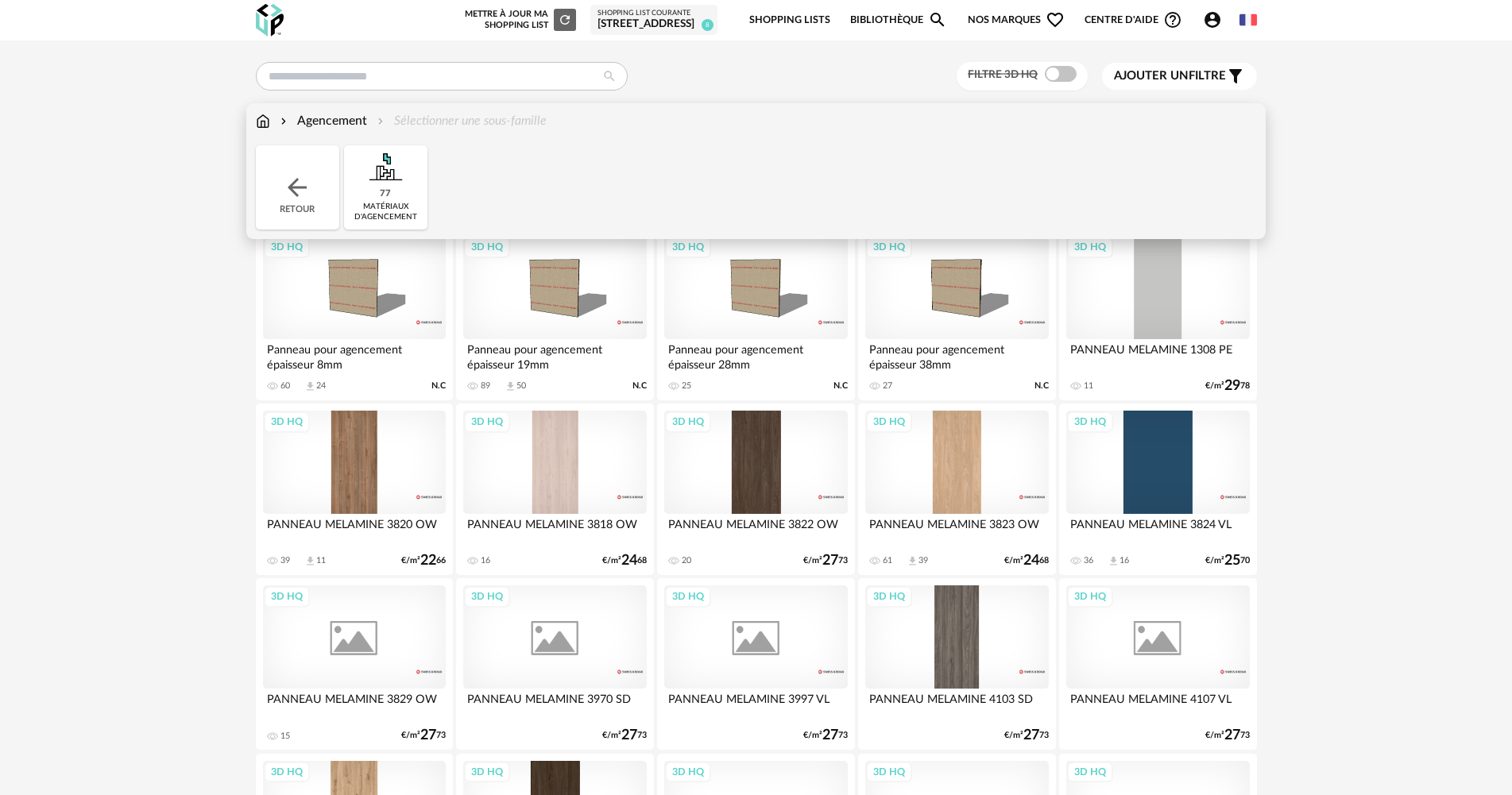
click at [389, 168] on img at bounding box center [385, 167] width 43 height 43
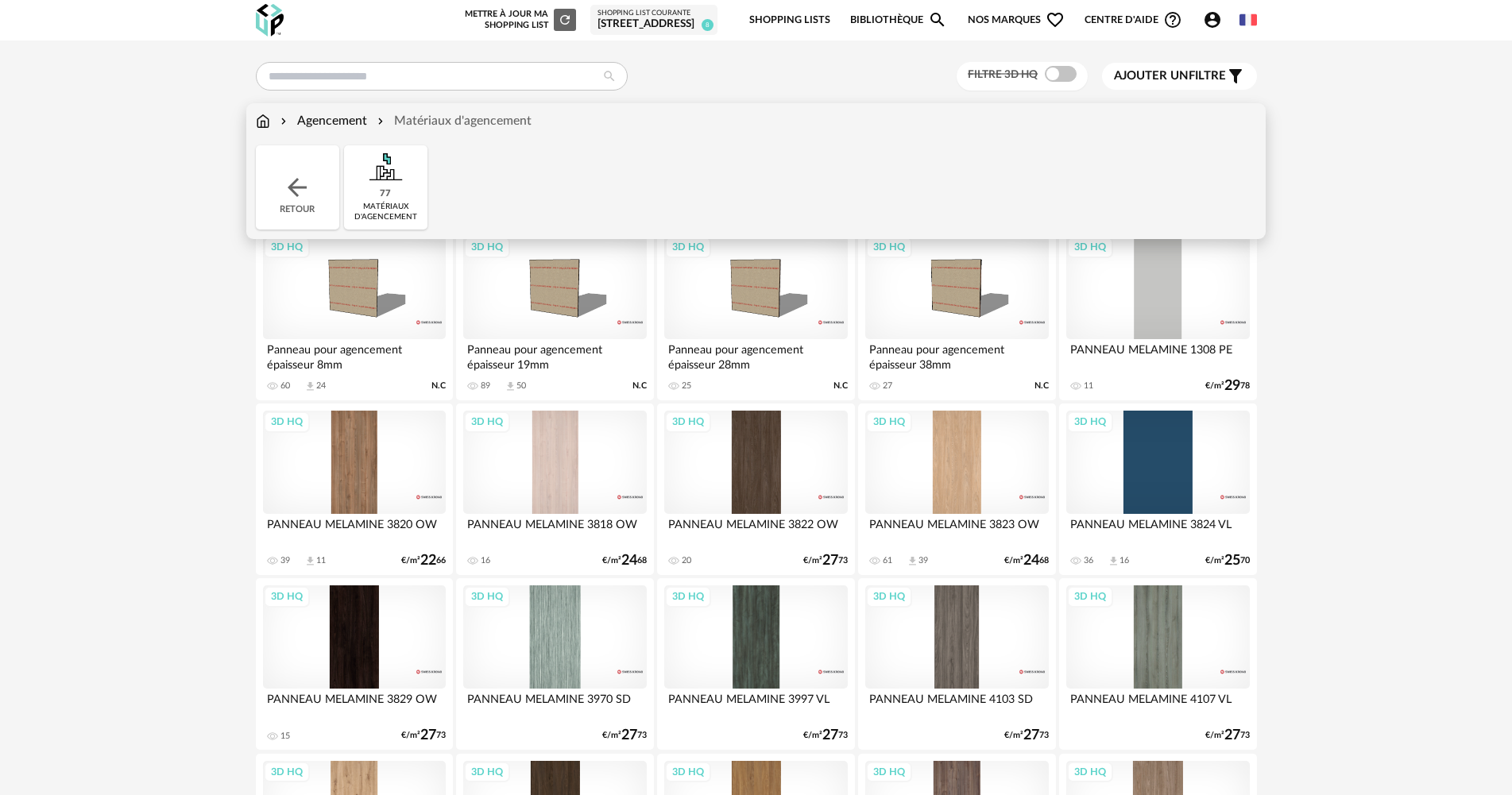
click at [259, 119] on img at bounding box center [263, 121] width 15 height 18
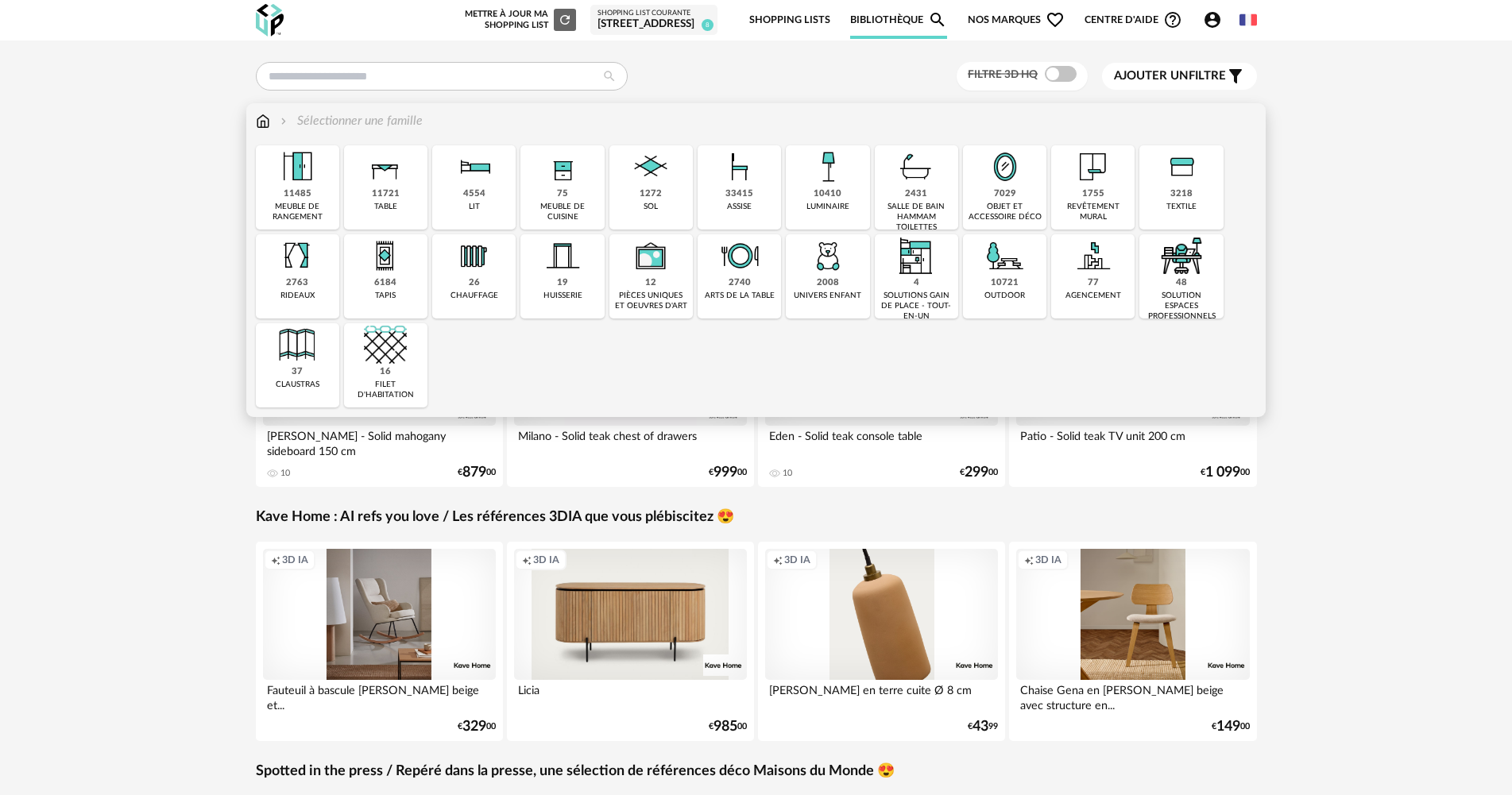
click at [845, 301] on div "univers enfant" at bounding box center [827, 295] width 67 height 10
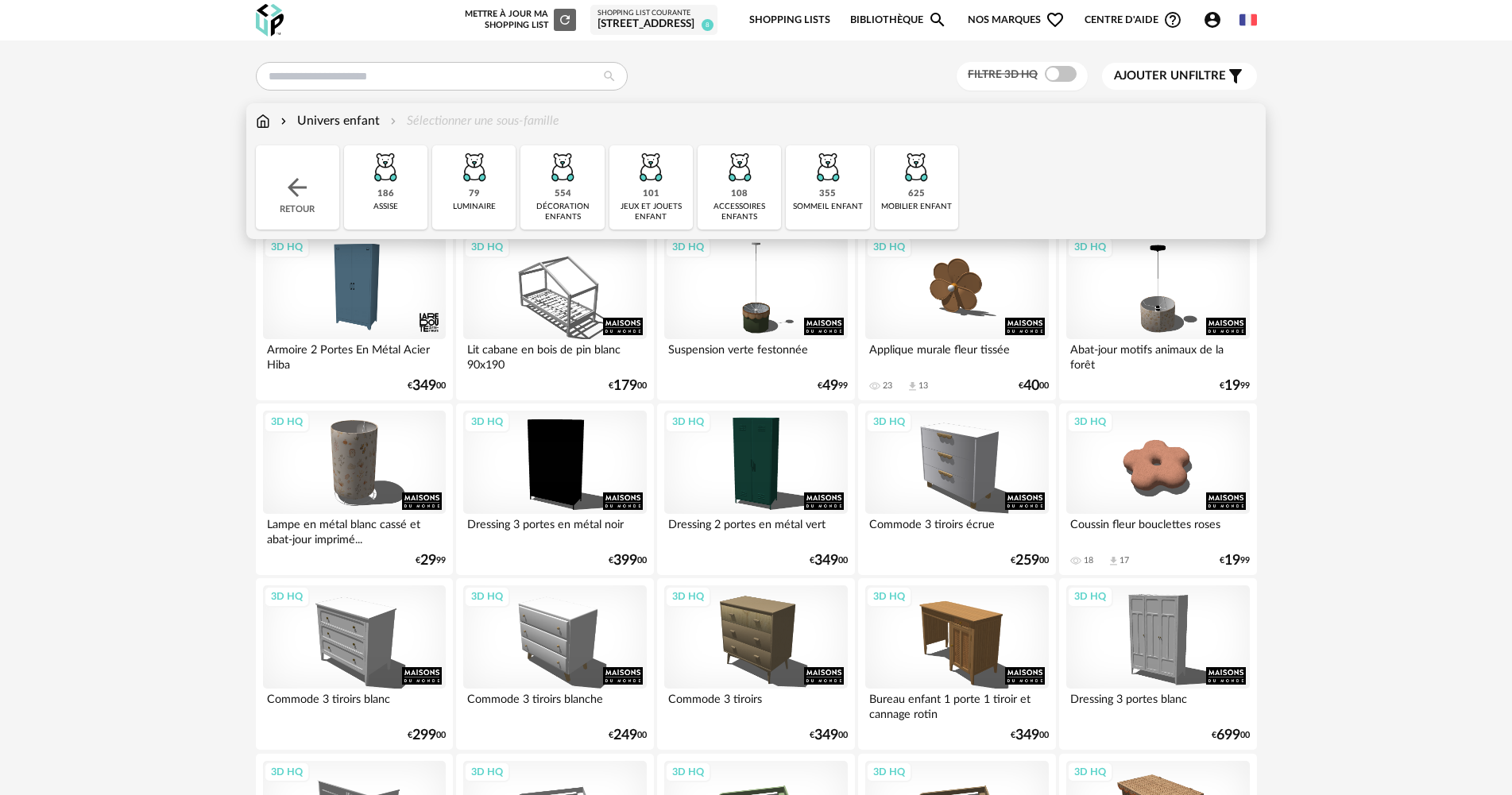
click at [819, 208] on div "sommeil enfant" at bounding box center [828, 207] width 70 height 10
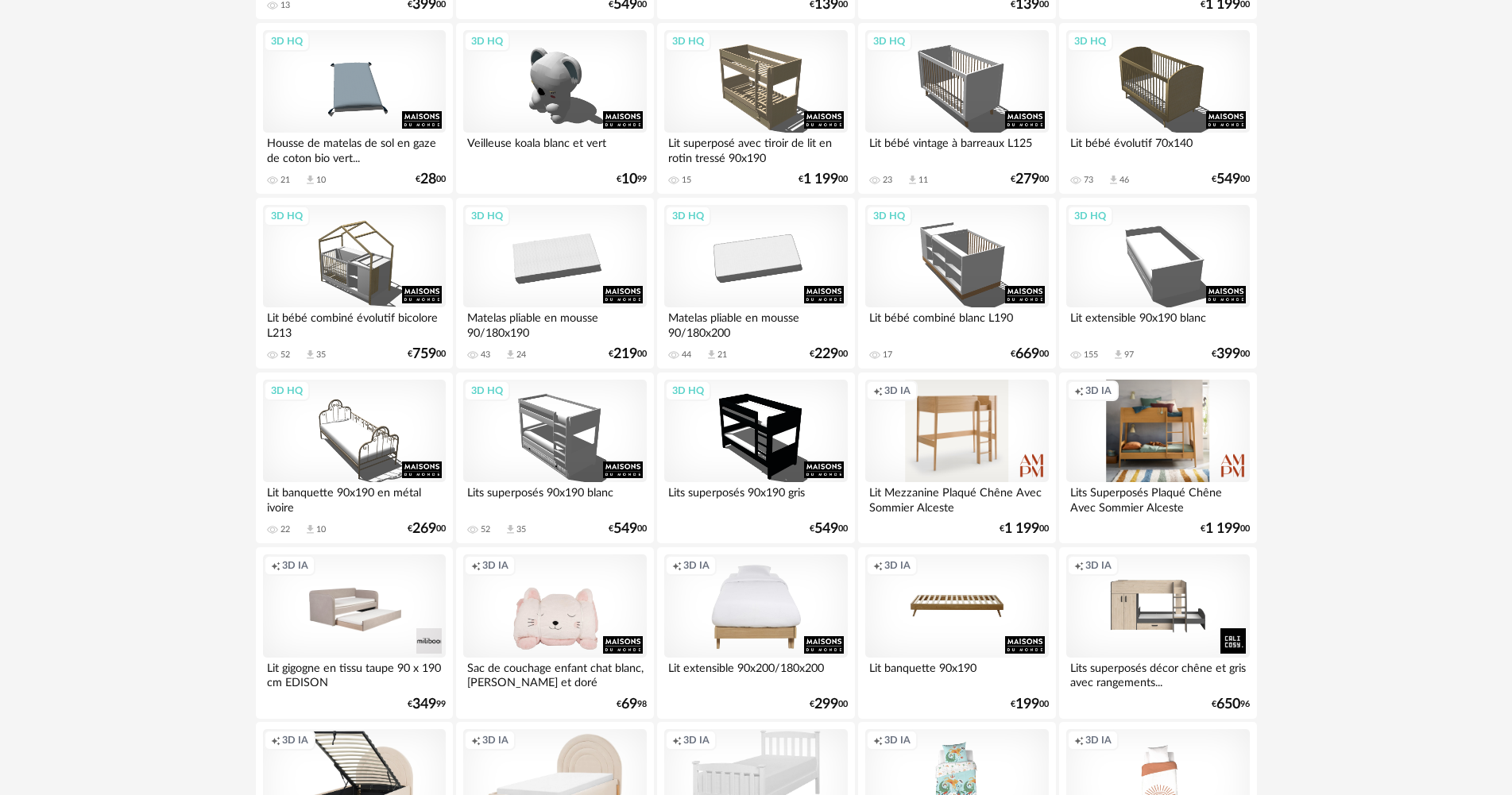
scroll to position [715, 0]
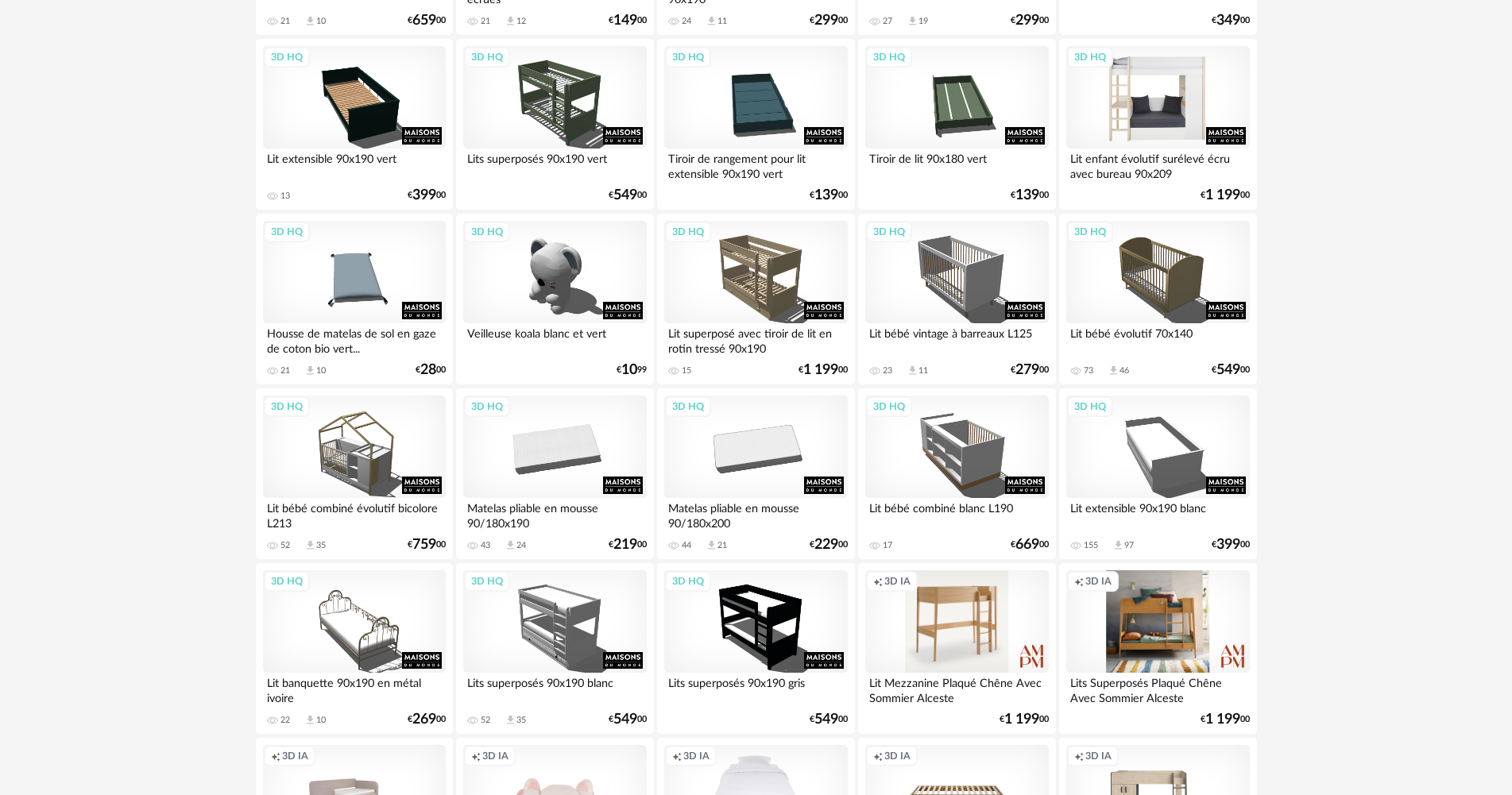
click at [1201, 106] on div "3D HQ" at bounding box center [1158, 97] width 183 height 103
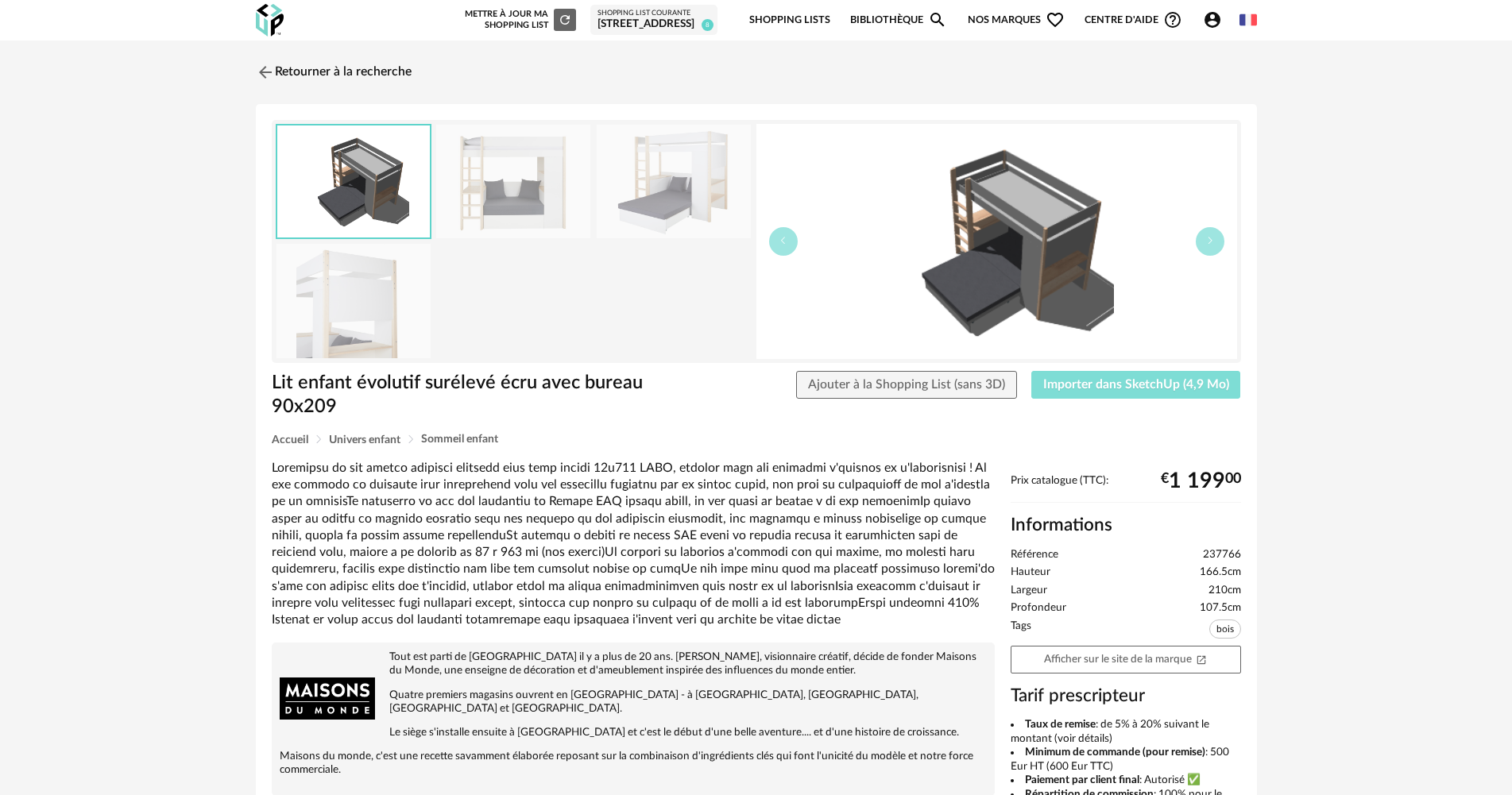
click at [1120, 392] on button "Importer dans SketchUp (4,9 Mo)" at bounding box center [1136, 384] width 209 height 28
click at [261, 77] on img at bounding box center [263, 71] width 23 height 23
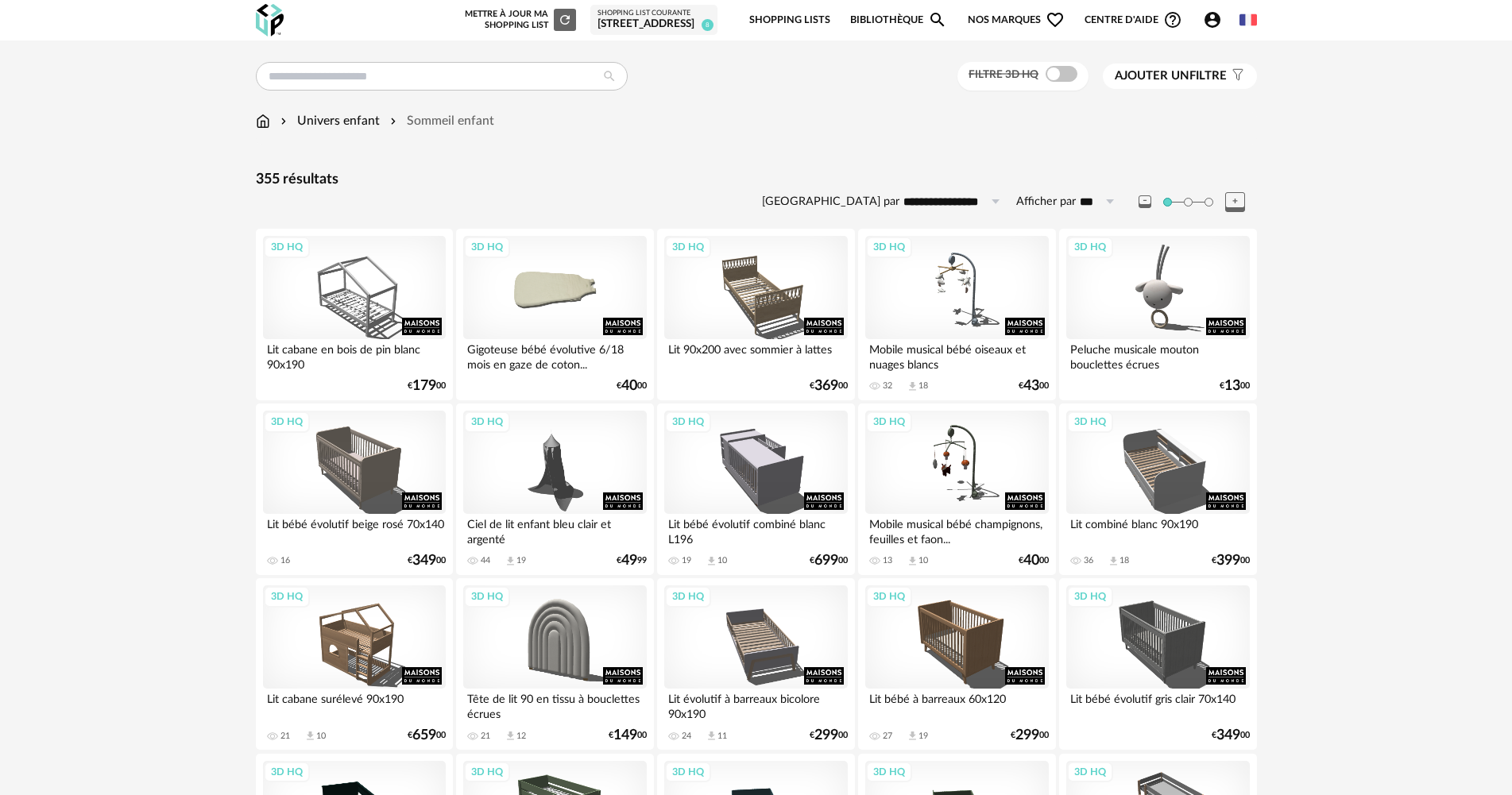
click at [962, 197] on input "**********" at bounding box center [955, 202] width 109 height 25
click at [976, 297] on span "Prix décroissant" at bounding box center [966, 297] width 101 height 15
type input "**********"
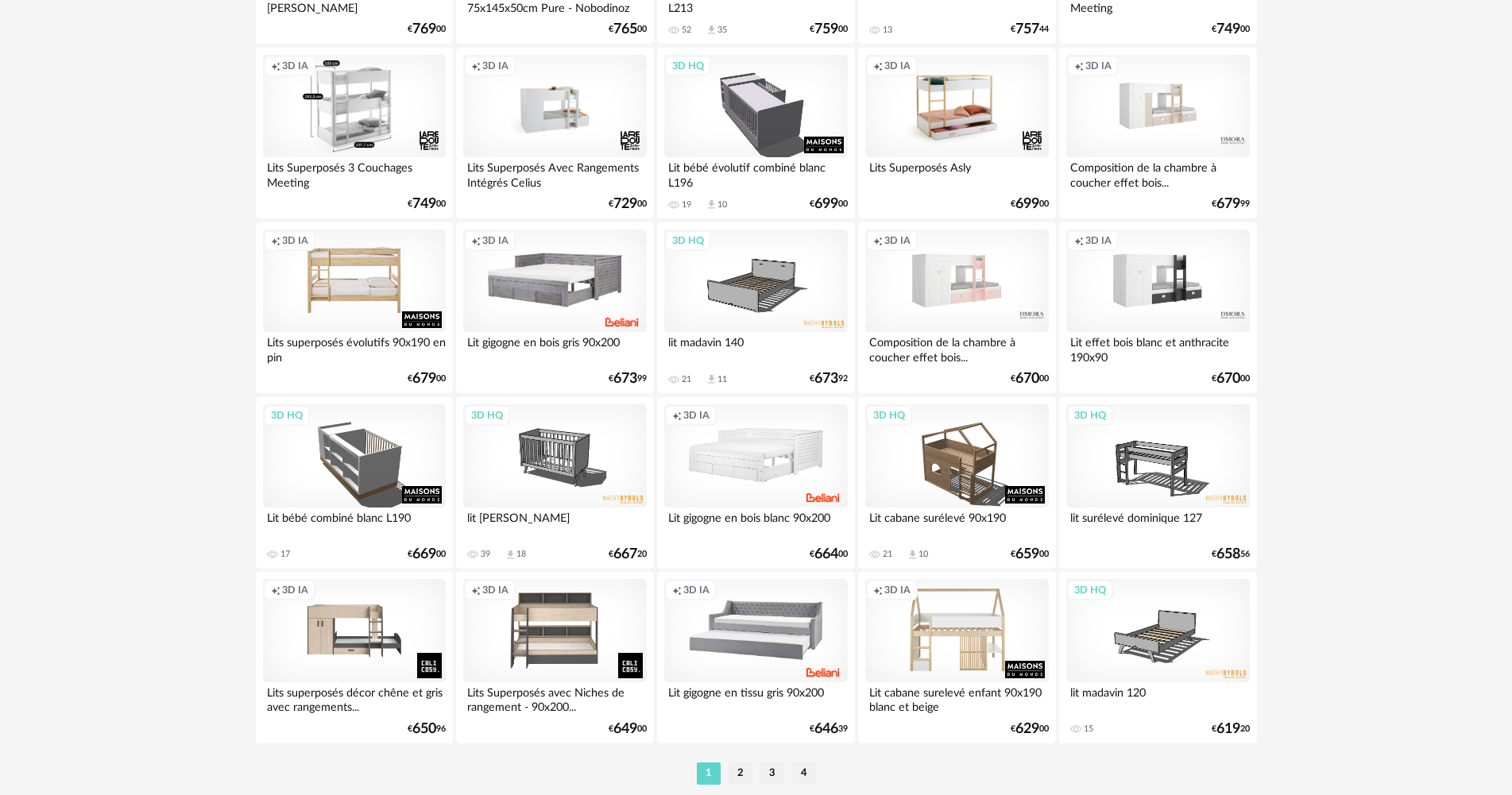
scroll to position [3034, 0]
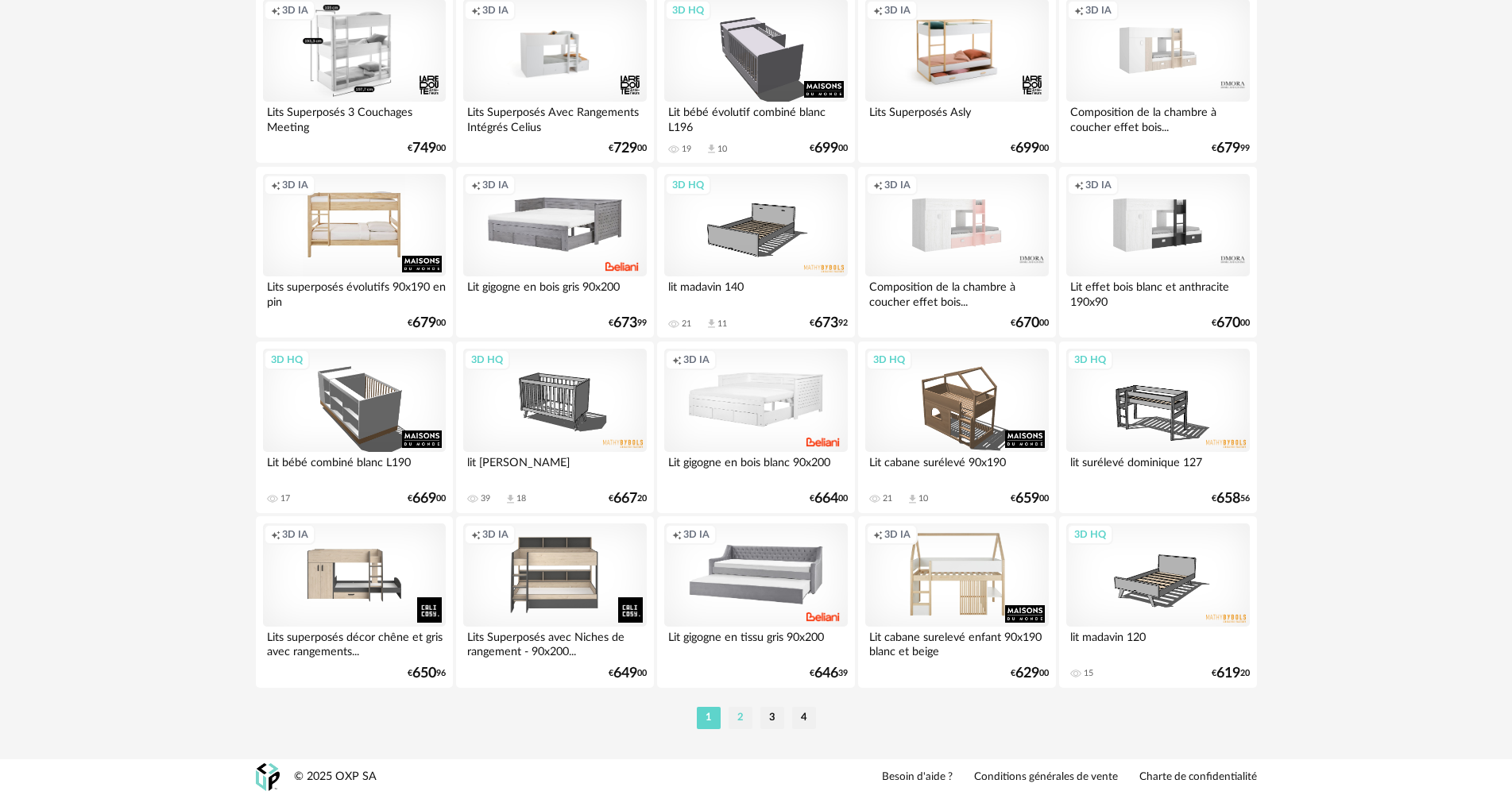
click at [744, 721] on li "2" at bounding box center [741, 718] width 24 height 22
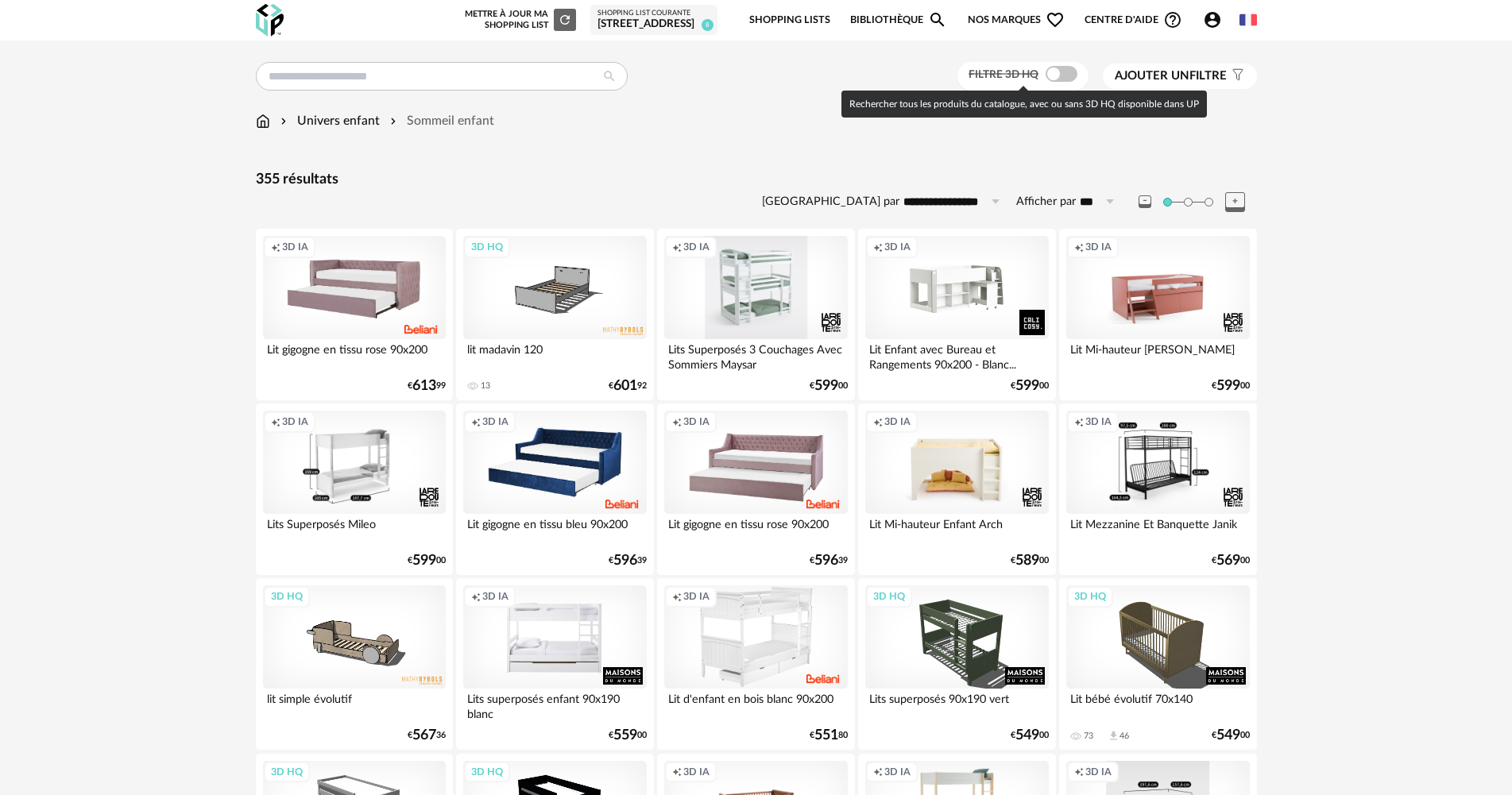
click at [1053, 69] on span at bounding box center [1061, 73] width 32 height 15
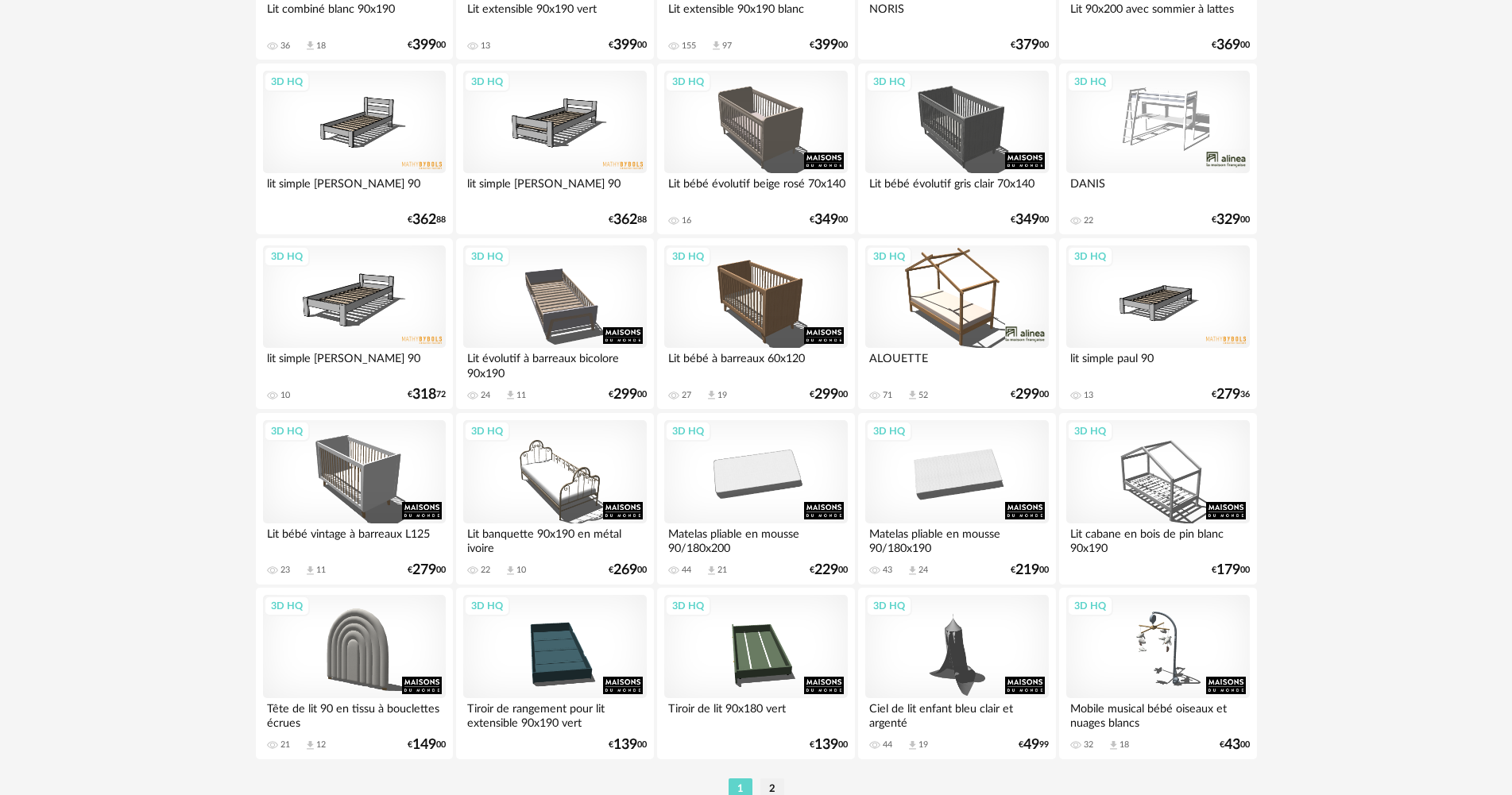
scroll to position [3034, 0]
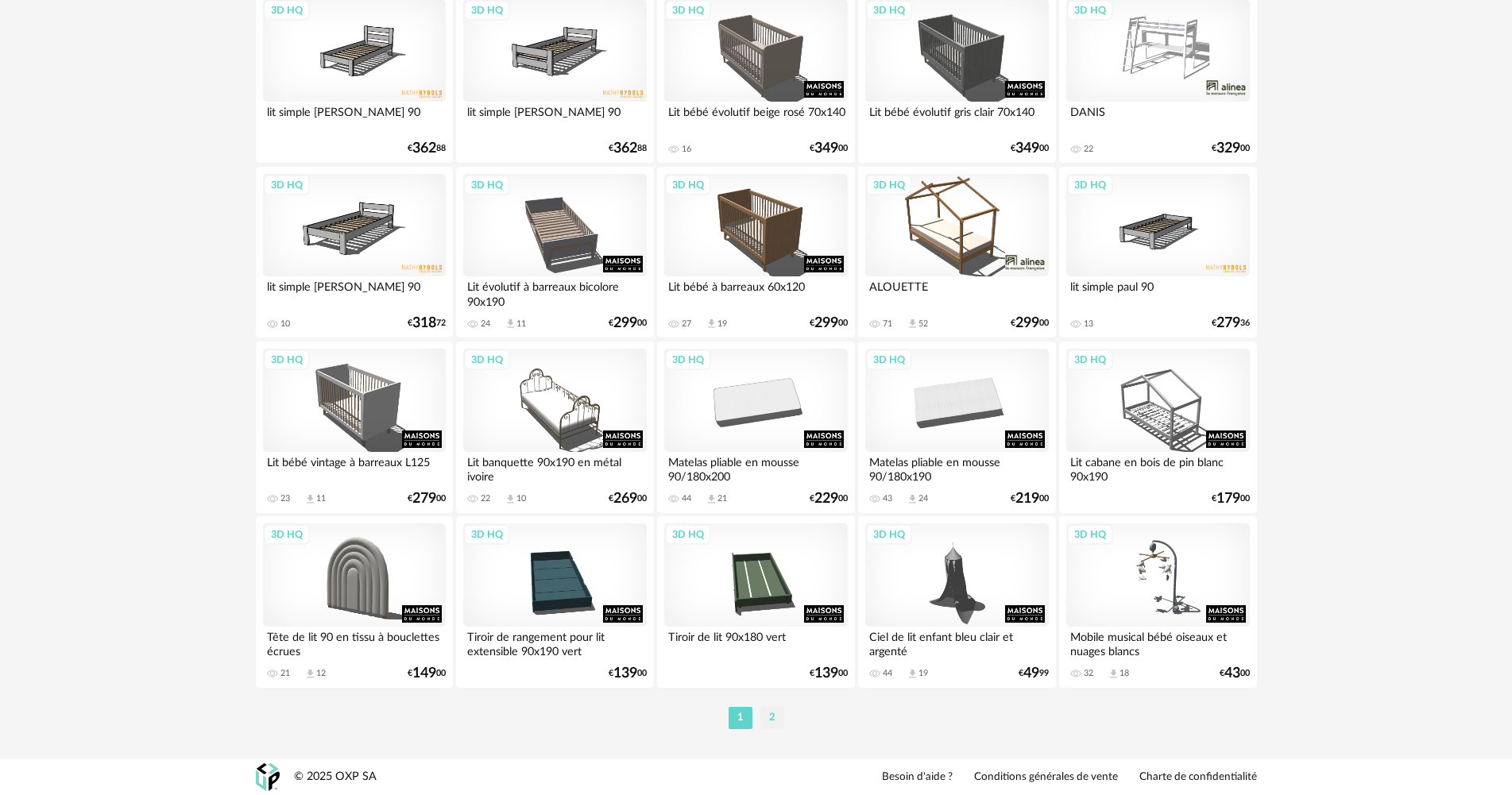
click at [769, 713] on li "2" at bounding box center [772, 718] width 24 height 22
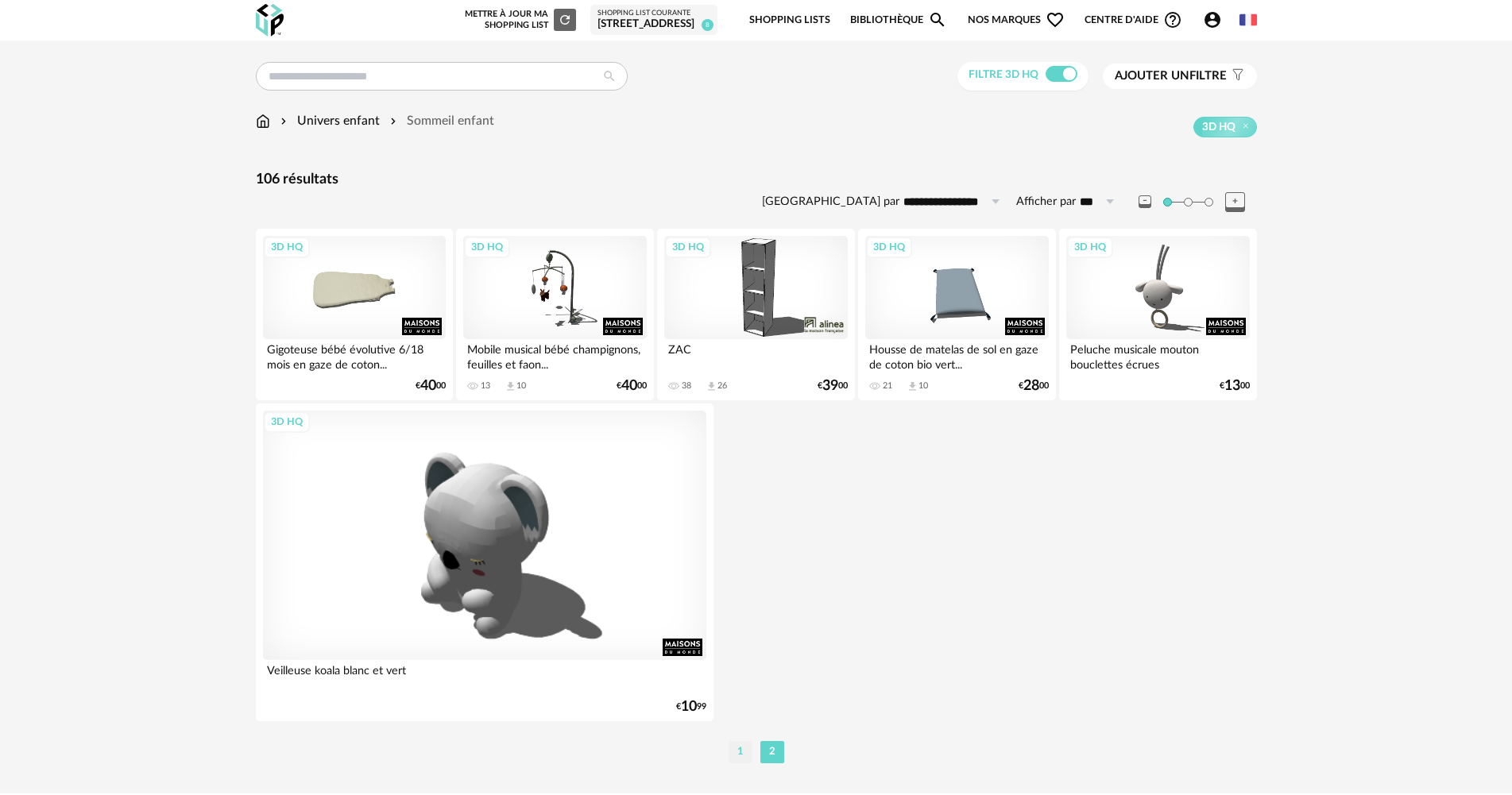
click at [744, 753] on li "1" at bounding box center [741, 752] width 24 height 22
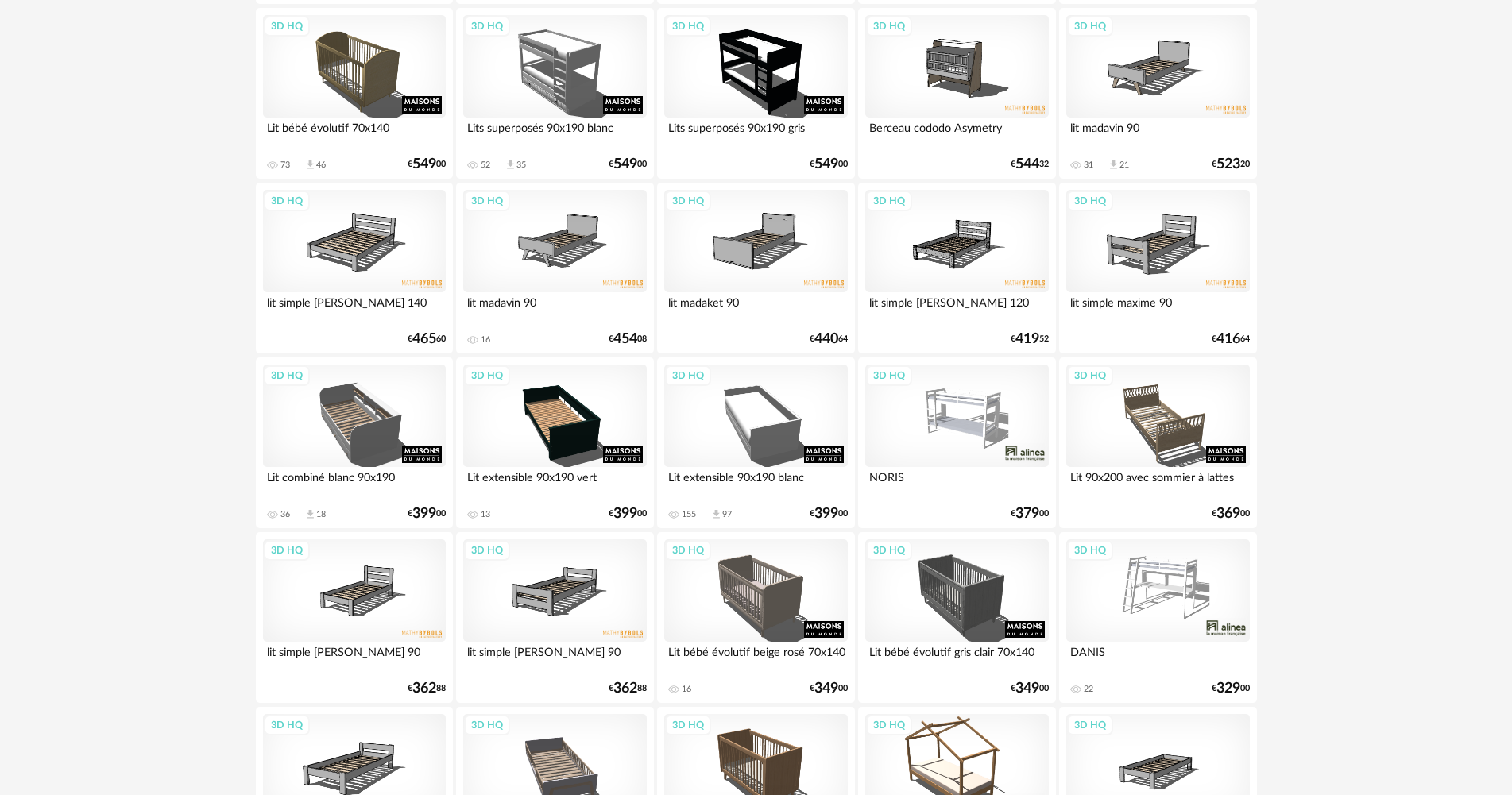
scroll to position [2479, 0]
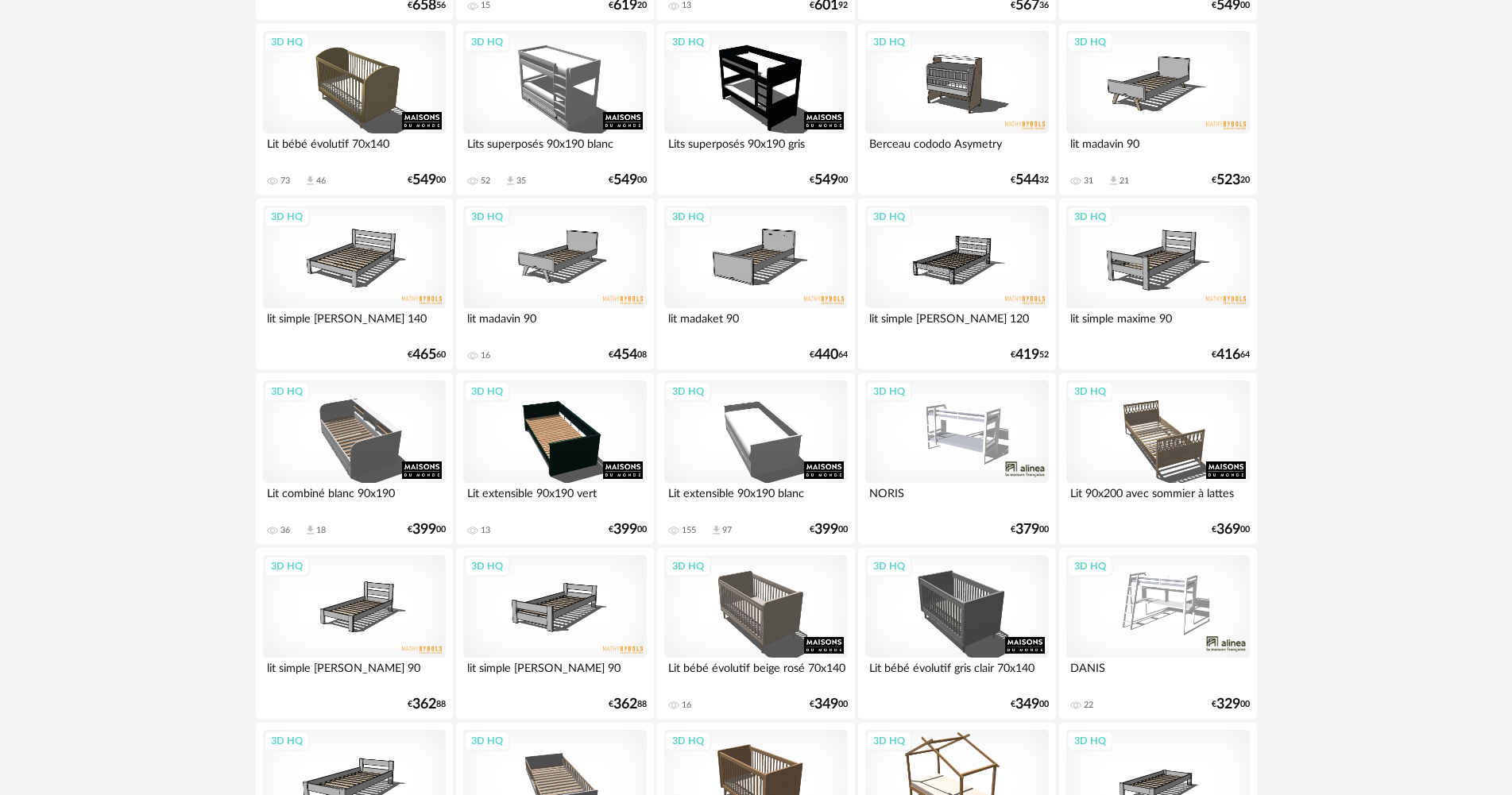
click at [949, 435] on div "3D HQ" at bounding box center [956, 432] width 183 height 103
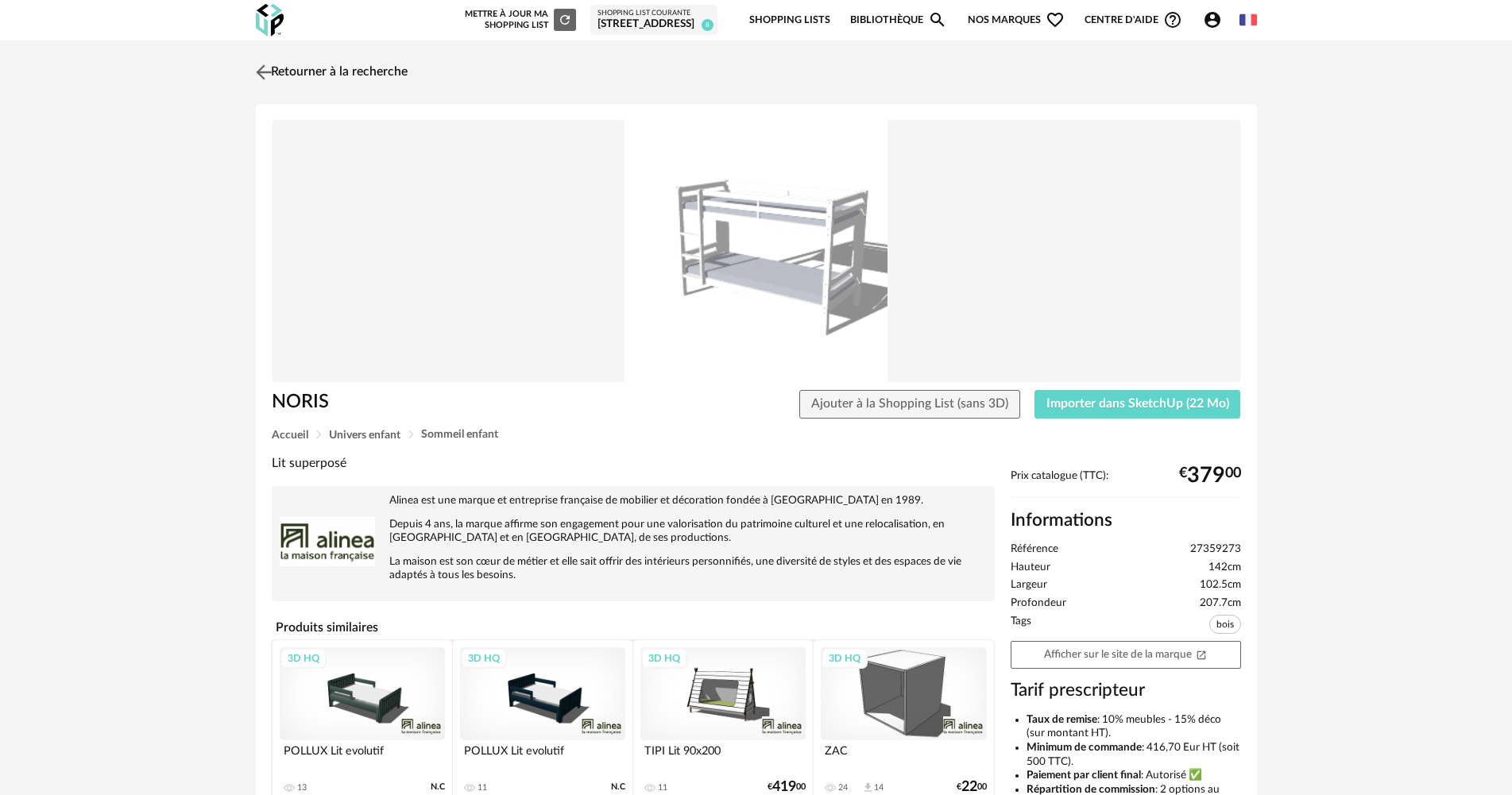
click at [257, 65] on img at bounding box center [263, 71] width 23 height 23
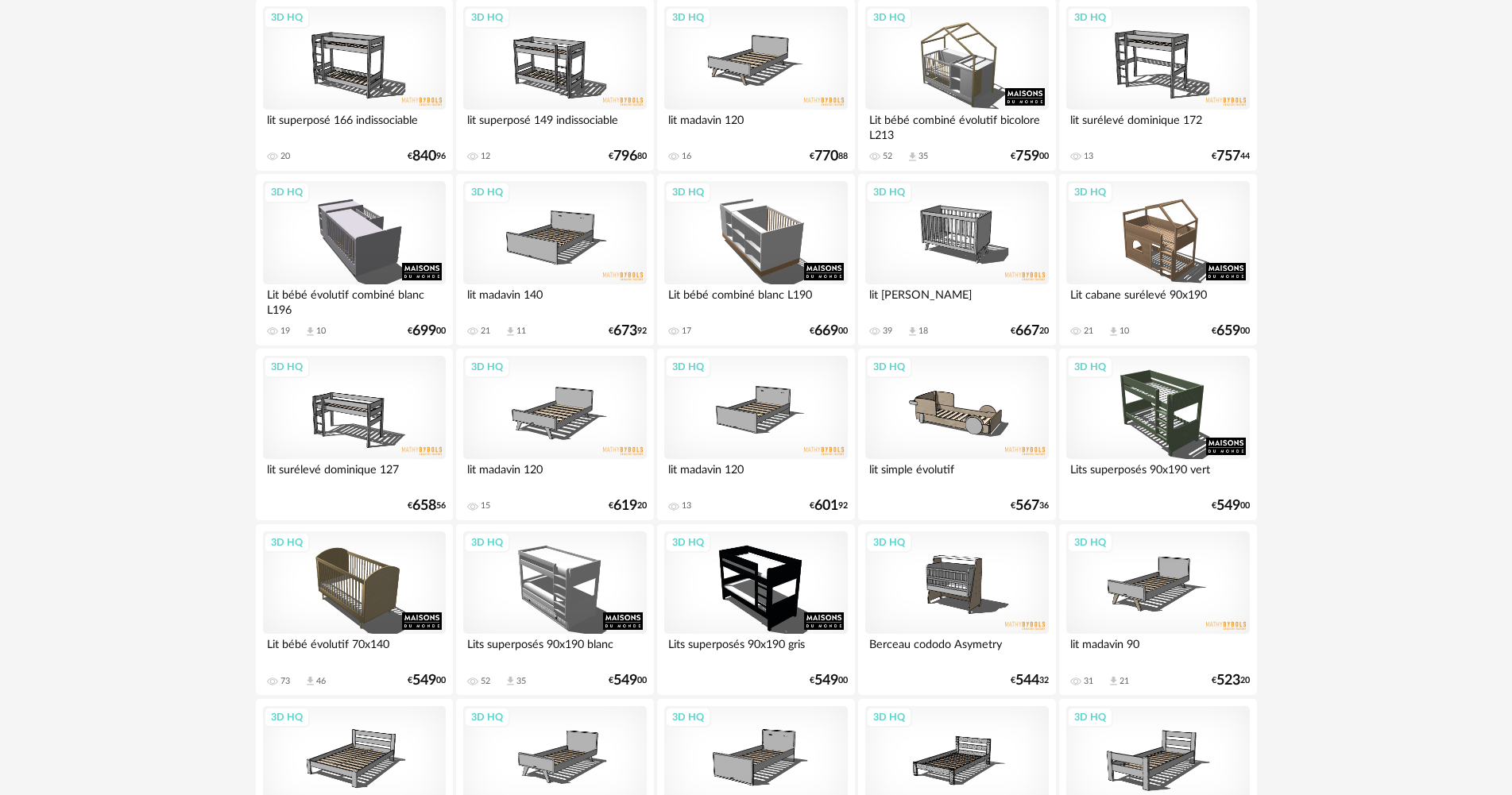
scroll to position [1922, 0]
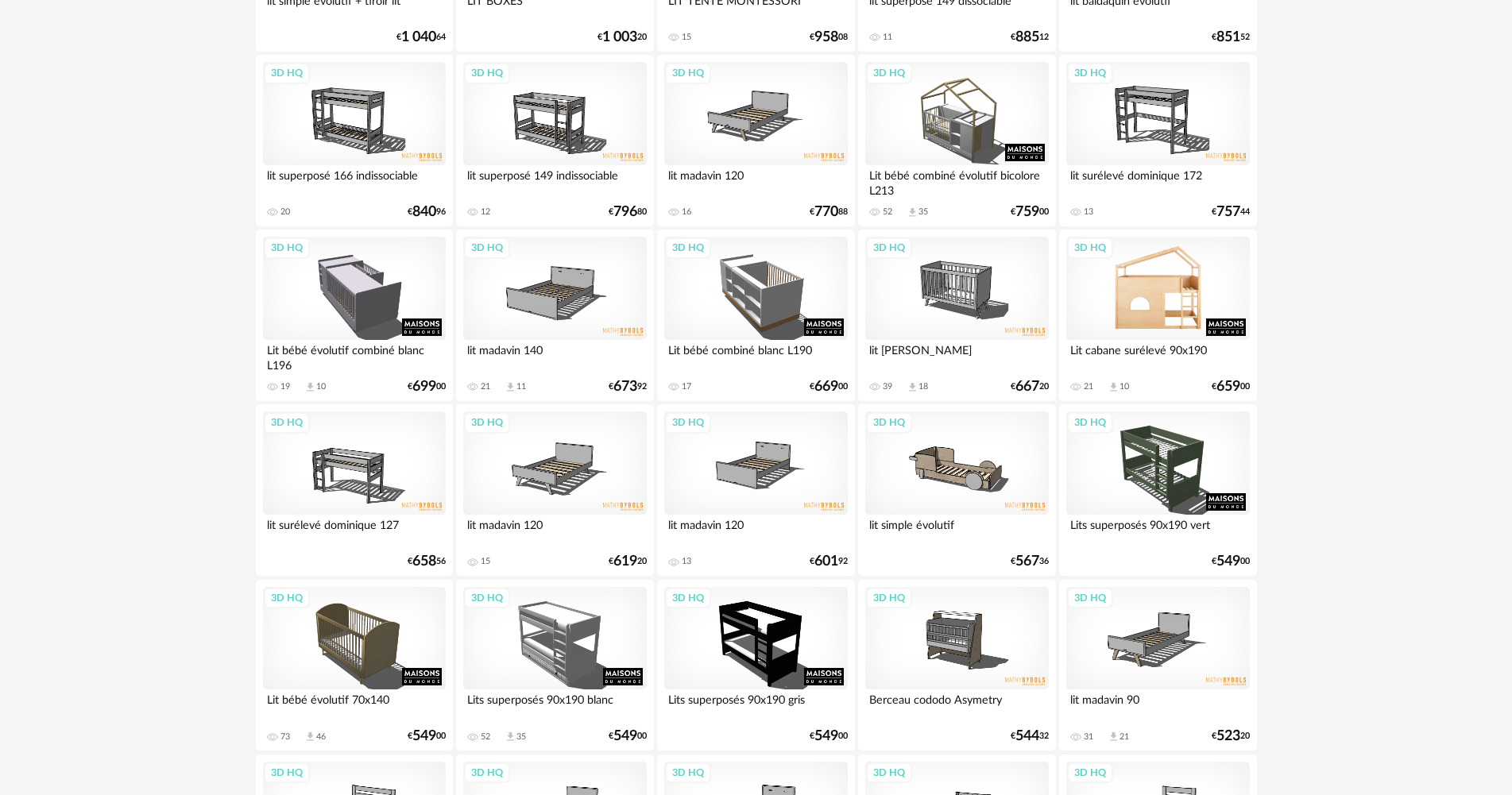
click at [1151, 305] on div "3D HQ" at bounding box center [1158, 288] width 183 height 103
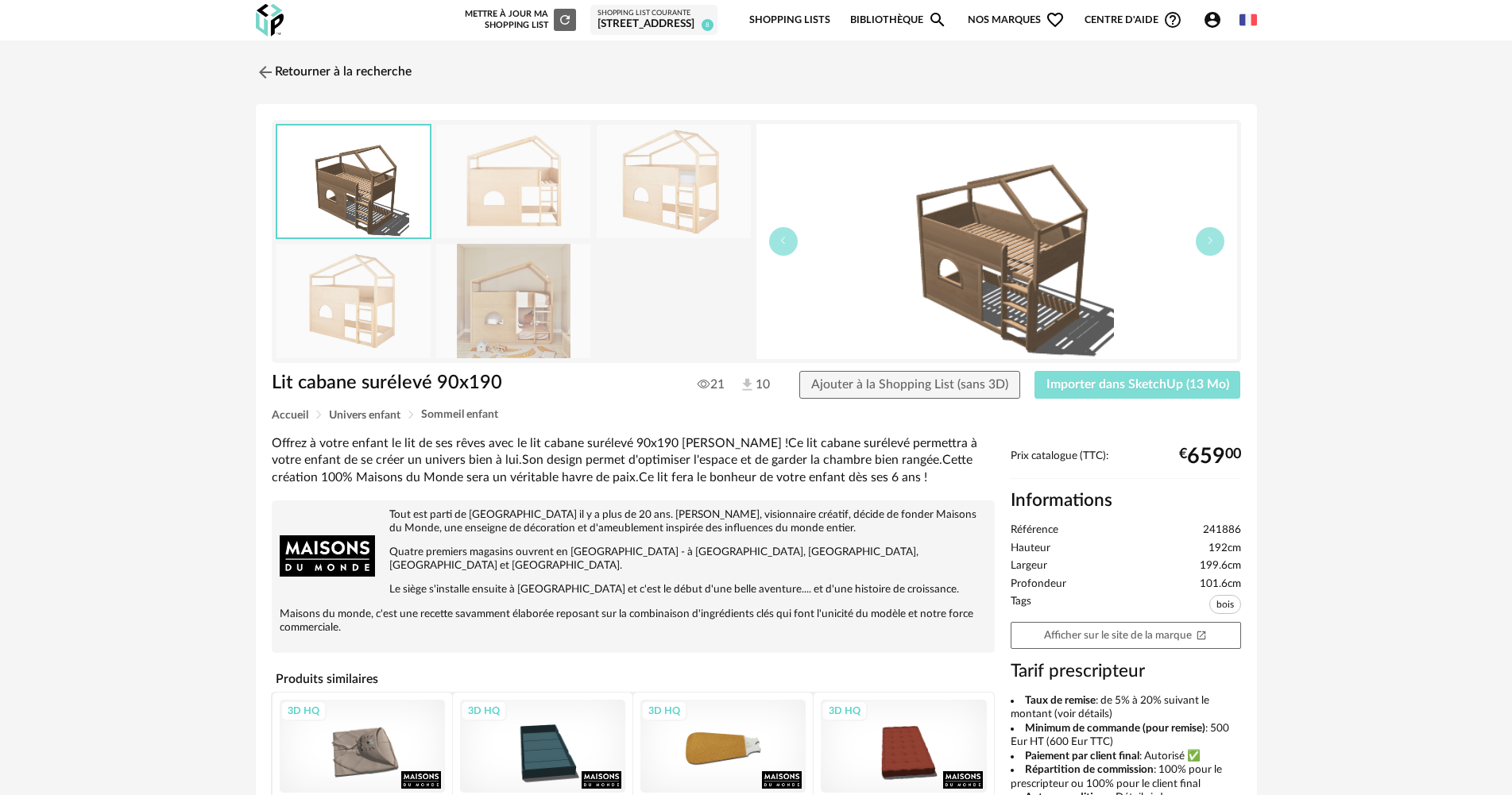
click at [1106, 388] on span "Importer dans SketchUp (13 Mo)" at bounding box center [1138, 384] width 183 height 13
